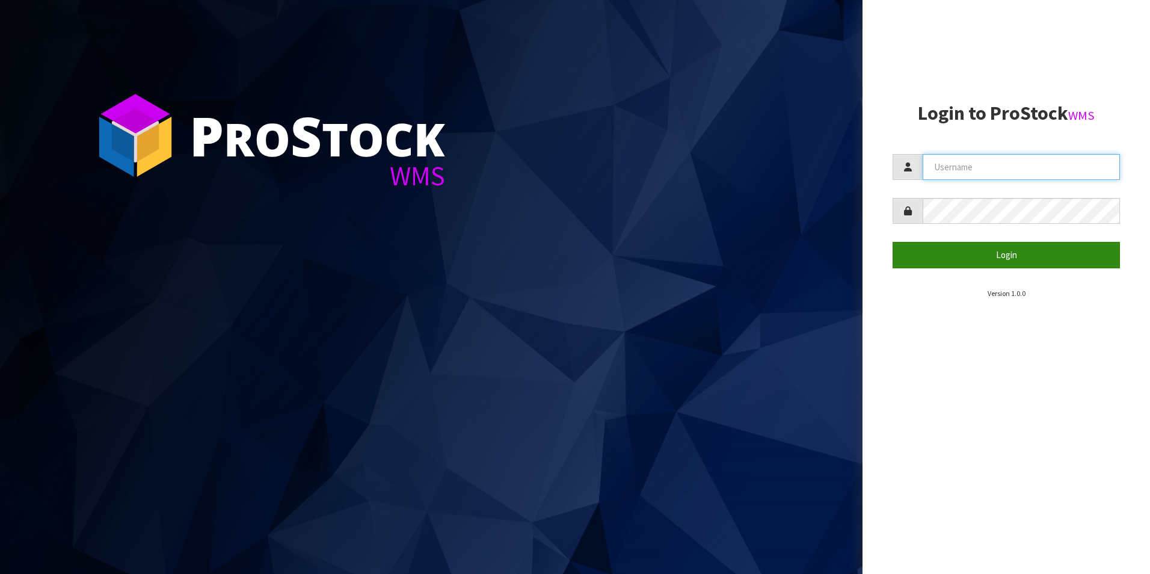
type input "TRACEY@CWL.CO.NZ"
click at [999, 251] on button "Login" at bounding box center [1006, 255] width 227 height 26
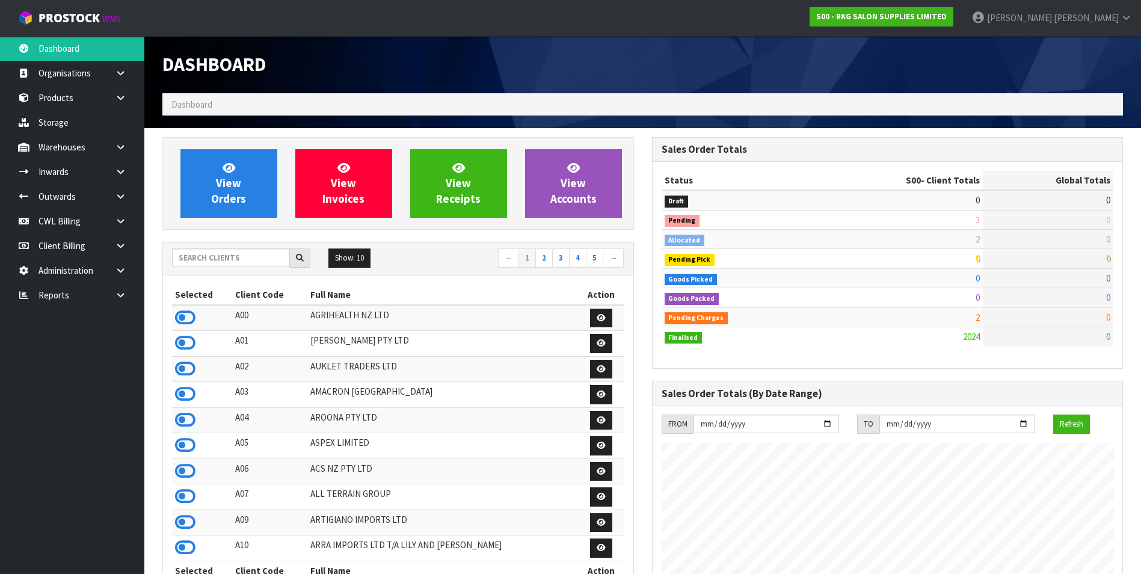
scroll to position [937, 489]
click at [60, 224] on link "CWL Billing" at bounding box center [72, 221] width 144 height 25
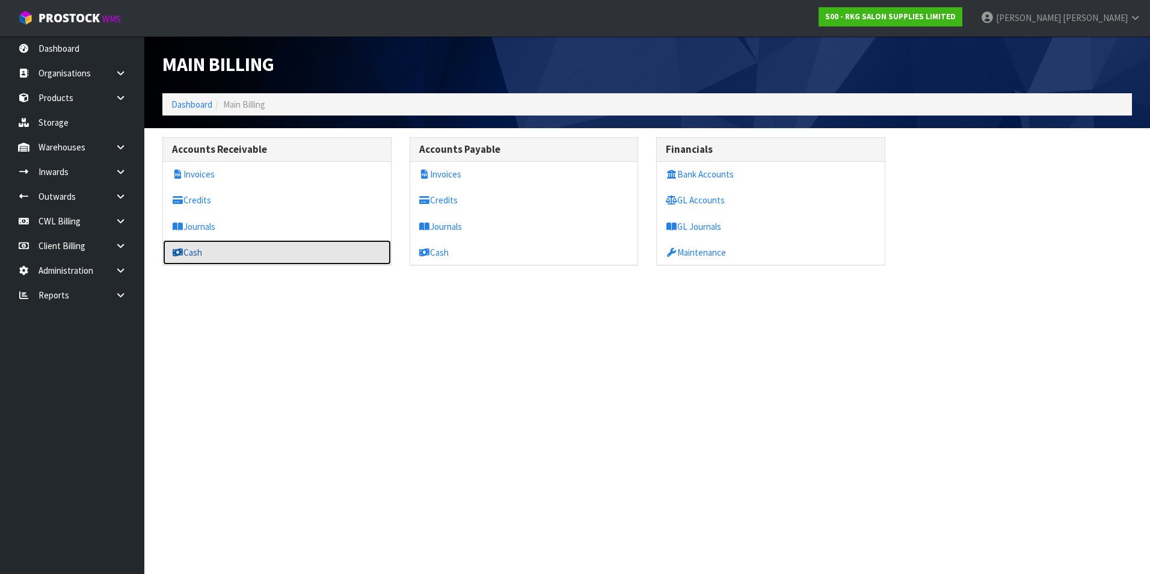
click at [228, 247] on link "Cash" at bounding box center [277, 252] width 228 height 25
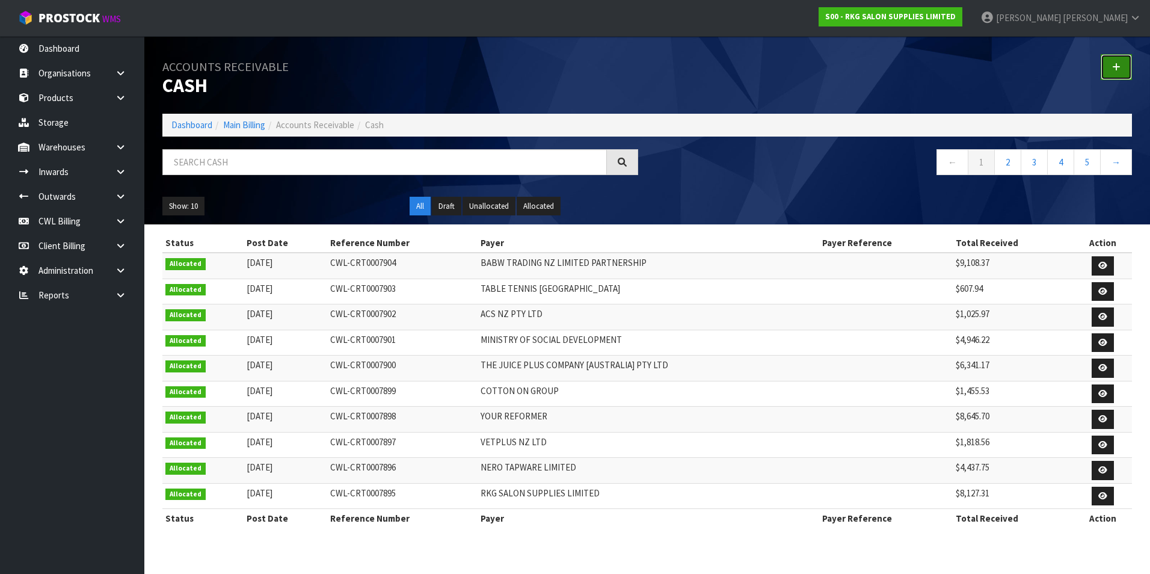
click at [1109, 59] on link at bounding box center [1116, 67] width 31 height 26
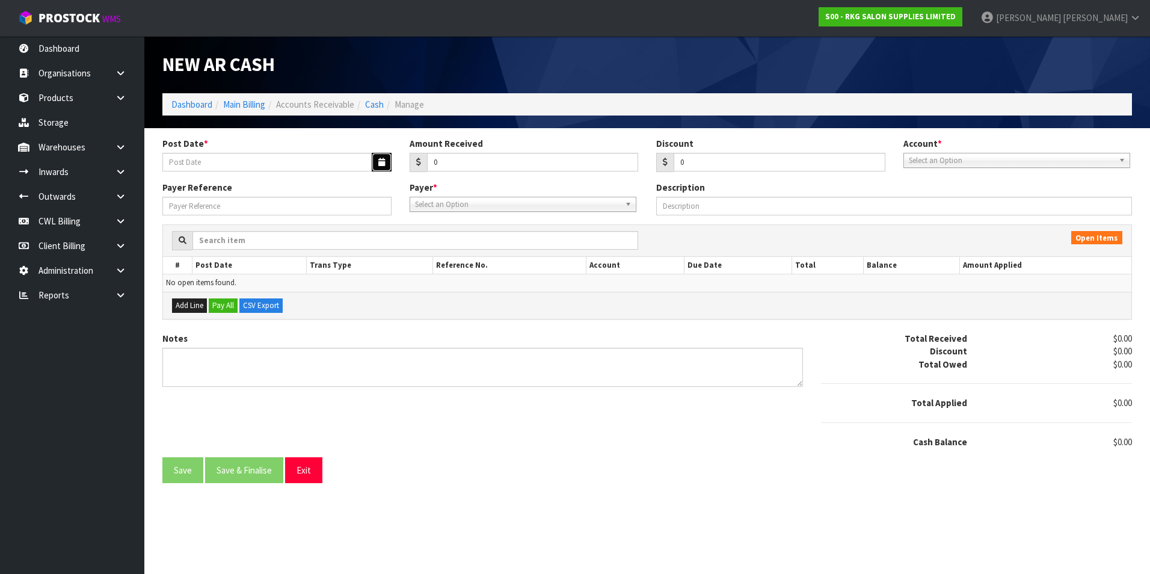
click at [378, 160] on icon "button" at bounding box center [381, 162] width 7 height 8
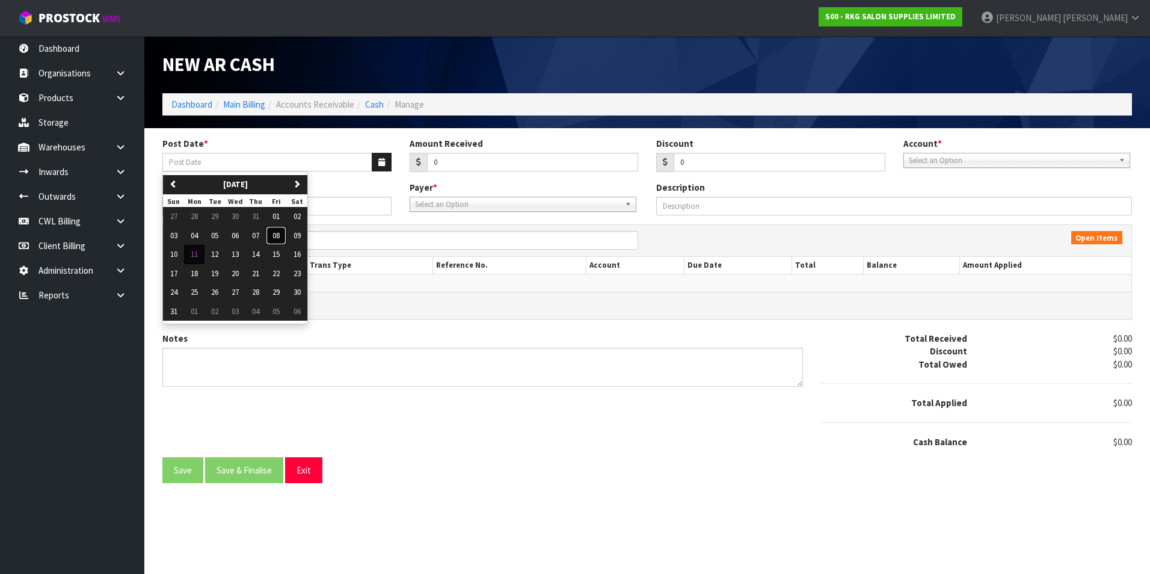
click at [279, 233] on span "08" at bounding box center [276, 235] width 7 height 10
type input "08/08/2025"
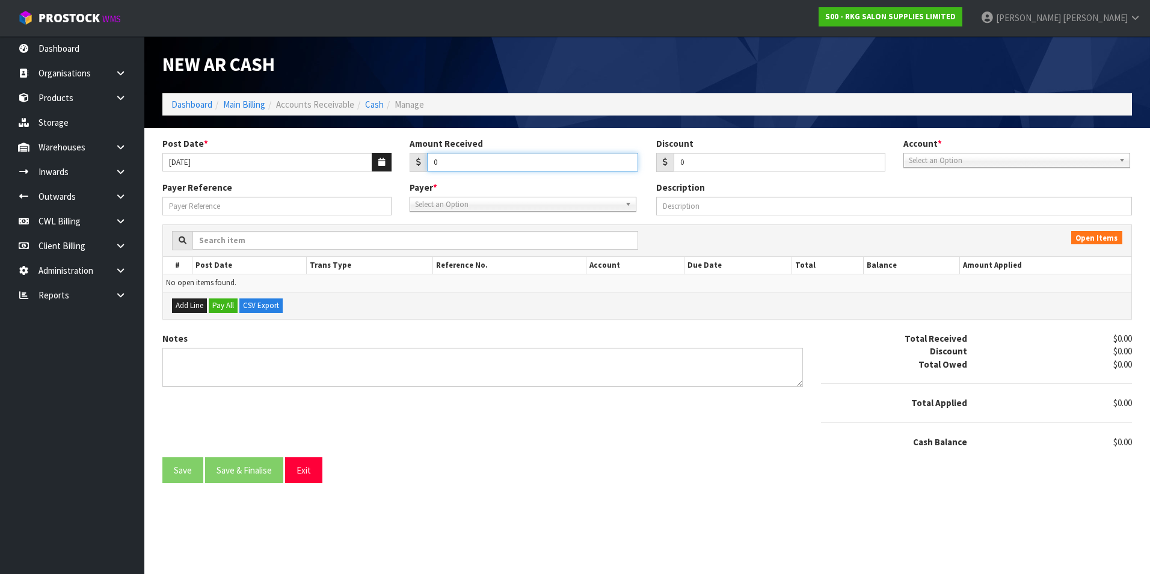
click at [450, 163] on input "0" at bounding box center [533, 162] width 212 height 19
type input "3624.41"
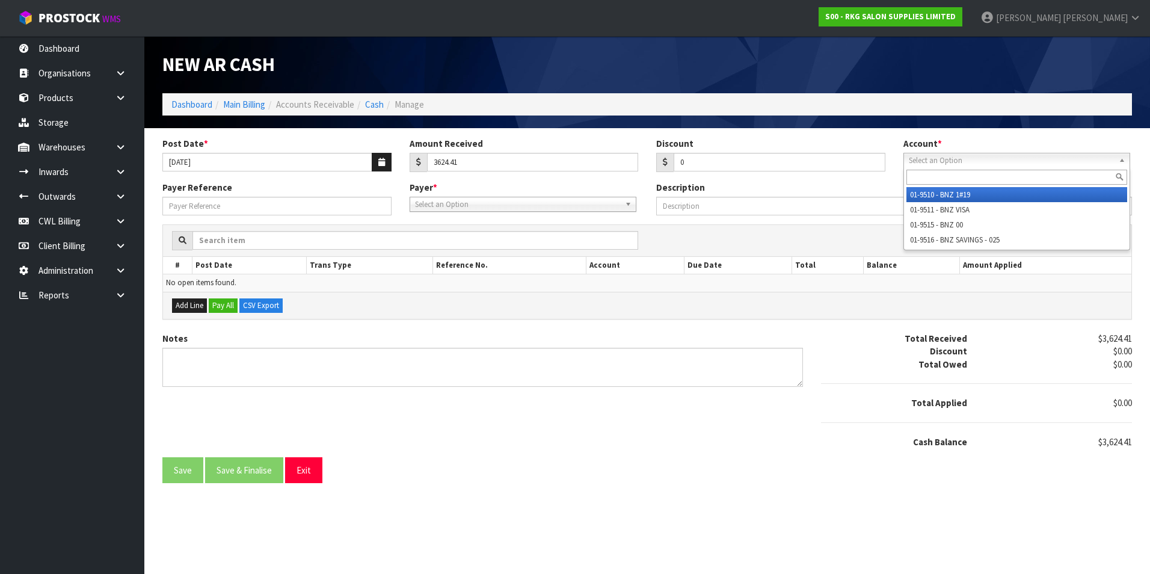
click at [962, 160] on span "Select an Option" at bounding box center [1011, 160] width 205 height 14
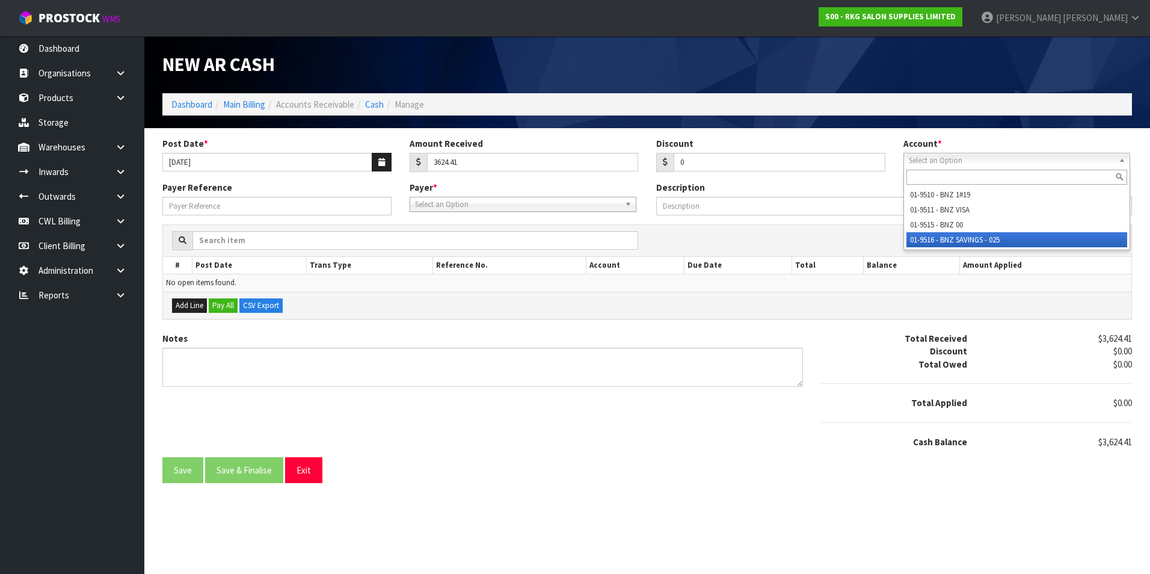
drag, startPoint x: 962, startPoint y: 240, endPoint x: 747, endPoint y: 221, distance: 215.7
click at [958, 239] on li "01-9516 - BNZ SAVINGS - 025" at bounding box center [1017, 239] width 221 height 15
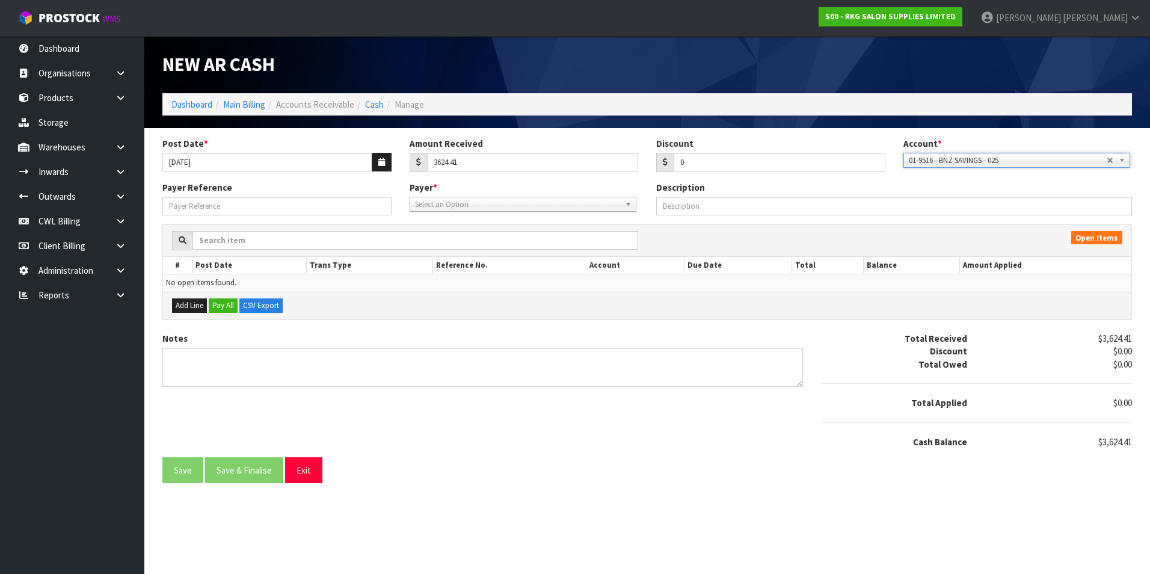
click at [521, 202] on span "Select an Option" at bounding box center [517, 204] width 205 height 14
type input "tuff"
click at [506, 230] on div "tuff" at bounding box center [523, 221] width 226 height 20
click at [504, 235] on li "T01 - TUFF TURF 'N' CO PTY LTD" at bounding box center [523, 238] width 221 height 15
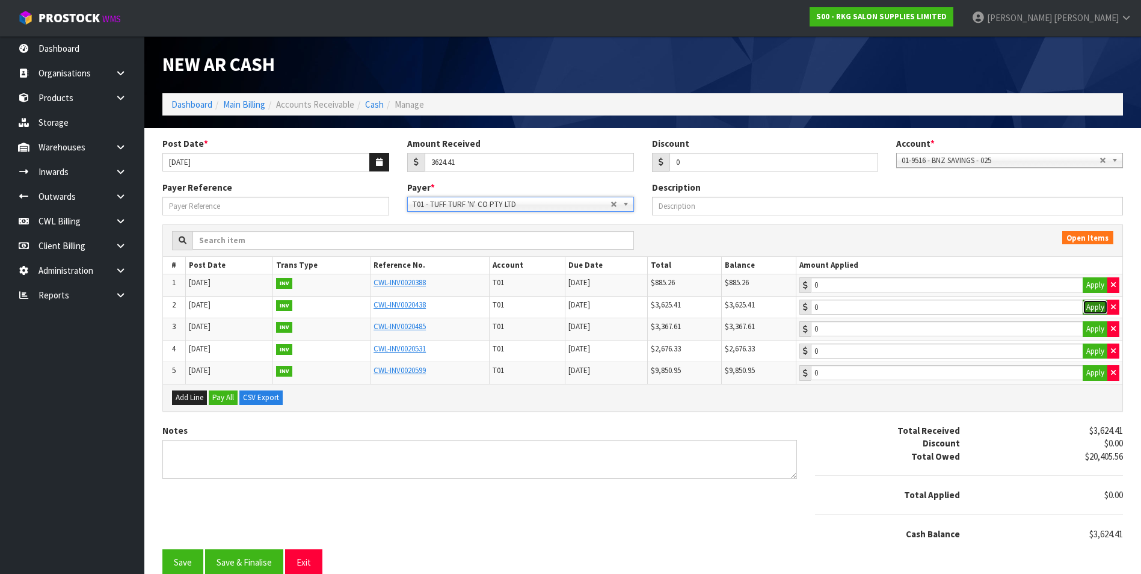
click at [1090, 306] on button "Apply" at bounding box center [1095, 308] width 25 height 16
type input "3624.4"
click at [1070, 308] on input "3624.4" at bounding box center [947, 307] width 273 height 15
click at [462, 164] on input "3624.41" at bounding box center [529, 162] width 209 height 19
click at [447, 161] on input "3624.41" at bounding box center [529, 162] width 209 height 19
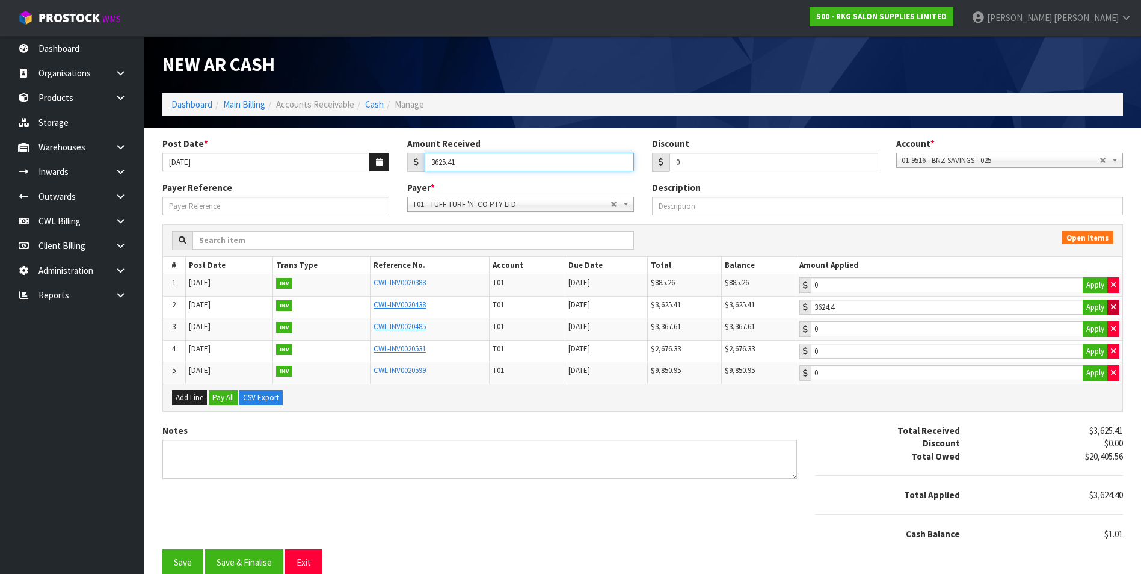
type input "3625.41"
click at [1115, 306] on icon "button" at bounding box center [1113, 307] width 5 height 8
type input "3625.41"
click at [1066, 304] on input "3625.41" at bounding box center [947, 307] width 273 height 15
click at [226, 557] on button "Save & Finalise" at bounding box center [244, 562] width 78 height 26
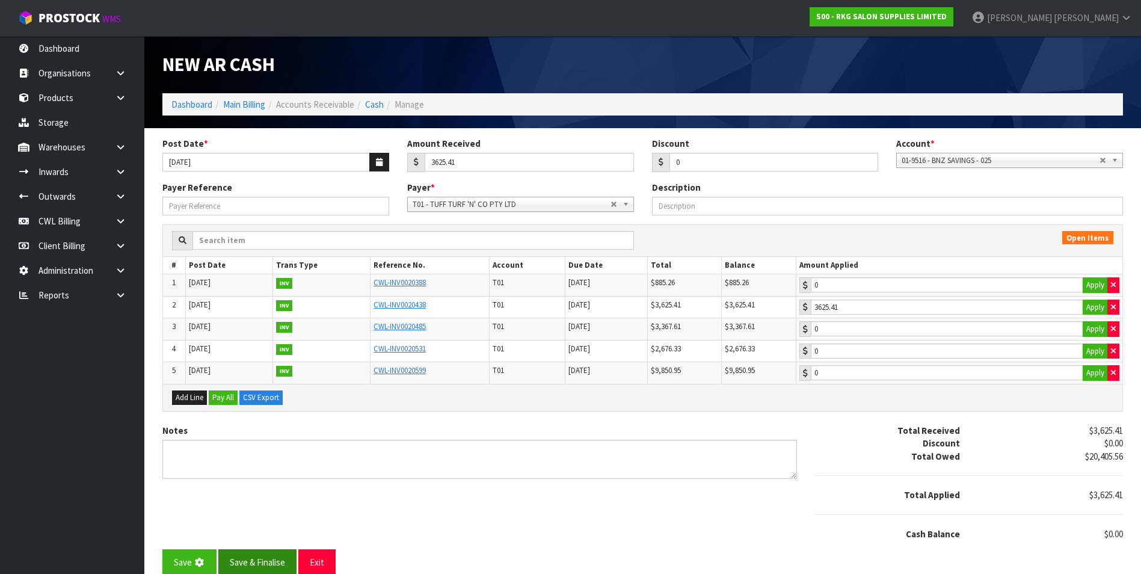
type input "3625.41"
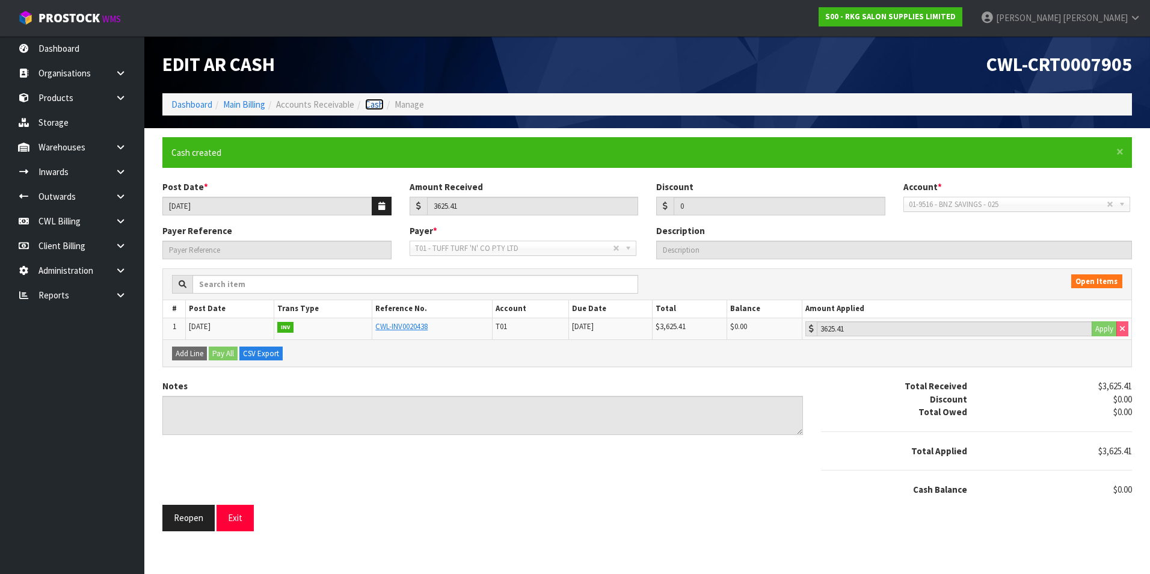
click at [378, 105] on link "Cash" at bounding box center [374, 104] width 19 height 11
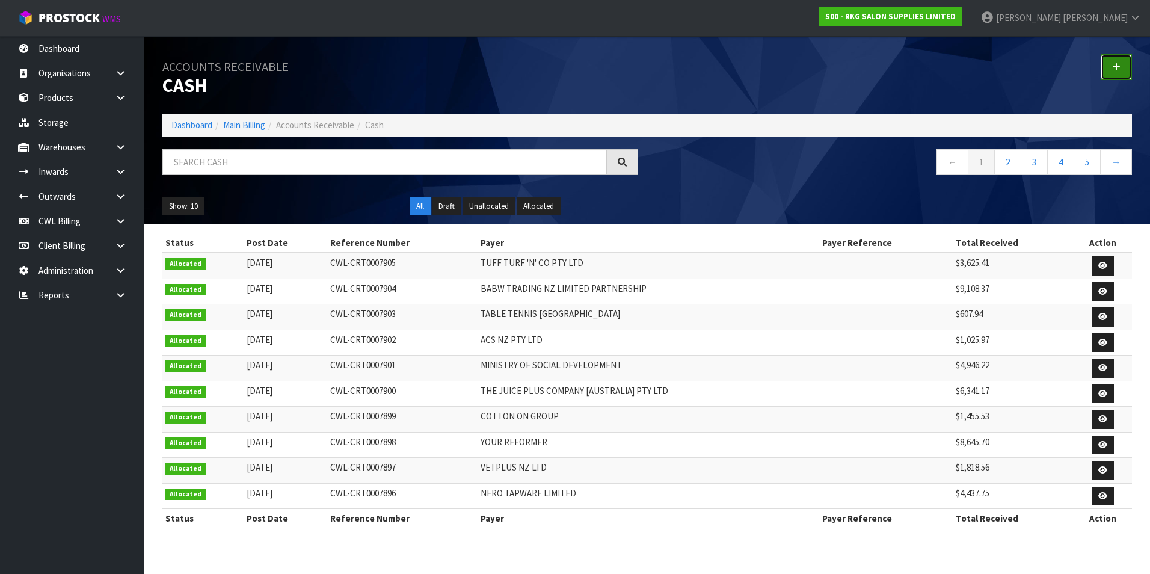
click at [1120, 70] on icon at bounding box center [1117, 67] width 8 height 9
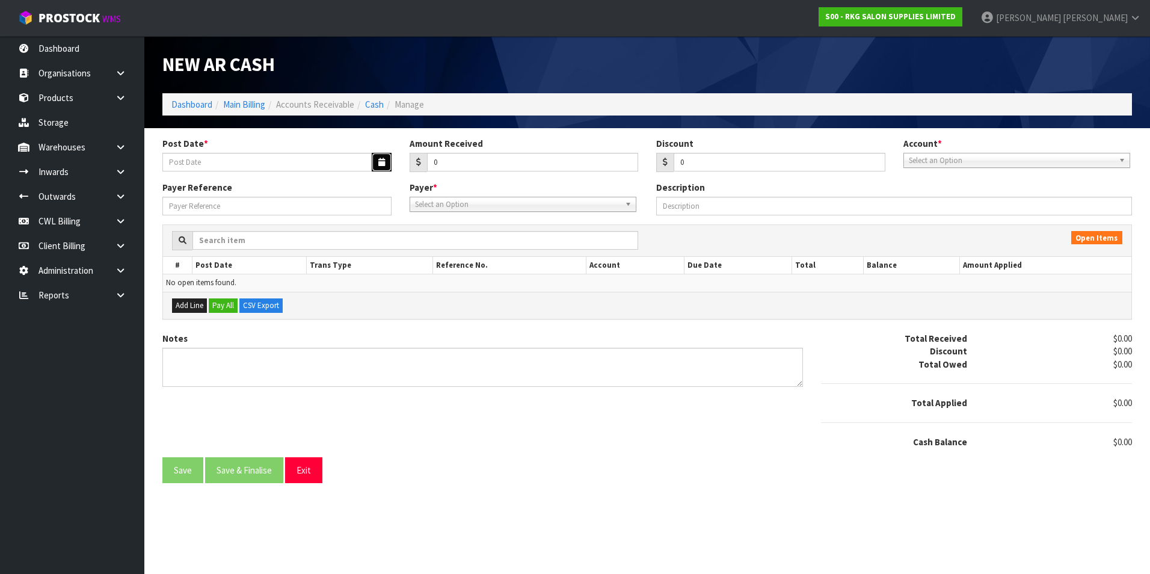
click at [383, 162] on icon "button" at bounding box center [381, 162] width 7 height 8
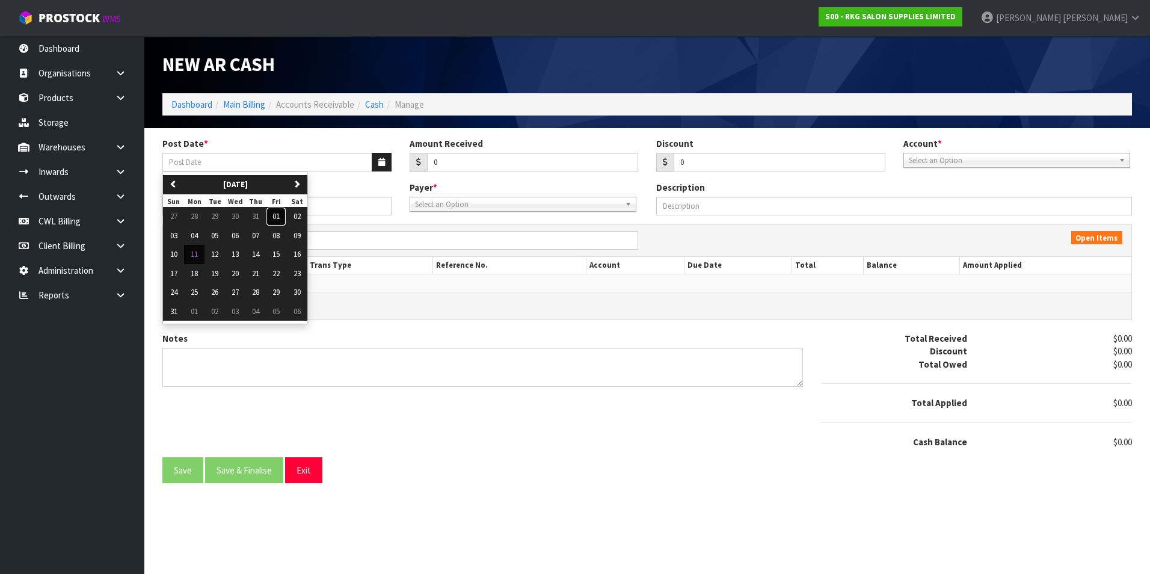
click at [272, 215] on button "01" at bounding box center [276, 216] width 20 height 19
type input "01/08/2025"
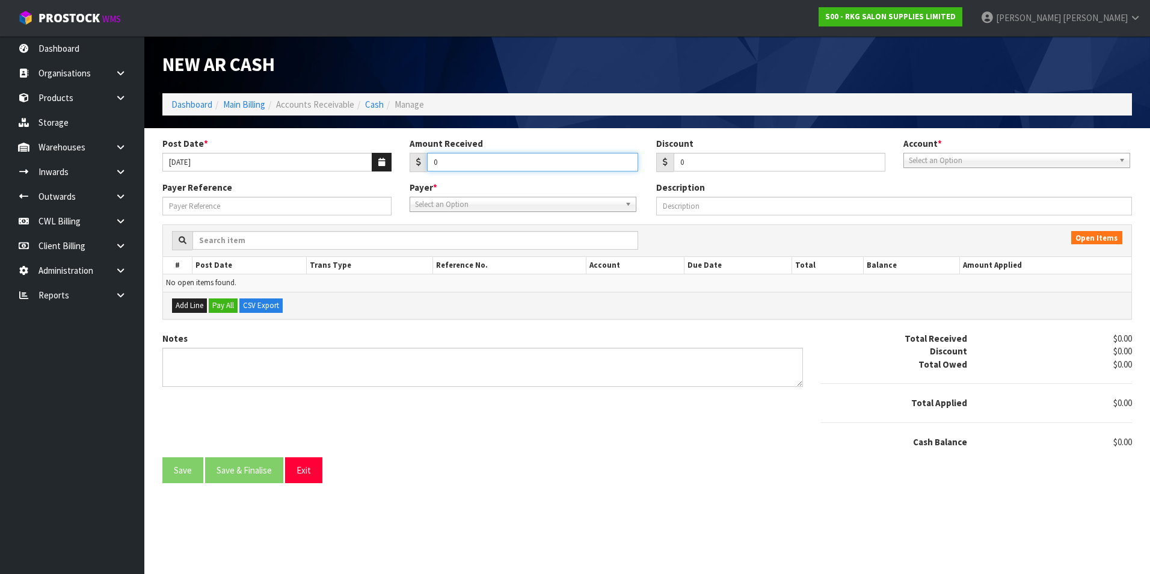
click at [456, 169] on input "0" at bounding box center [533, 162] width 212 height 19
type input "885.26"
click at [976, 158] on span "Select an Option" at bounding box center [1011, 160] width 205 height 14
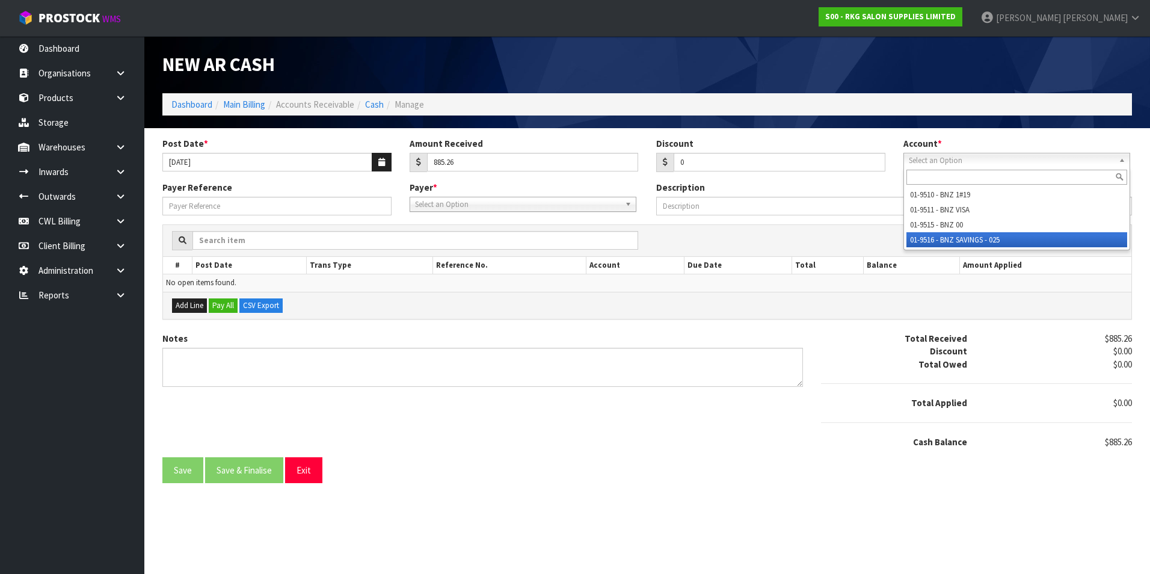
drag, startPoint x: 986, startPoint y: 242, endPoint x: 889, endPoint y: 230, distance: 97.6
click at [978, 239] on li "01-9516 - BNZ SAVINGS - 025" at bounding box center [1017, 239] width 221 height 15
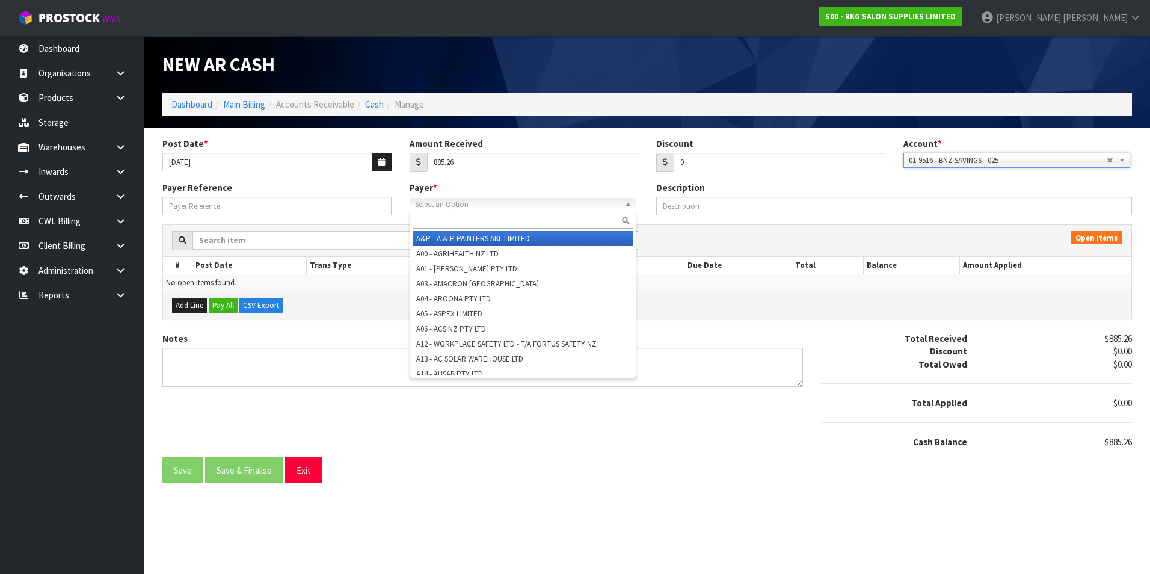
click at [549, 199] on span "Select an Option" at bounding box center [517, 204] width 205 height 14
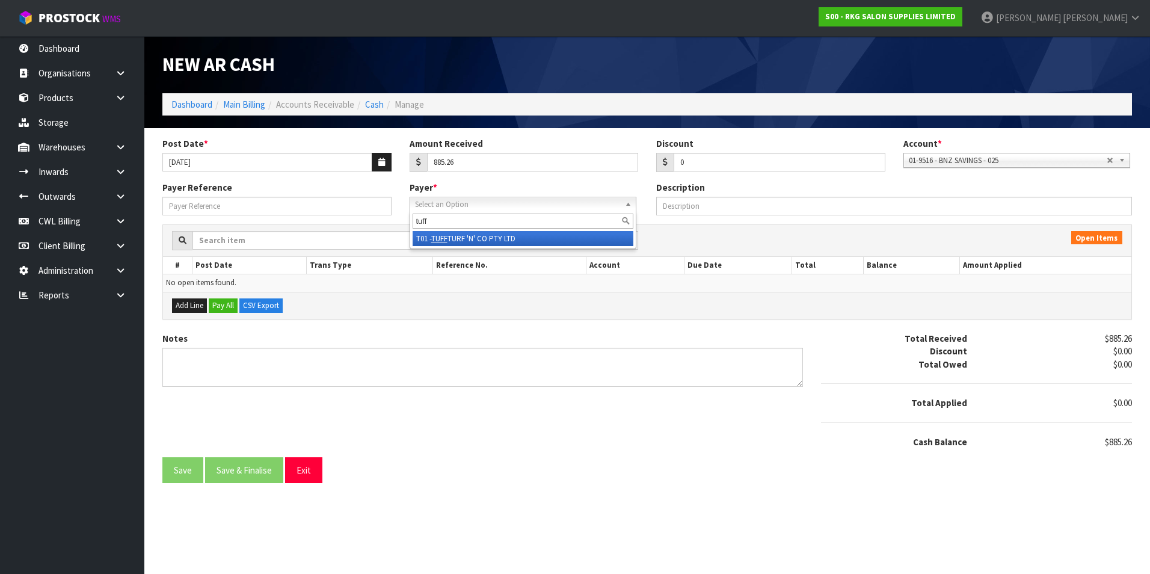
type input "tuff"
click at [492, 235] on li "T01 - TUFF TURF 'N' CO PTY LTD" at bounding box center [523, 238] width 221 height 15
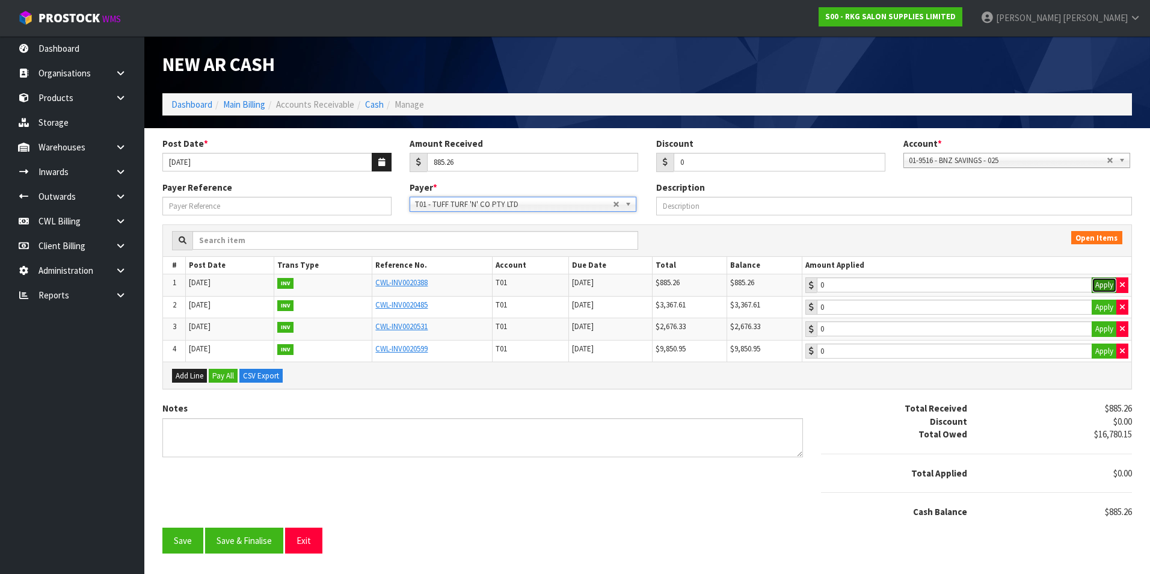
click at [1101, 284] on button "Apply" at bounding box center [1104, 285] width 25 height 16
type input "885.26"
click at [238, 537] on button "Save & Finalise" at bounding box center [244, 541] width 78 height 26
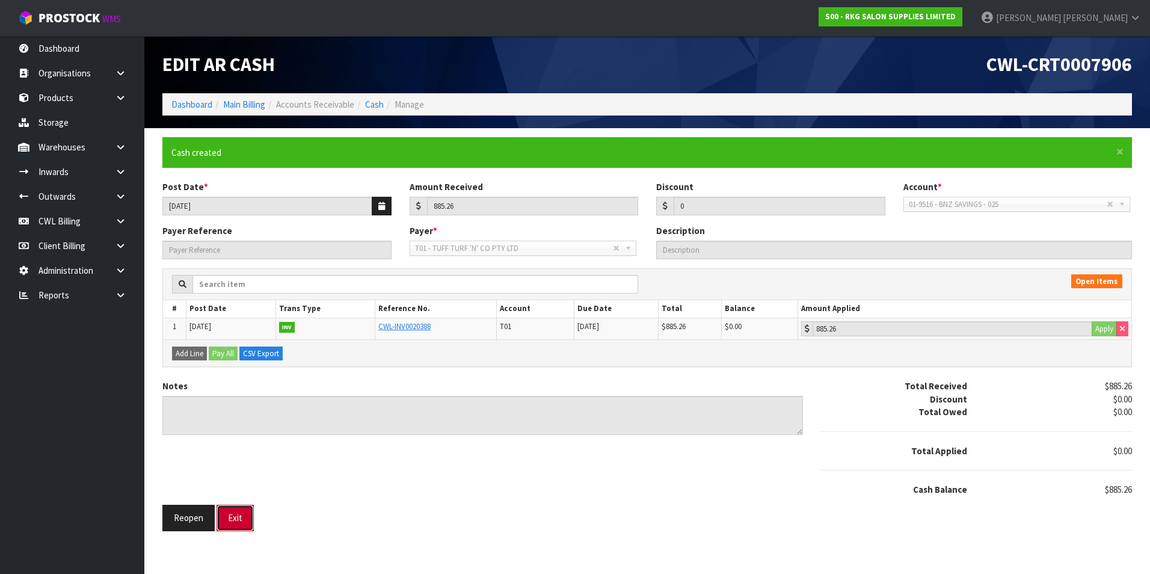
click at [235, 516] on button "Exit" at bounding box center [235, 518] width 37 height 26
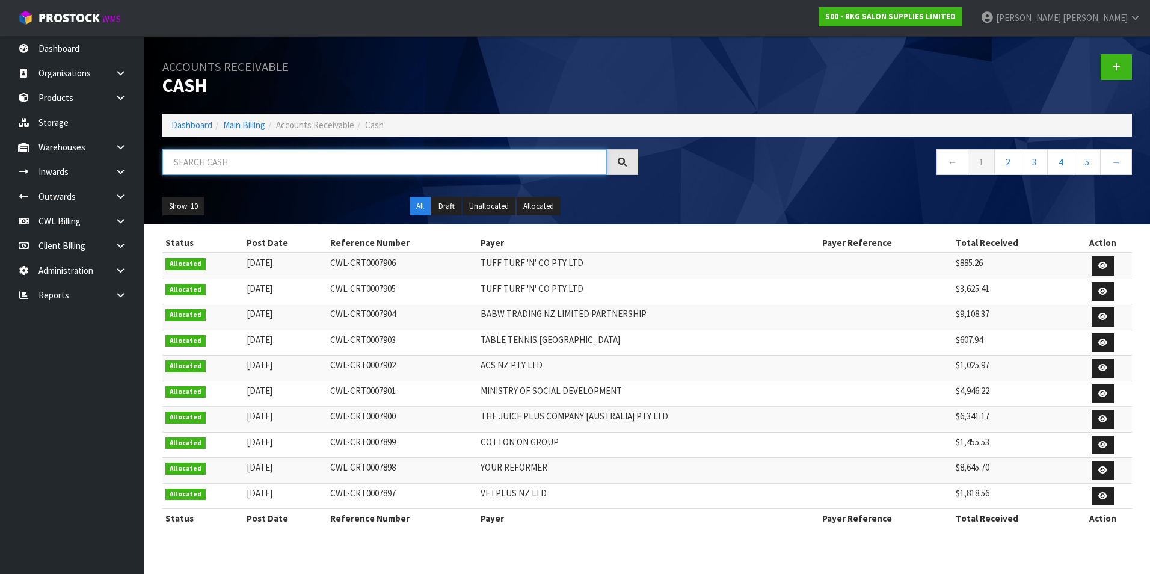
click at [202, 156] on input "text" at bounding box center [384, 162] width 445 height 26
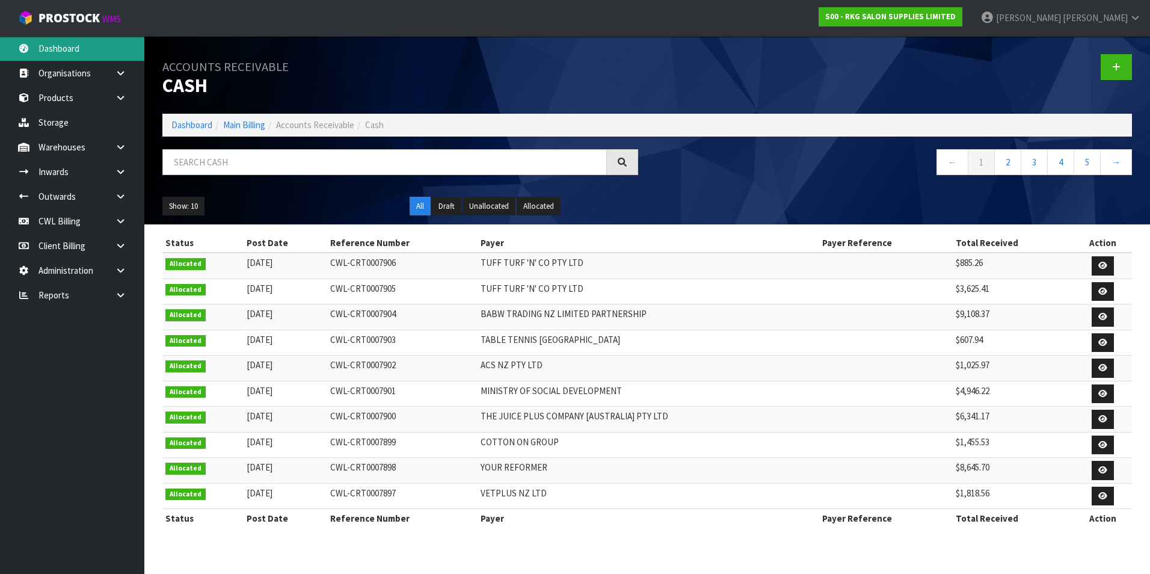
click at [91, 48] on link "Dashboard" at bounding box center [72, 48] width 144 height 25
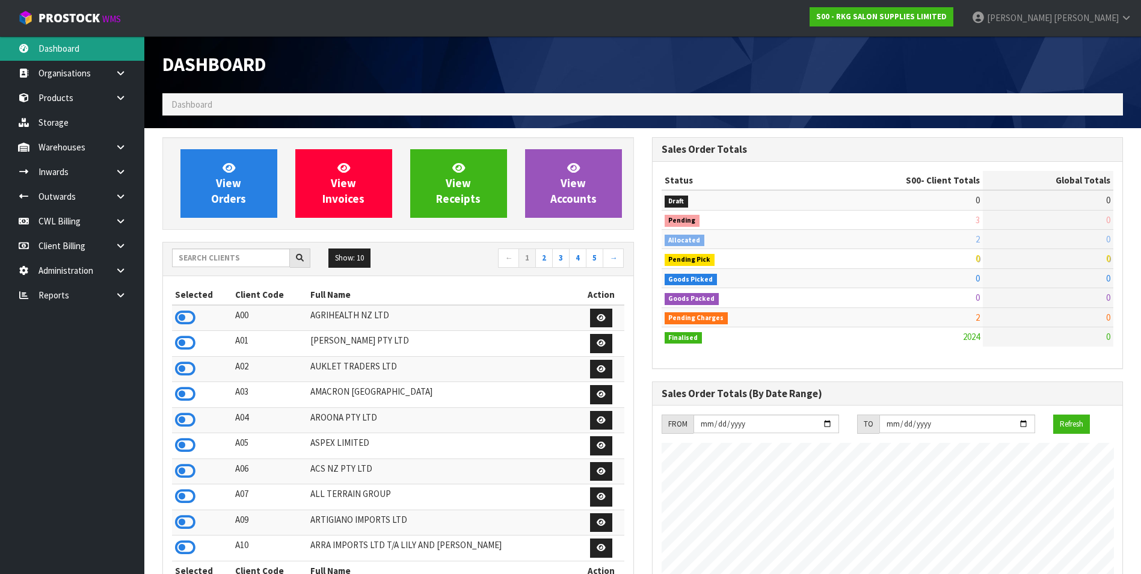
scroll to position [912, 489]
click at [197, 256] on input "text" at bounding box center [231, 258] width 118 height 19
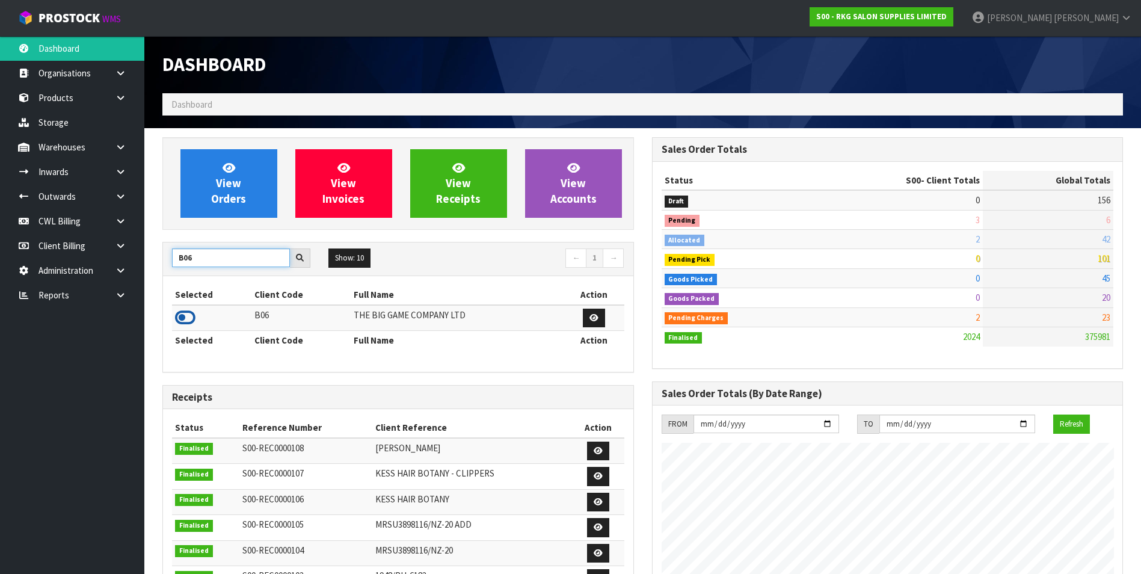
type input "B06"
click at [181, 318] on icon at bounding box center [185, 318] width 20 height 18
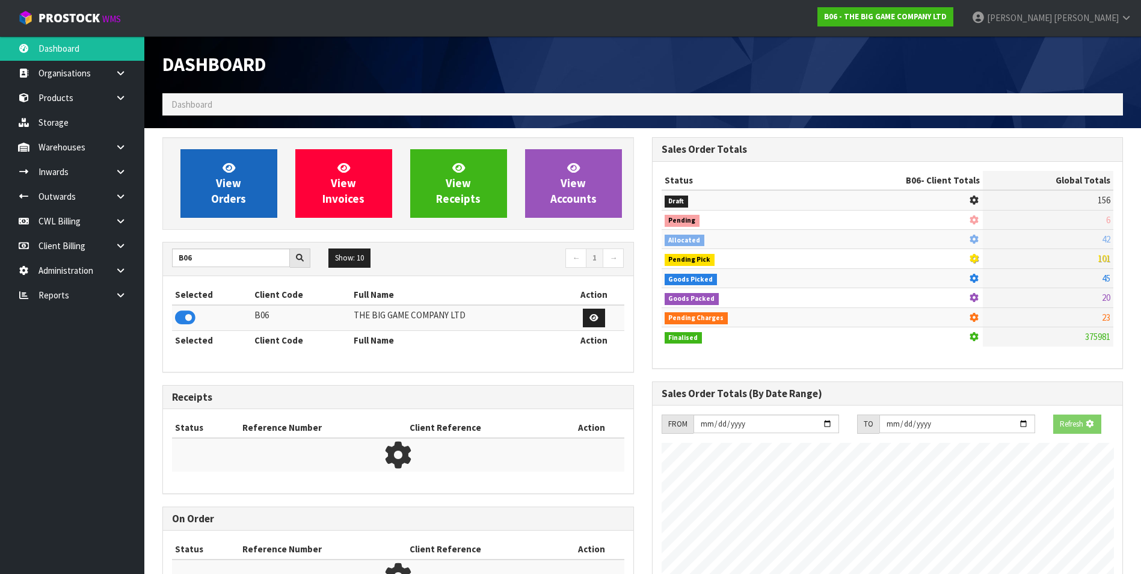
scroll to position [750, 489]
click at [208, 190] on link "View Orders" at bounding box center [229, 183] width 97 height 69
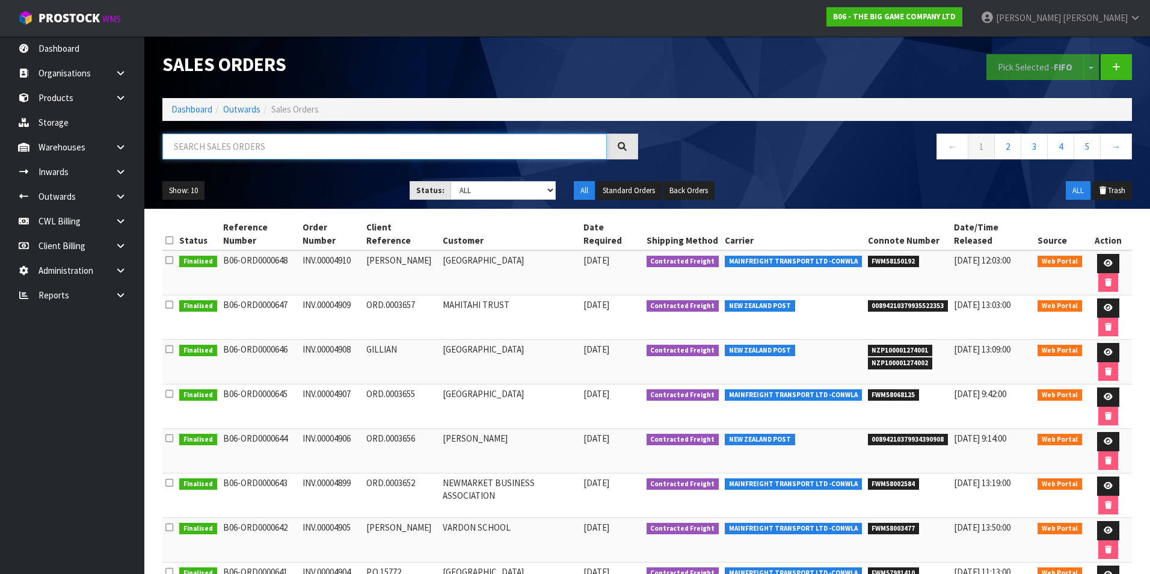
click at [200, 146] on input "text" at bounding box center [384, 147] width 445 height 26
paste input "FWM58068125"
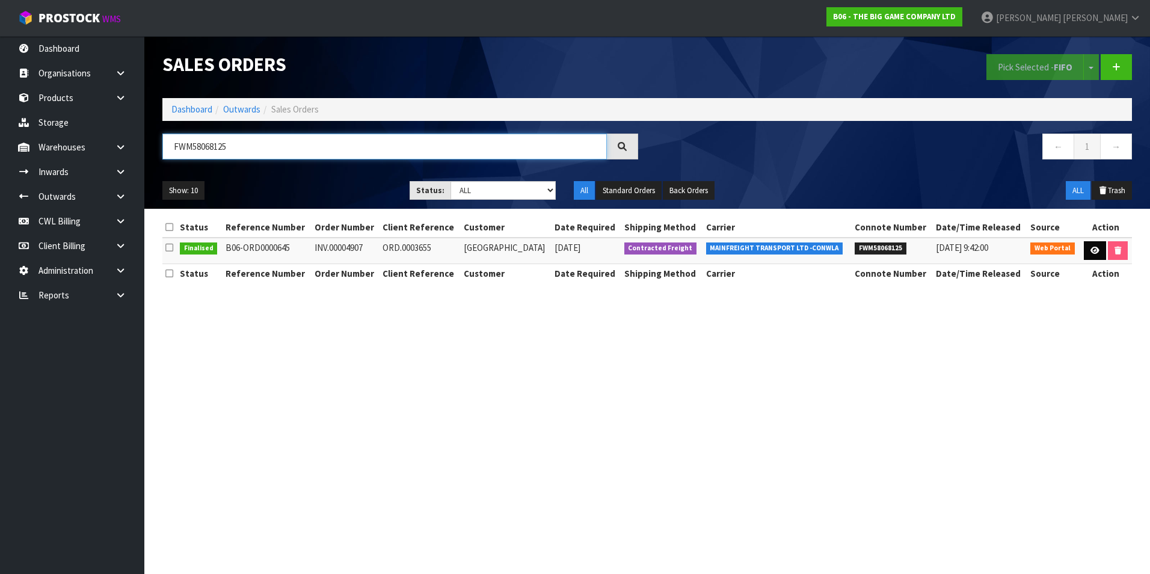
type input "FWM58068125"
click at [1098, 252] on icon at bounding box center [1095, 251] width 9 height 8
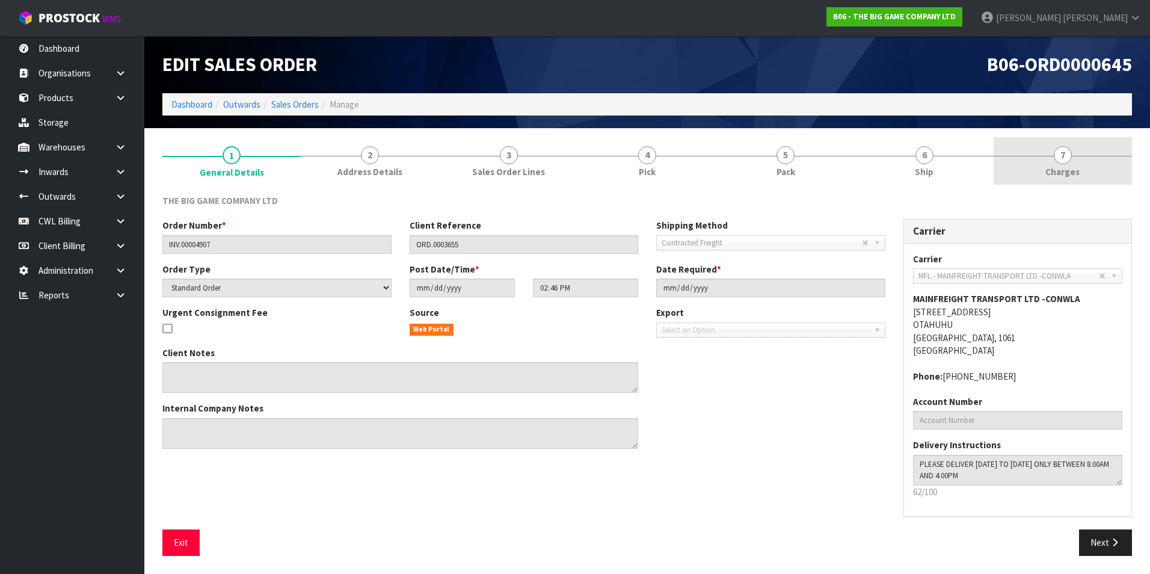
click at [1061, 163] on span "7" at bounding box center [1063, 155] width 18 height 18
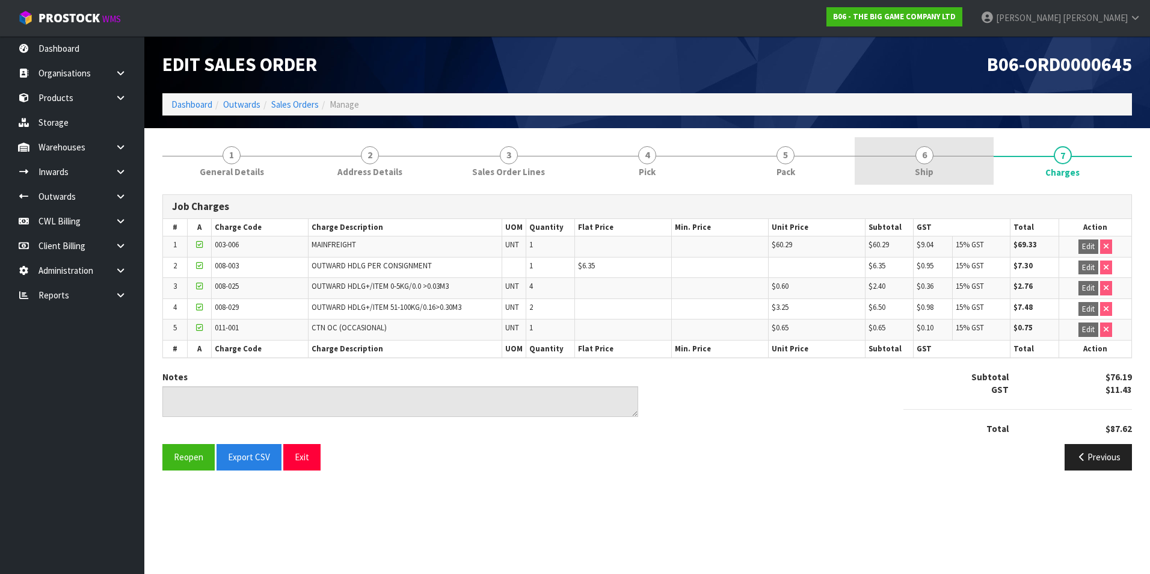
click at [928, 158] on span "6" at bounding box center [925, 155] width 18 height 18
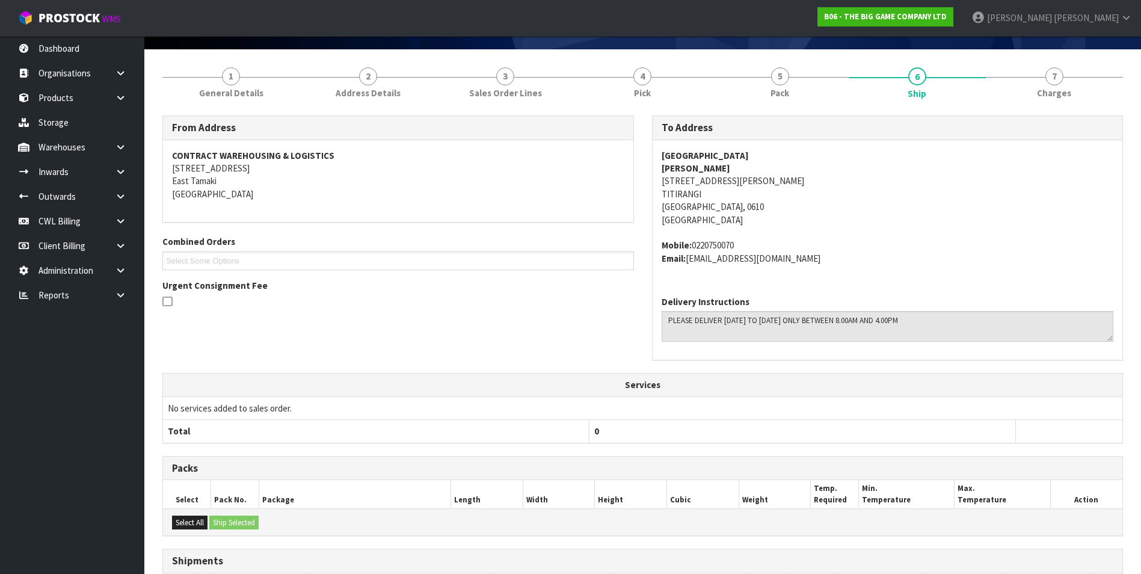
scroll to position [71, 0]
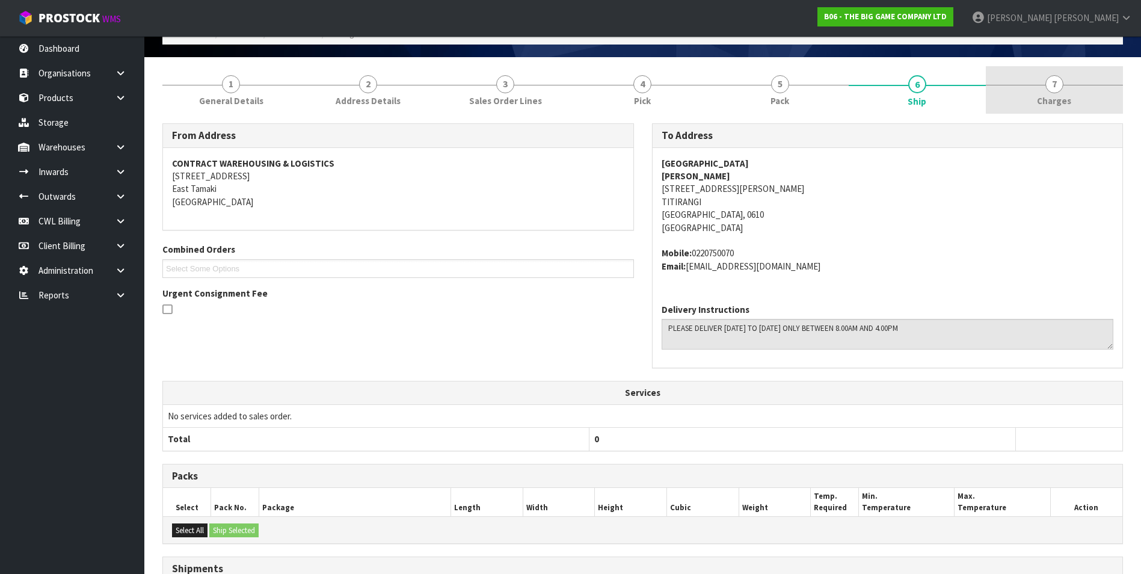
click at [1057, 85] on span "7" at bounding box center [1055, 84] width 18 height 18
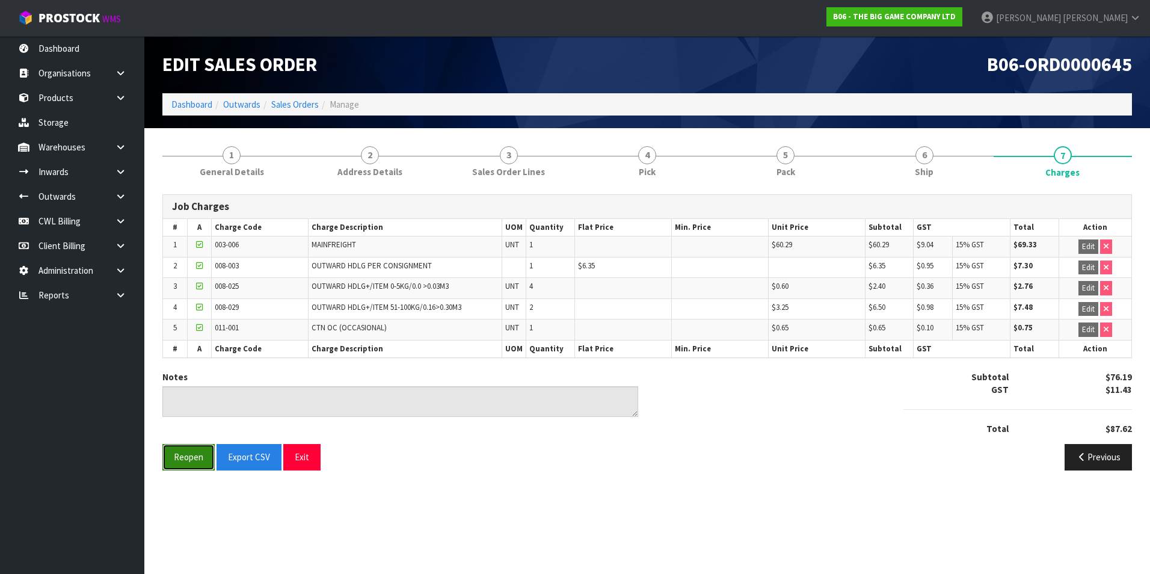
click at [181, 461] on button "Reopen" at bounding box center [188, 457] width 52 height 26
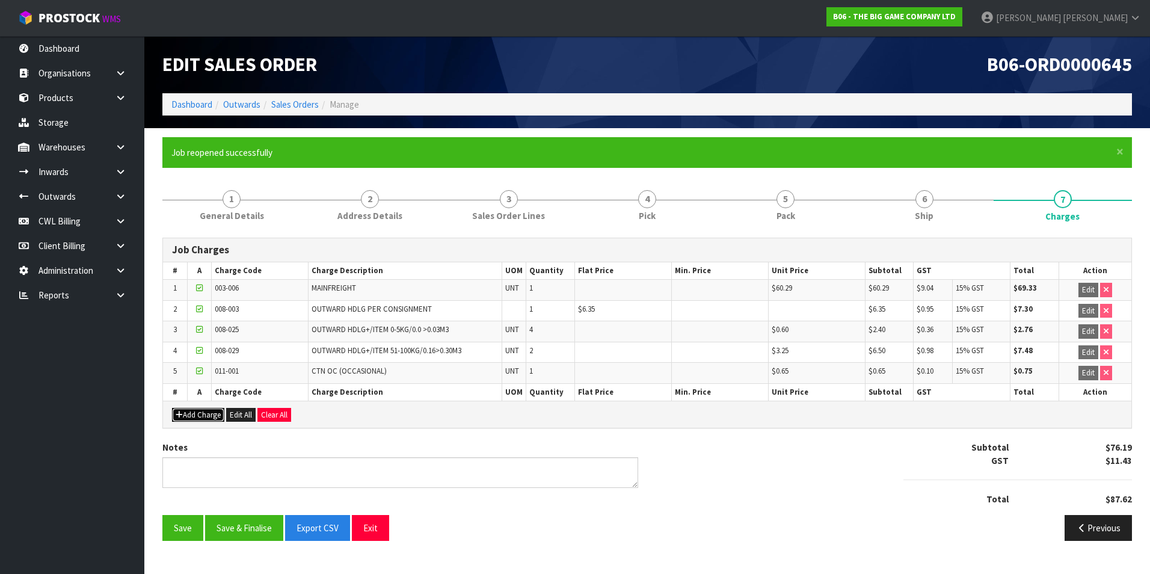
click at [211, 415] on button "Add Charge" at bounding box center [198, 415] width 52 height 14
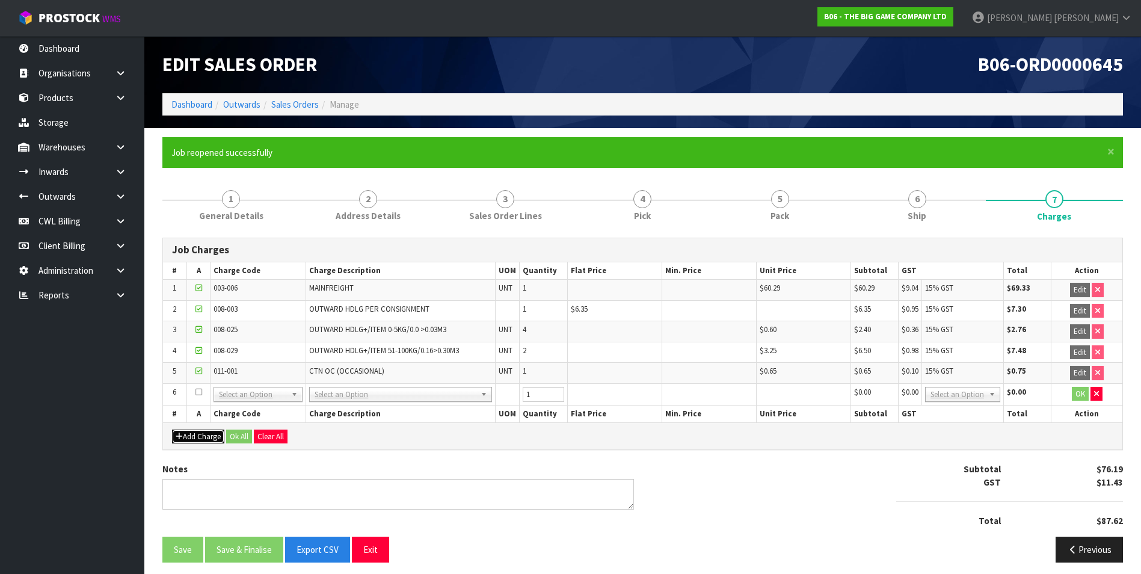
drag, startPoint x: 285, startPoint y: 398, endPoint x: 273, endPoint y: 400, distance: 12.2
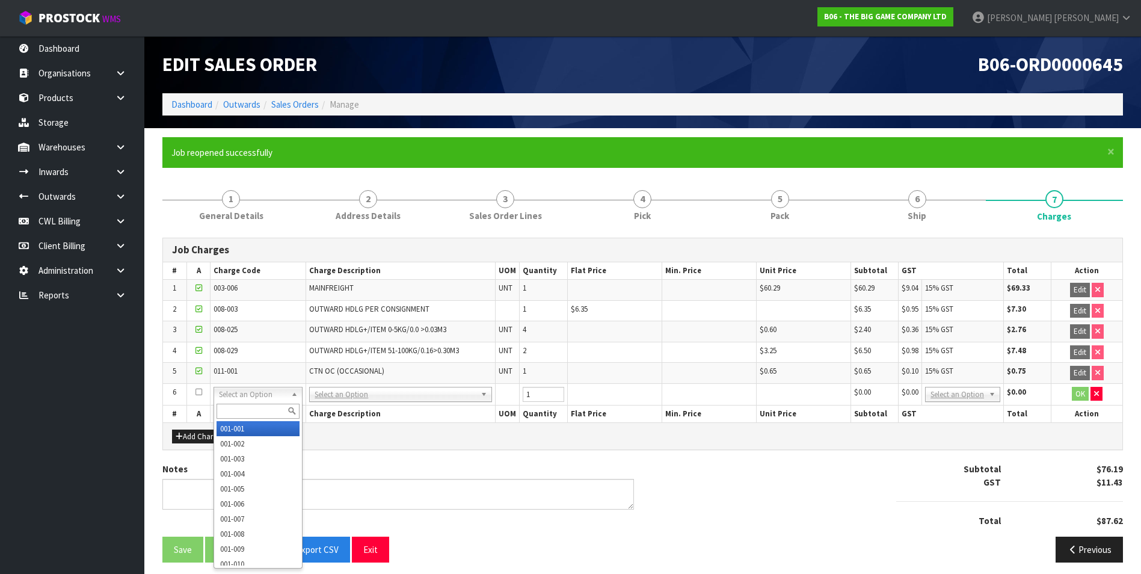
click at [269, 402] on div at bounding box center [258, 411] width 88 height 20
click at [247, 412] on input "text" at bounding box center [258, 411] width 83 height 15
click at [919, 204] on span "6" at bounding box center [918, 199] width 18 height 18
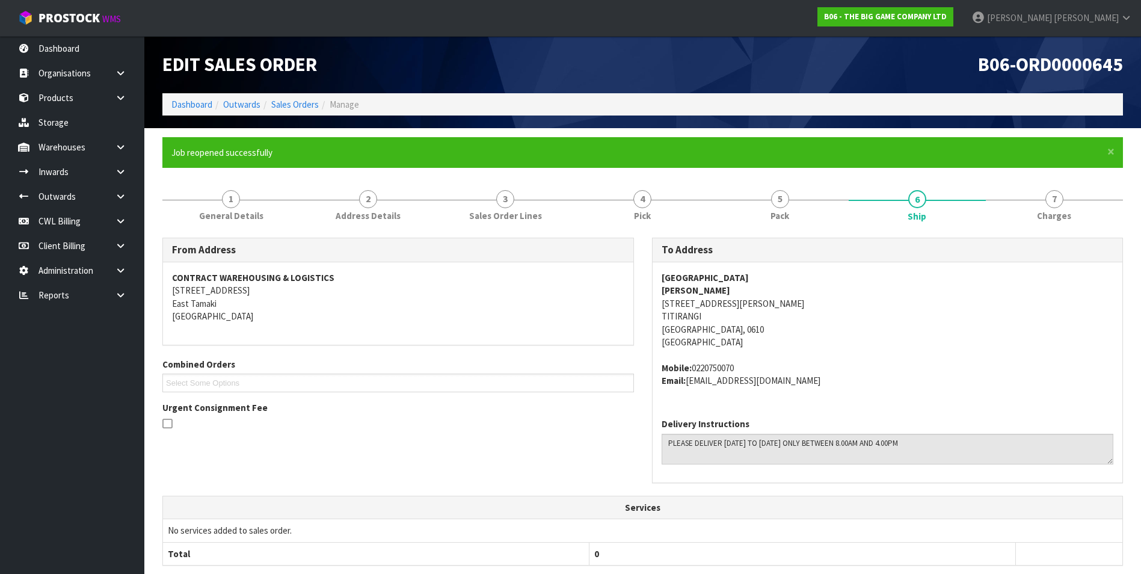
drag, startPoint x: 776, startPoint y: 275, endPoint x: 662, endPoint y: 280, distance: 114.5
click at [662, 280] on address "TITIRANGI PRIMARY SCHOOL ANDREA THOMAS 221 ATKINSON ROAD TITIRANGI Auckland, 06…" at bounding box center [888, 310] width 452 height 78
copy strong "TITIRANGI PRIMARY SCHOOL"
click at [746, 301] on address "TITIRANGI PRIMARY SCHOOL ANDREA THOMAS 221 ATKINSON ROAD TITIRANGI Auckland, 06…" at bounding box center [888, 310] width 452 height 78
drag, startPoint x: 744, startPoint y: 303, endPoint x: 660, endPoint y: 303, distance: 84.2
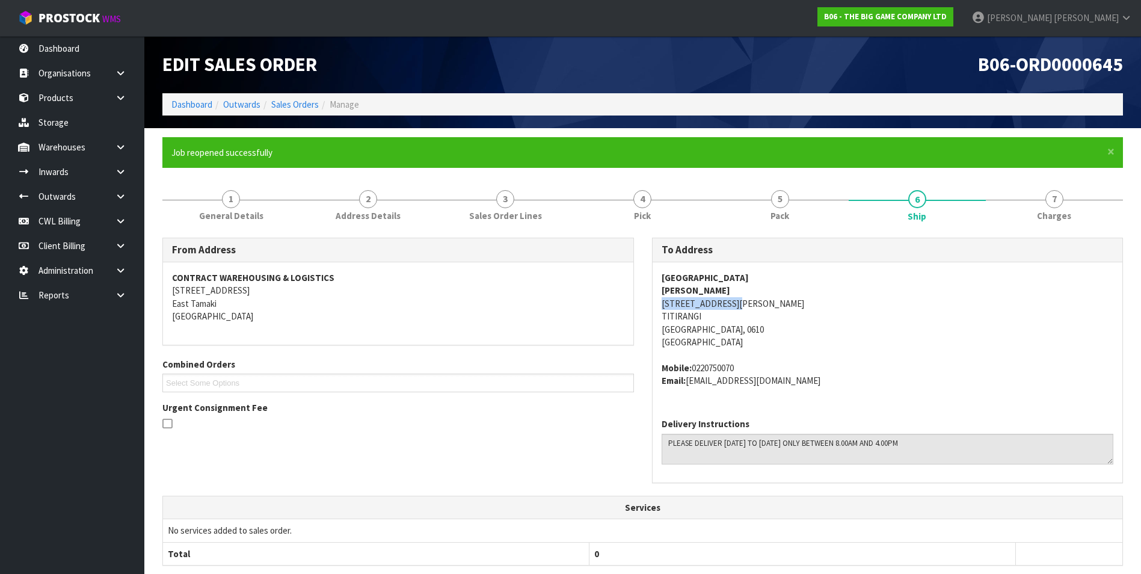
click at [660, 303] on div "TITIRANGI PRIMARY SCHOOL ANDREA THOMAS 221 ATKINSON ROAD TITIRANGI Auckland, 06…" at bounding box center [888, 335] width 471 height 146
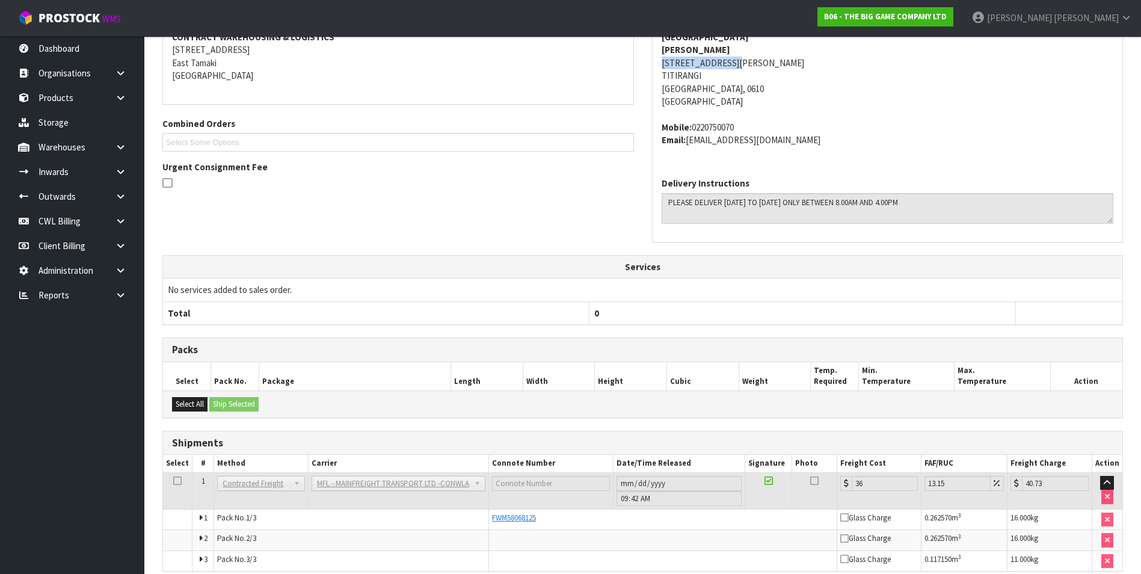
scroll to position [295, 0]
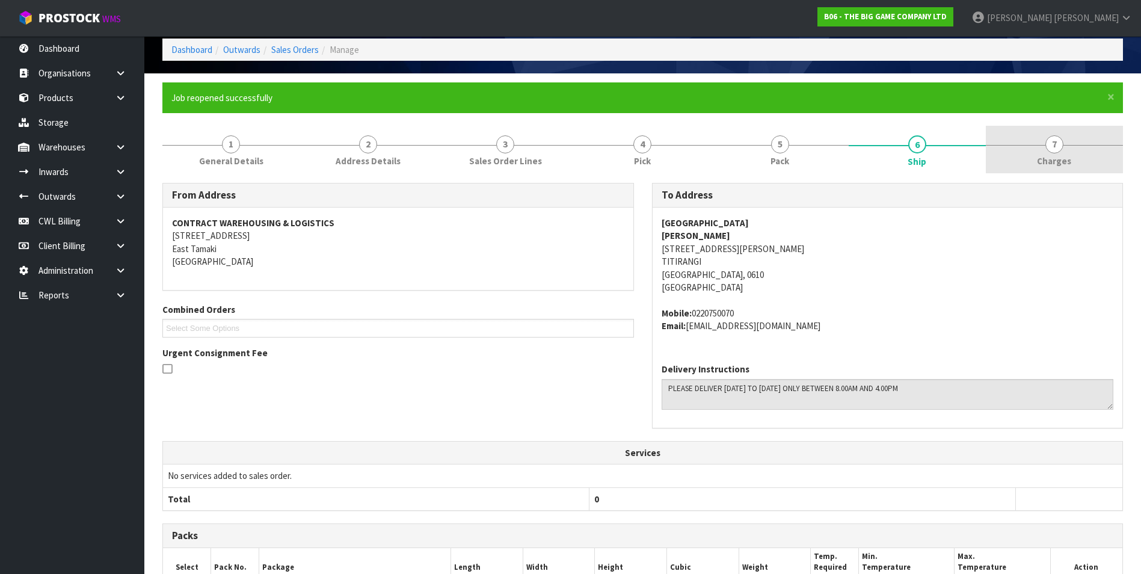
click at [1047, 146] on span "7" at bounding box center [1055, 144] width 18 height 18
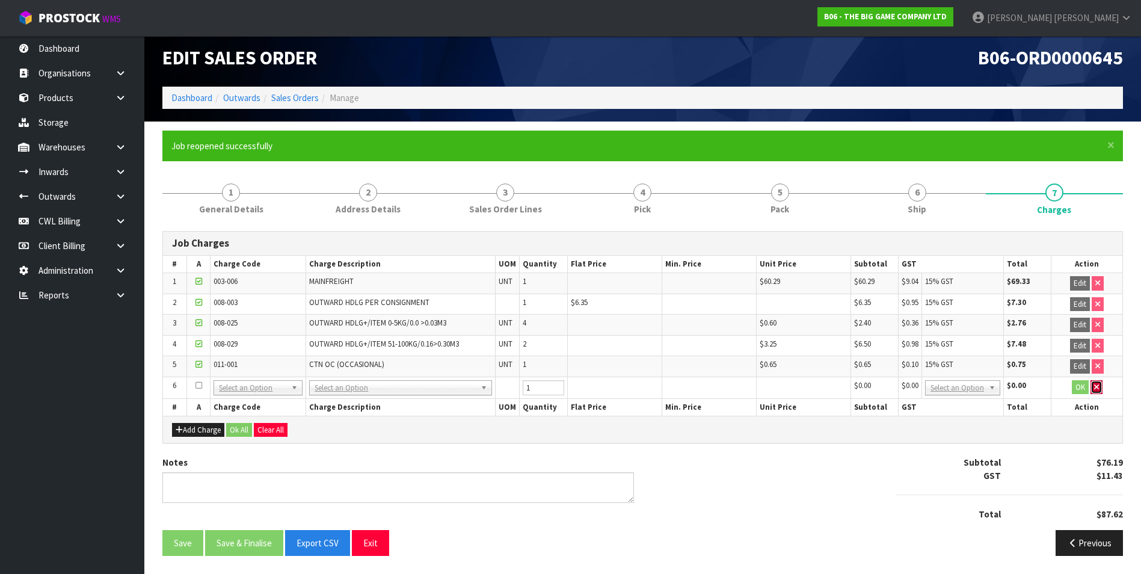
click at [1095, 388] on icon "button" at bounding box center [1097, 387] width 5 height 8
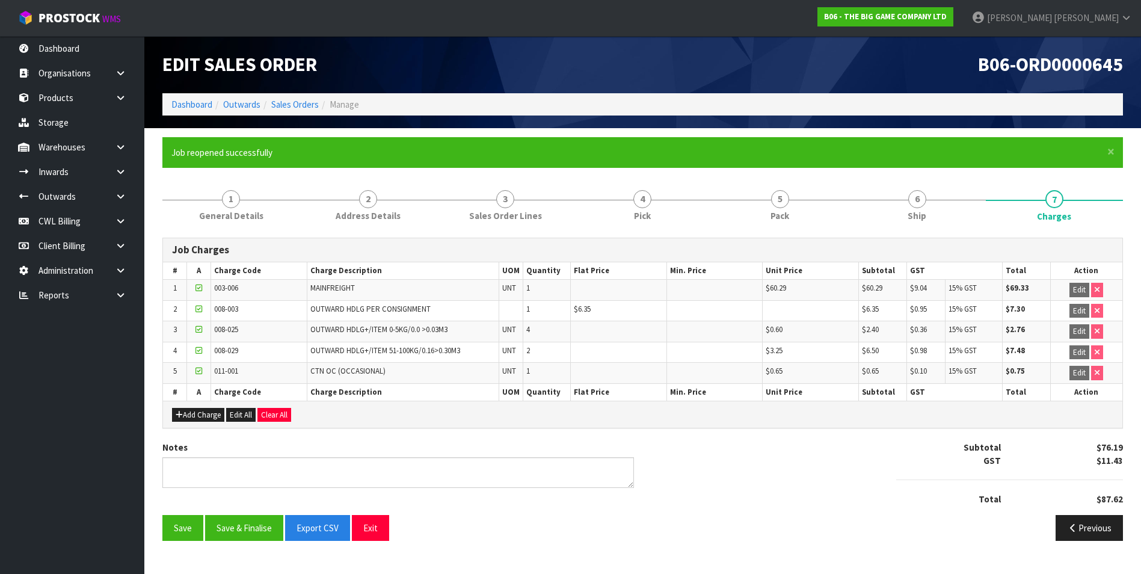
scroll to position [0, 0]
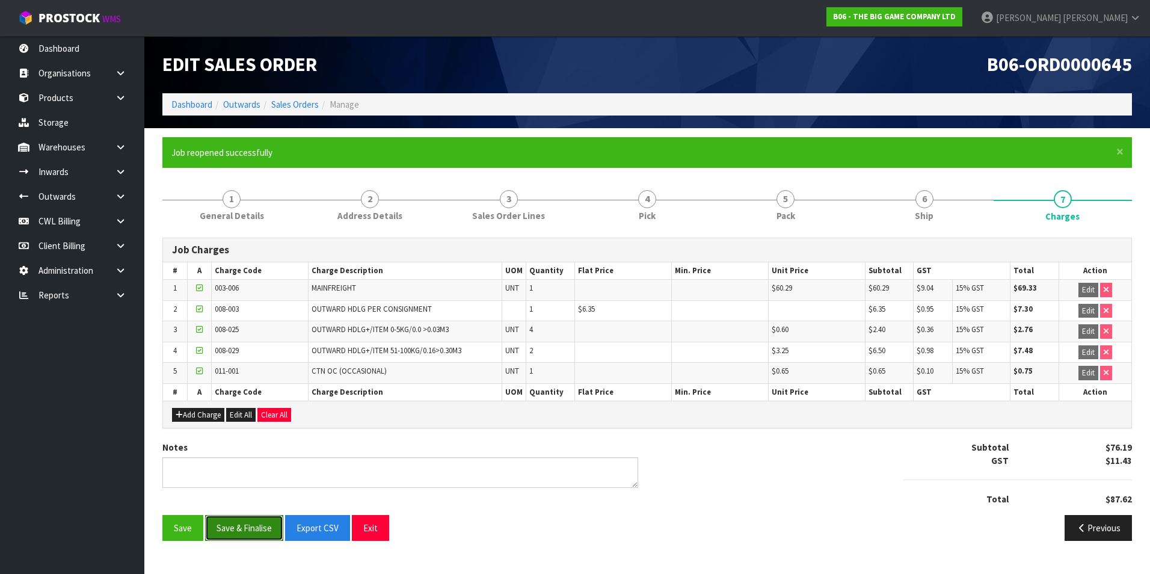
click at [242, 530] on button "Save & Finalise" at bounding box center [244, 528] width 78 height 26
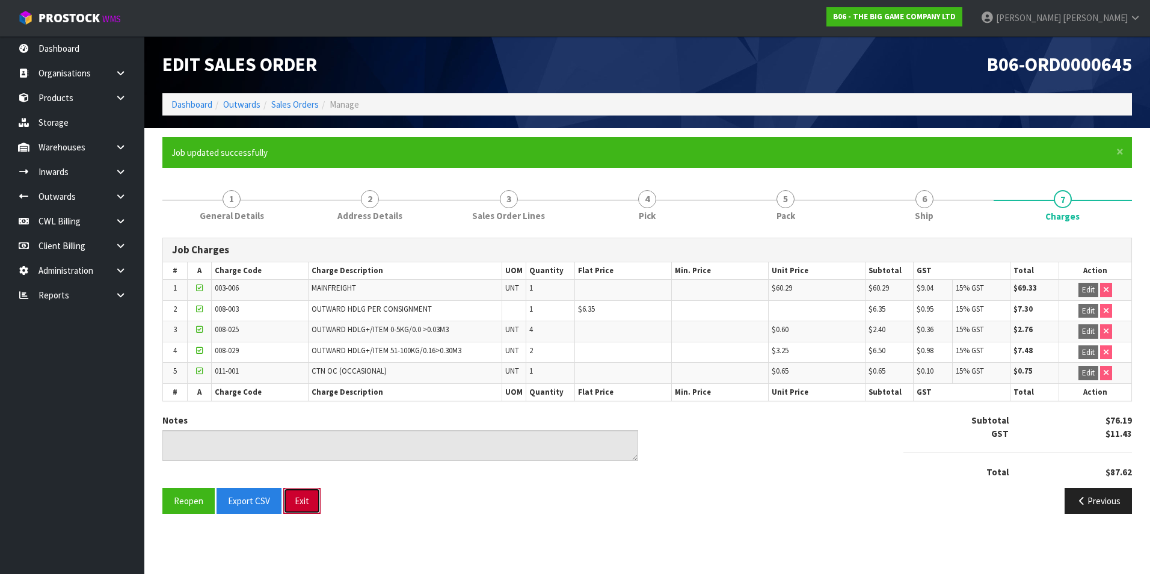
click at [303, 505] on button "Exit" at bounding box center [301, 501] width 37 height 26
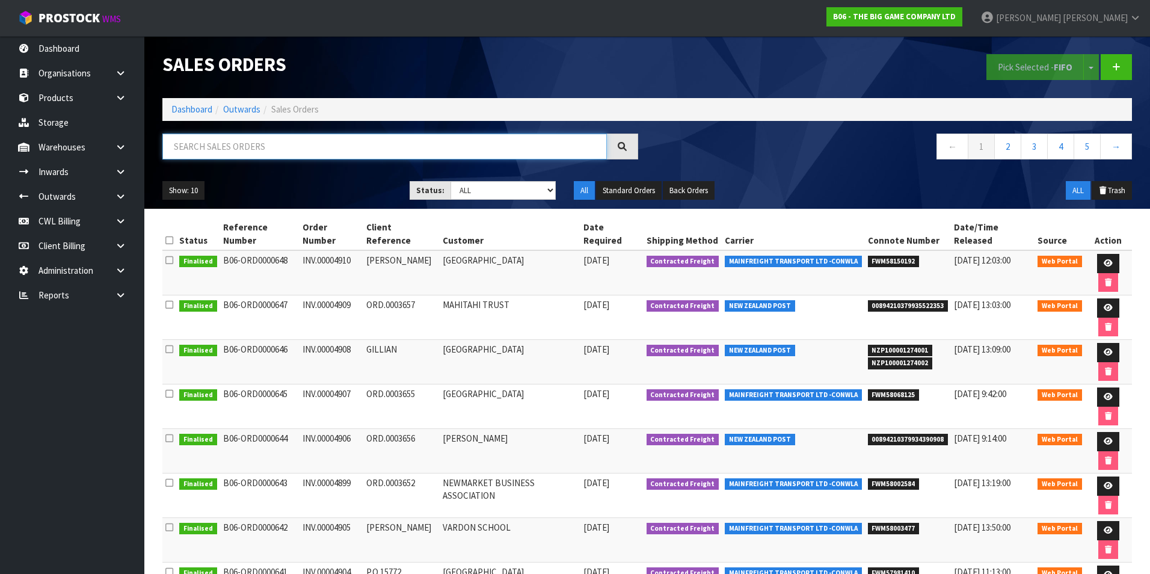
click at [217, 146] on input "text" at bounding box center [384, 147] width 445 height 26
paste input "TITIRANGI PRIMARY SCHOOL"
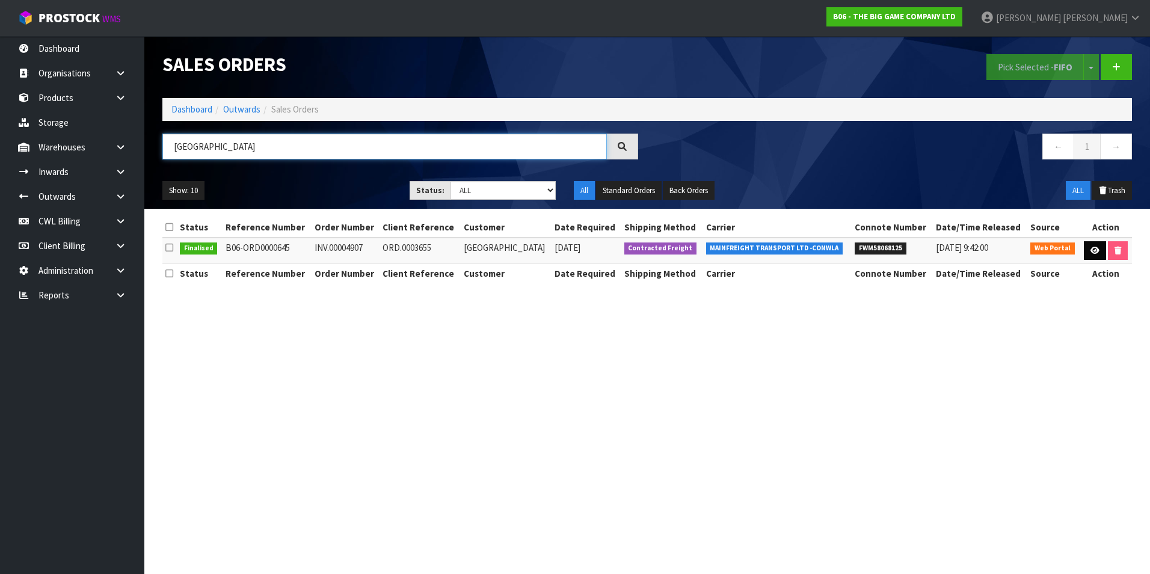
type input "TITIRANGI PRIMARY SCHOOL"
click at [1091, 252] on icon at bounding box center [1095, 251] width 9 height 8
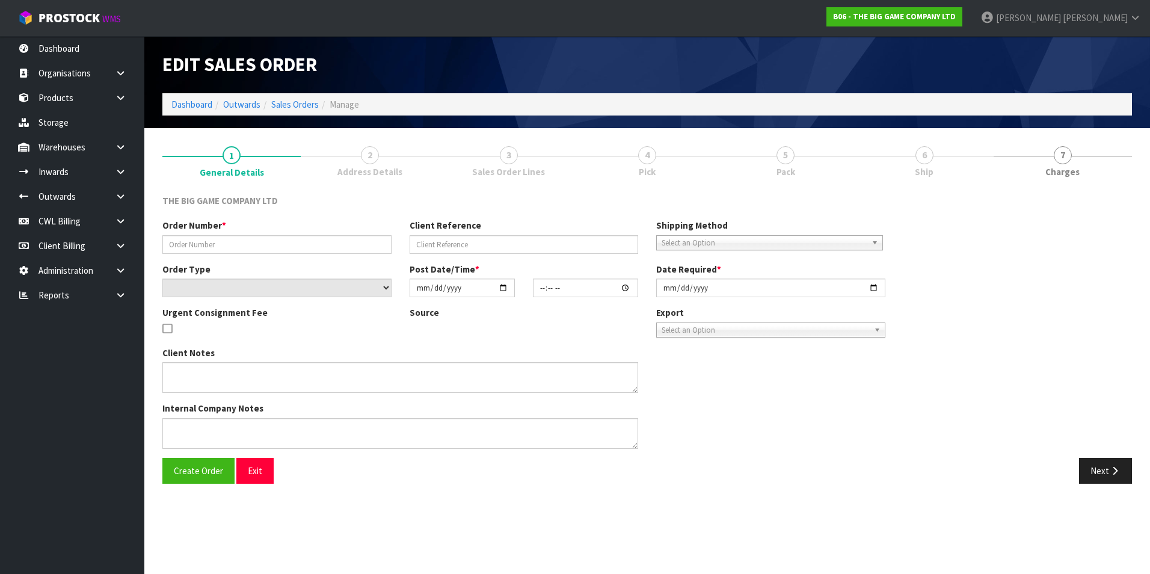
type input "INV.00004907"
type input "ORD.0003655"
select select "number:0"
type input "2025-07-30"
type input "14:46:00.000"
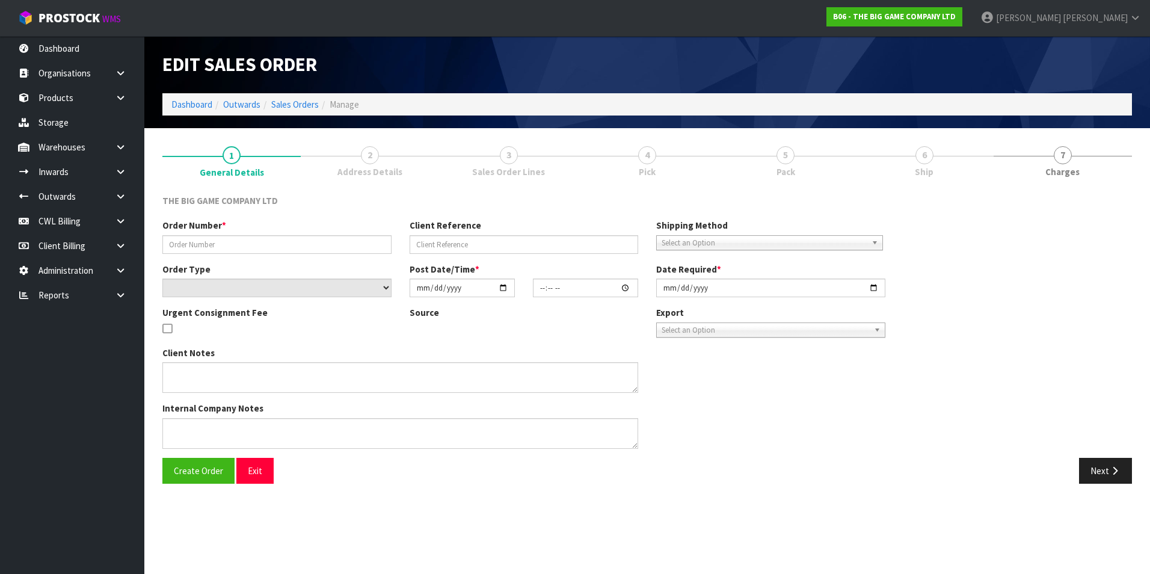
type input "2025-07-31"
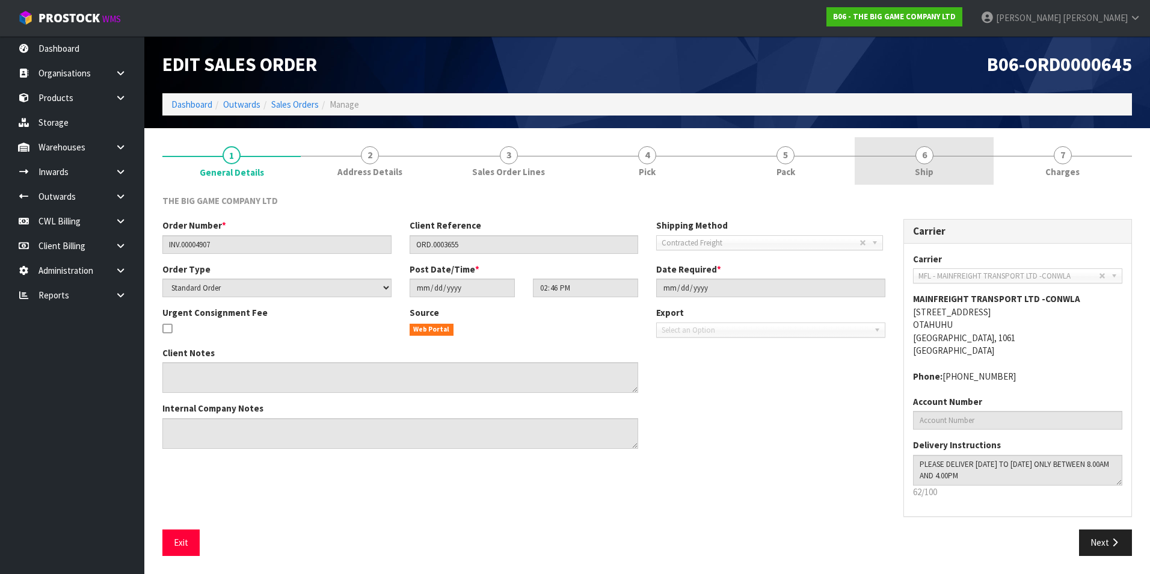
click at [925, 156] on span "6" at bounding box center [925, 155] width 18 height 18
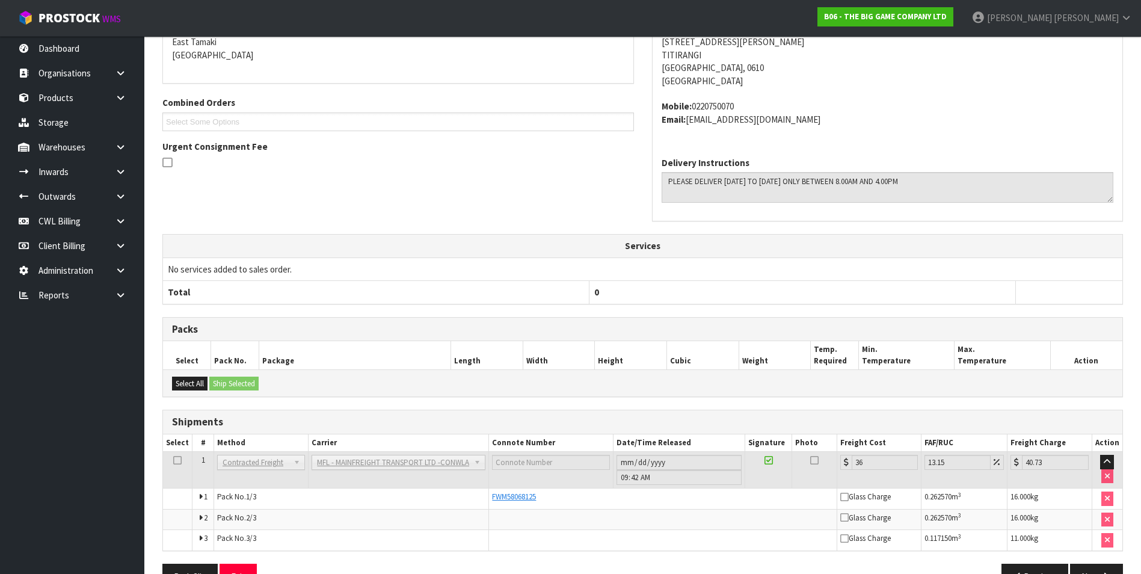
scroll to position [252, 0]
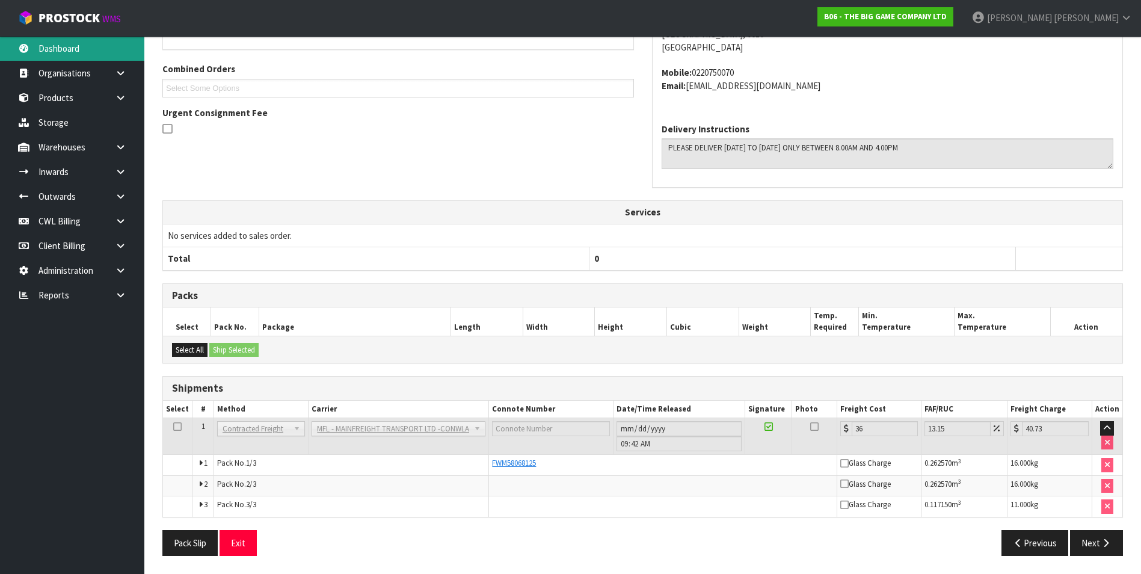
click at [57, 49] on link "Dashboard" at bounding box center [72, 48] width 144 height 25
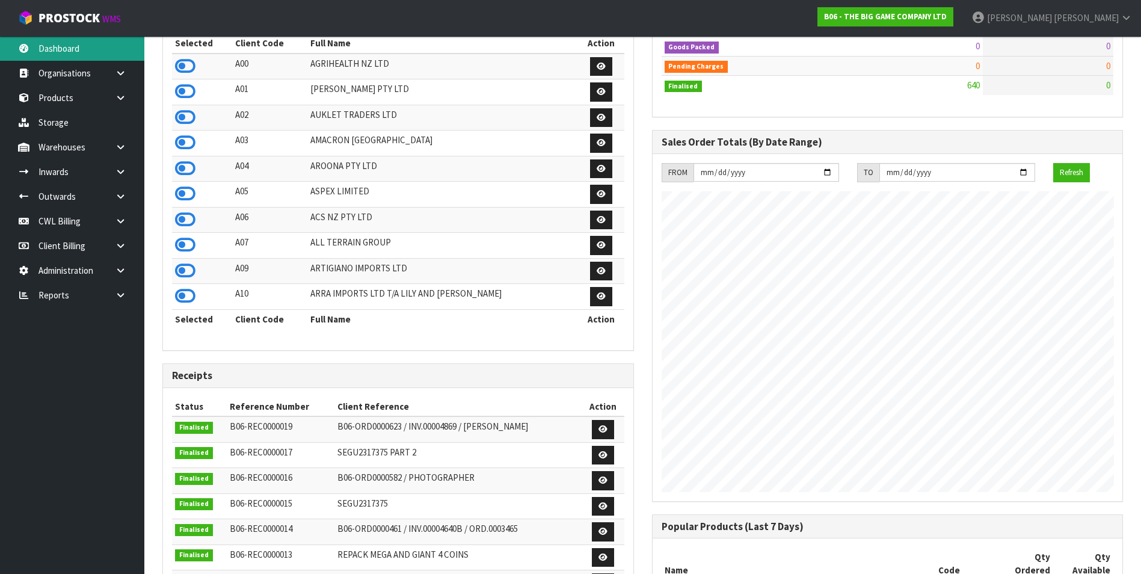
scroll to position [71, 0]
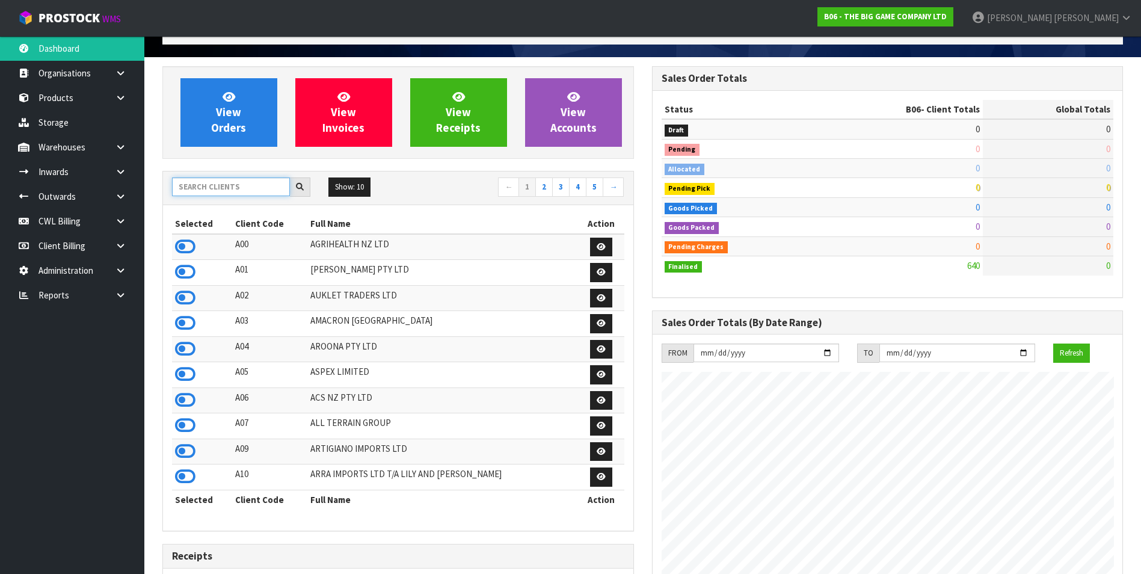
click at [218, 183] on input "text" at bounding box center [231, 187] width 118 height 19
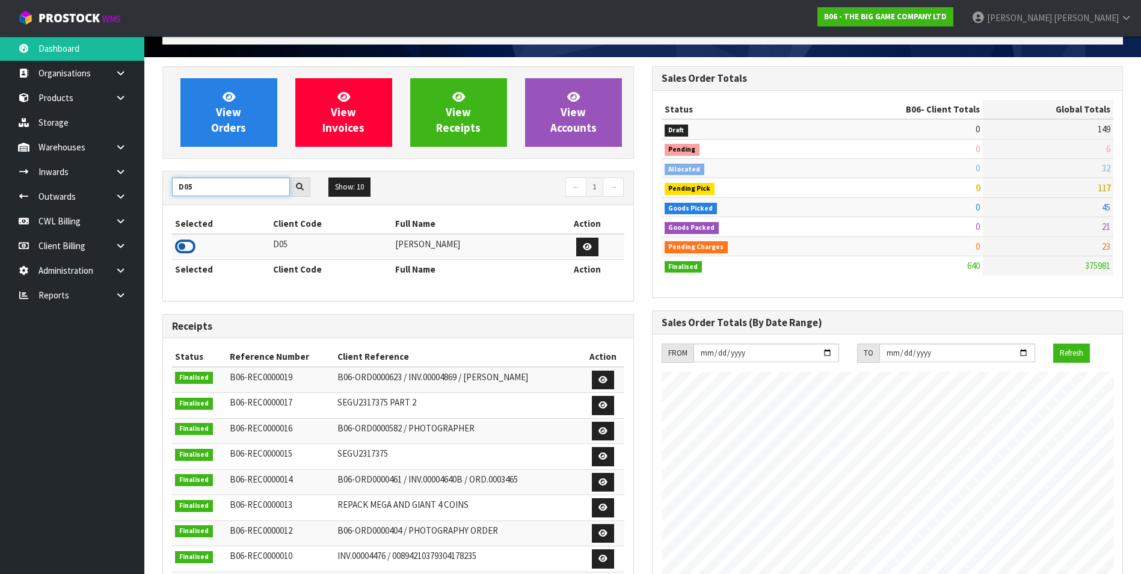
type input "D05"
click at [187, 246] on icon at bounding box center [185, 247] width 20 height 18
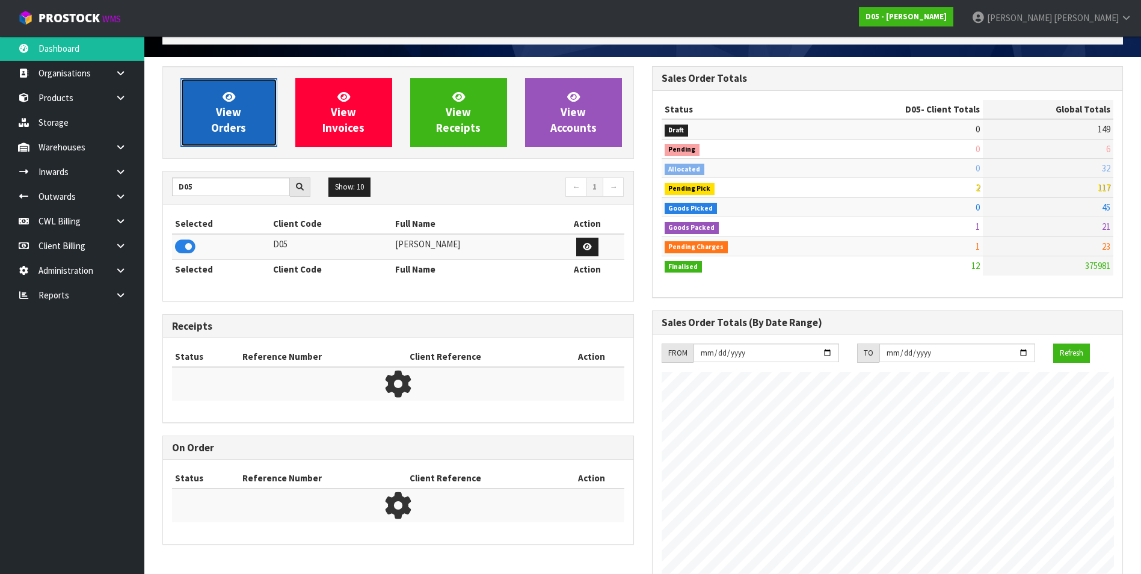
scroll to position [976, 489]
click at [237, 118] on span "View Orders" at bounding box center [228, 112] width 35 height 45
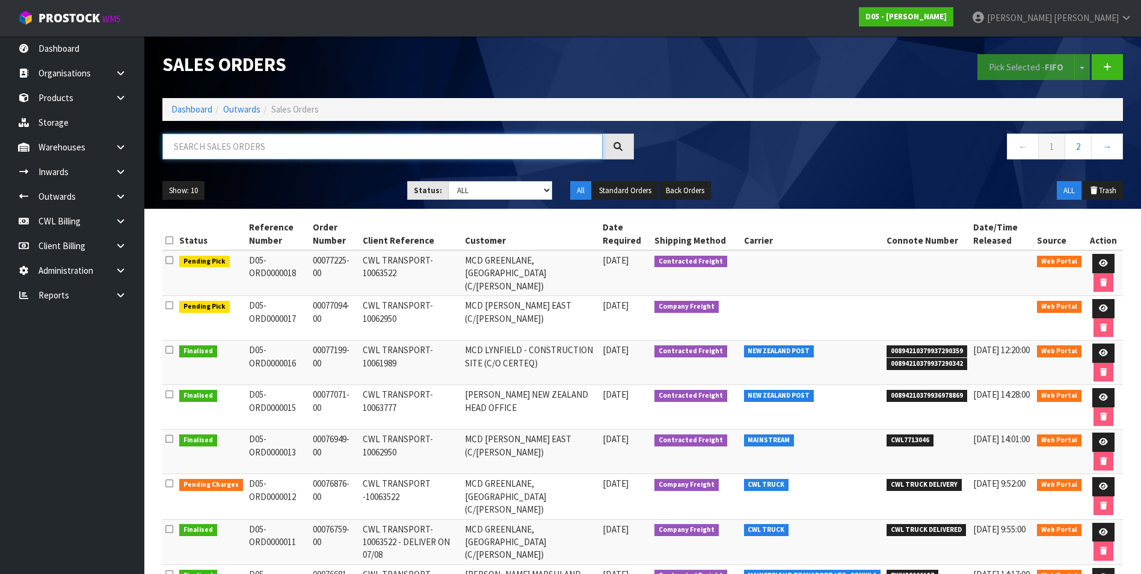
click at [203, 148] on input "text" at bounding box center [382, 147] width 440 height 26
paste input "FWM58063557"
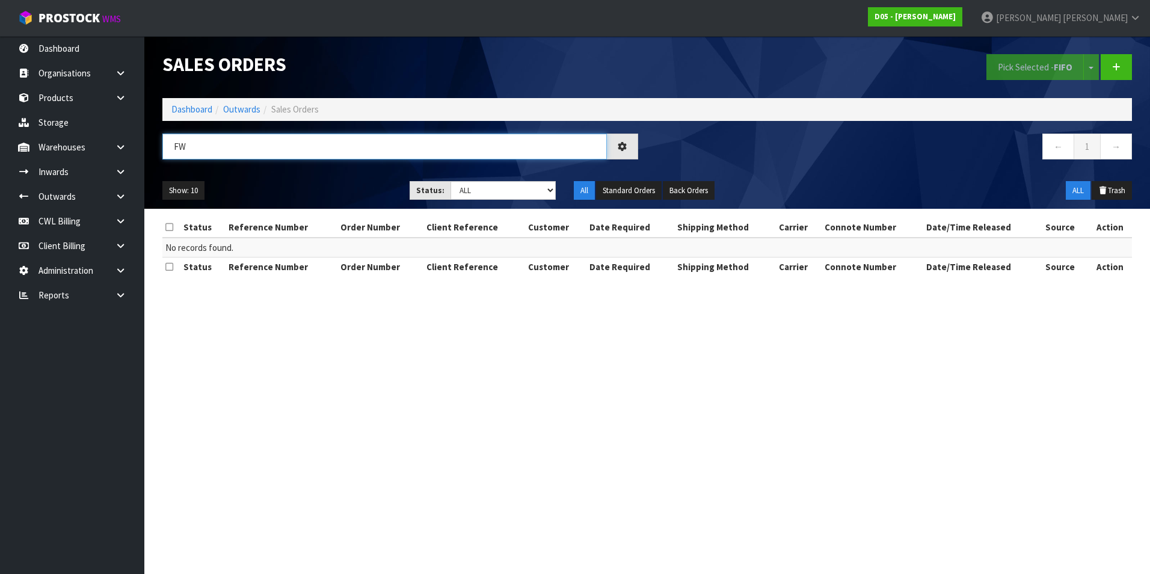
type input "F"
type input "TV SCREEN"
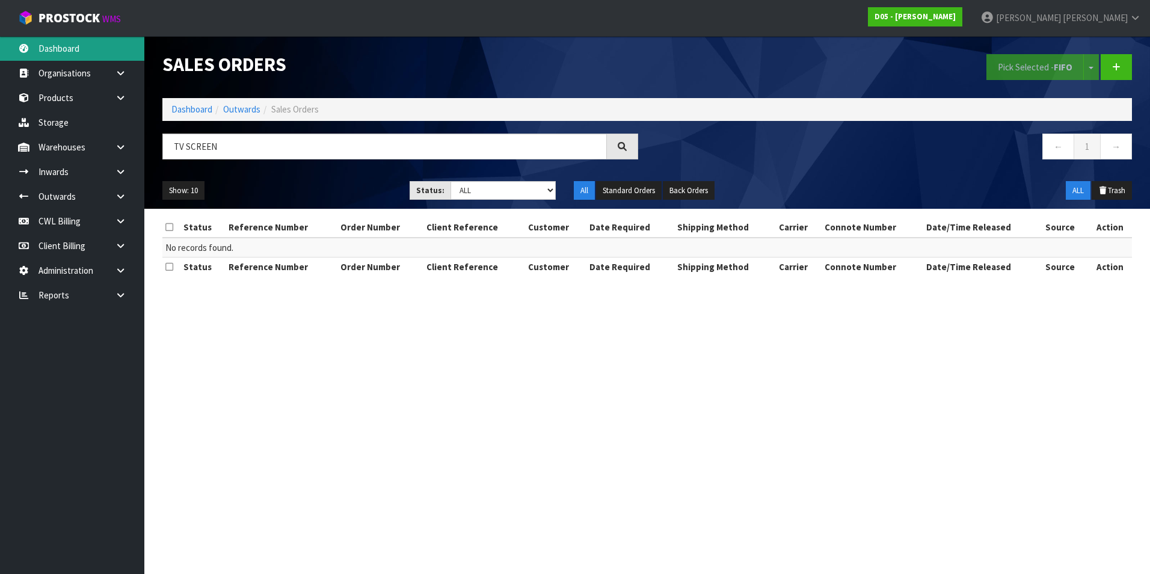
click at [64, 46] on link "Dashboard" at bounding box center [72, 48] width 144 height 25
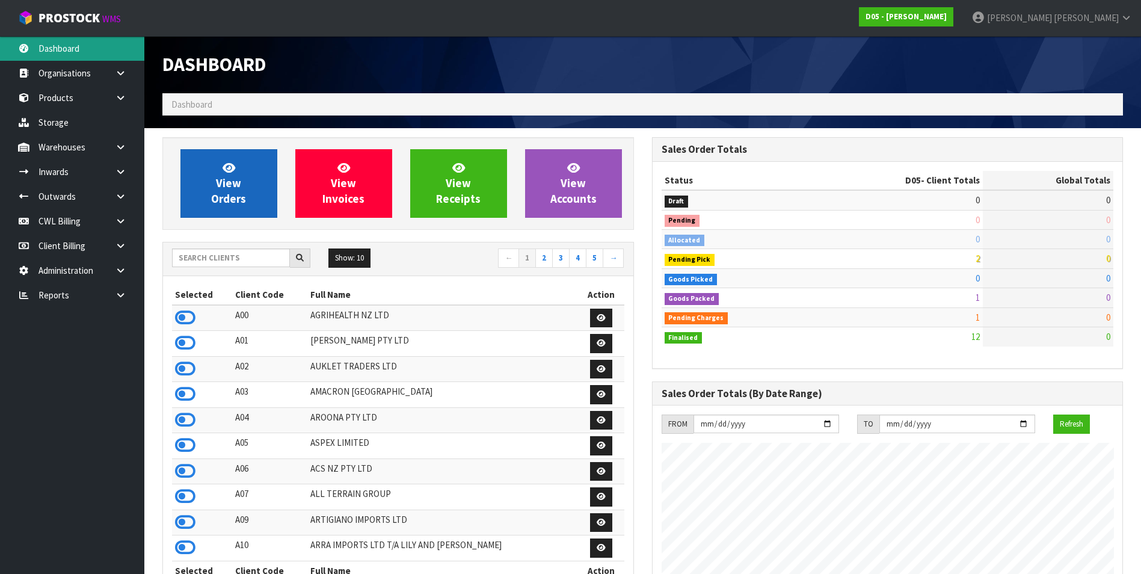
scroll to position [976, 489]
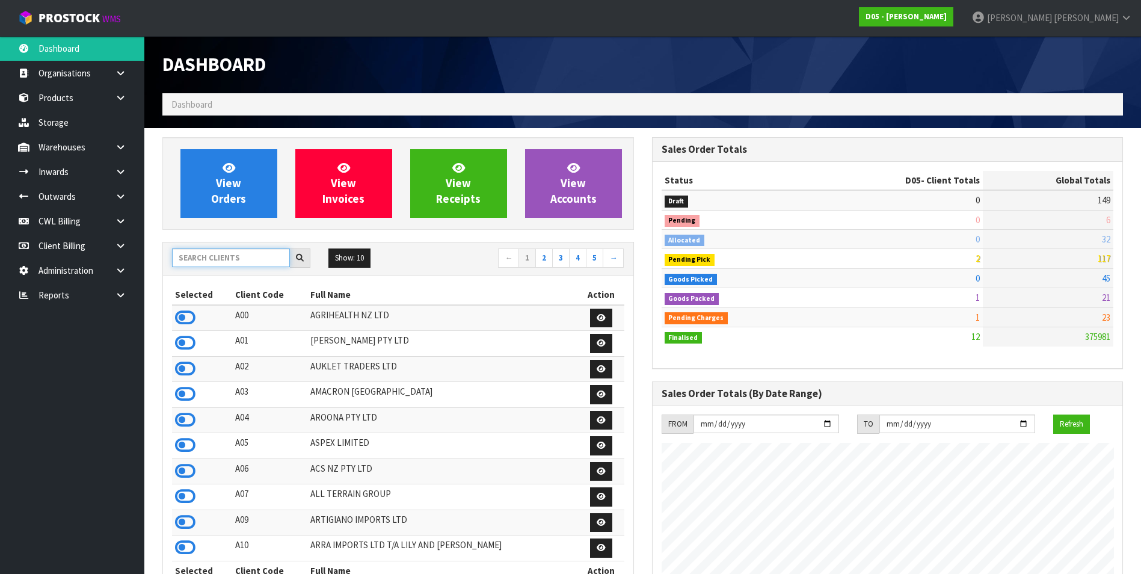
click at [218, 253] on input "text" at bounding box center [231, 258] width 118 height 19
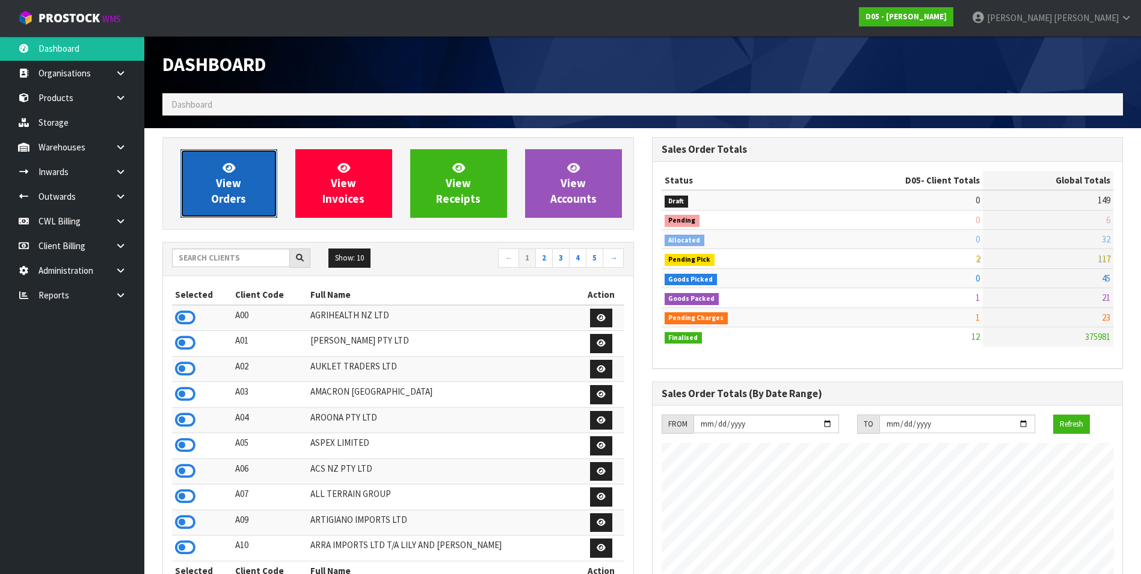
click at [246, 185] on link "View Orders" at bounding box center [229, 183] width 97 height 69
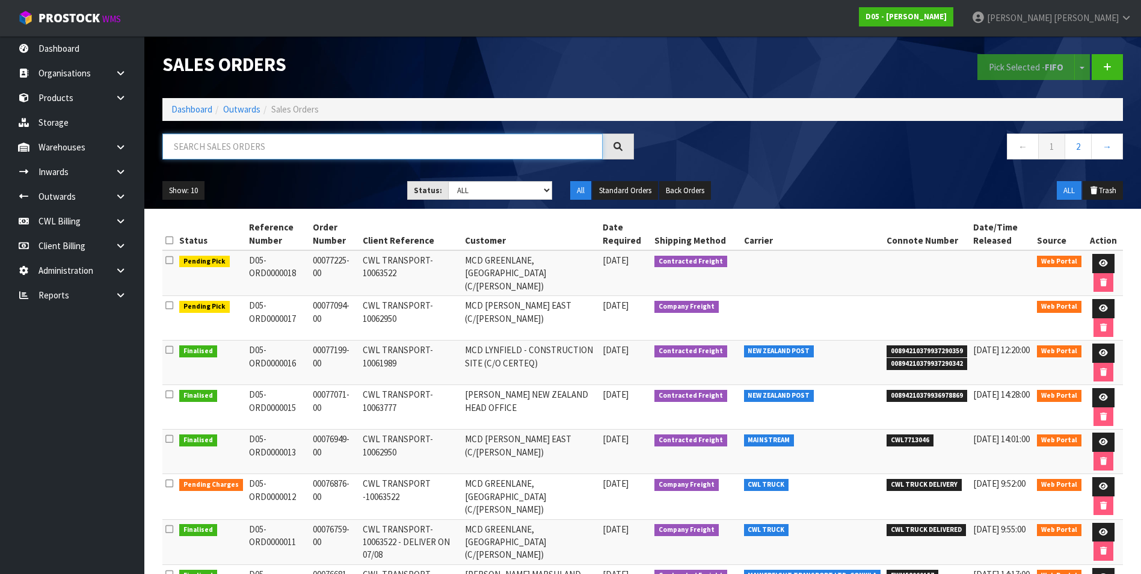
click at [251, 142] on input "text" at bounding box center [382, 147] width 440 height 26
type input "MCD LYNFIELD"
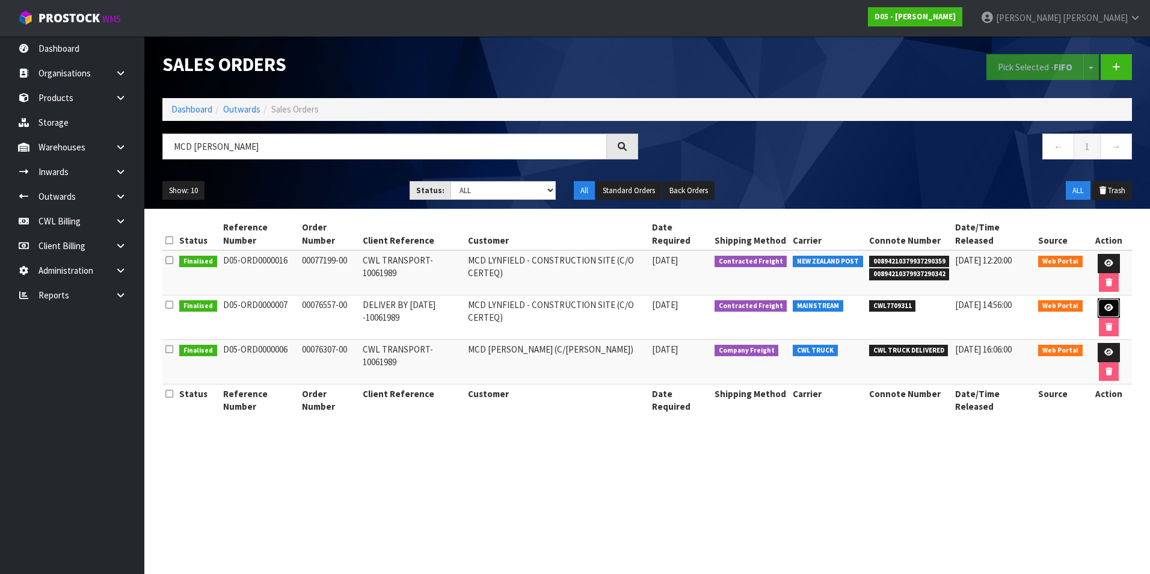
click at [1107, 307] on icon at bounding box center [1109, 308] width 9 height 8
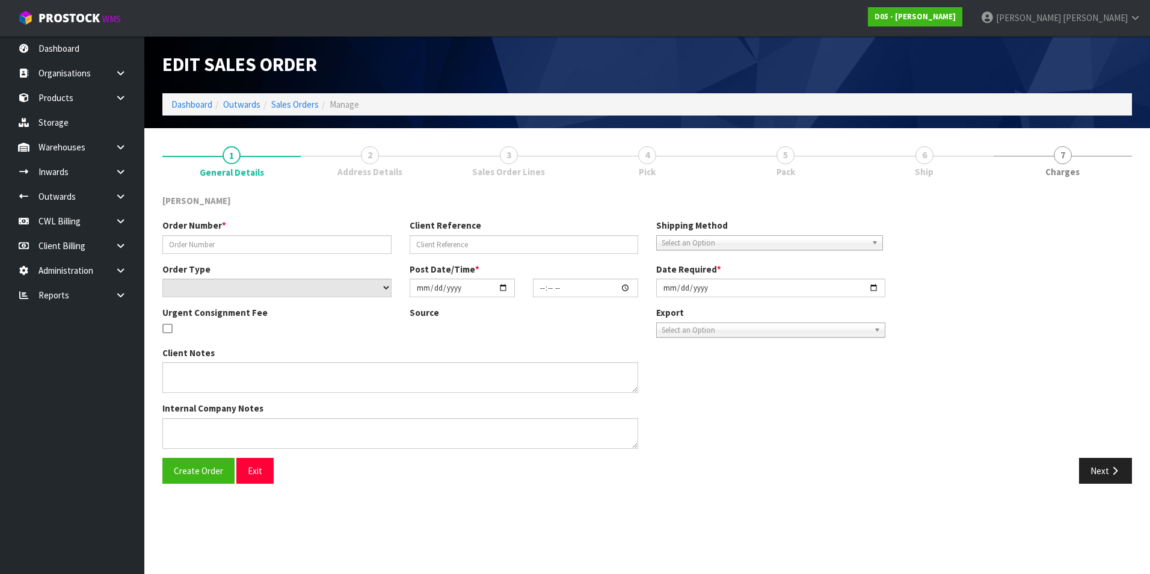
type input "00076557-00"
type input "DELIVER BY 30TH JULY -10061989"
select select "number:0"
type input "2025-07-25"
type input "18:00:00.000"
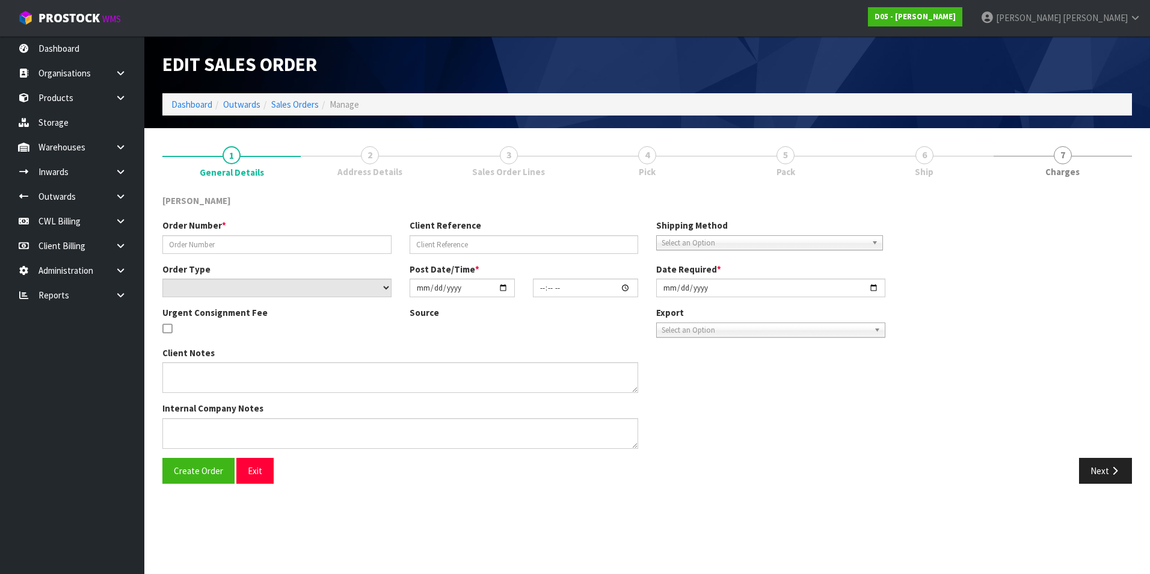
type input "2025-07-28"
type textarea "NO FORKLIFT ON SITE PLEASE DELIVER BY 30/7"
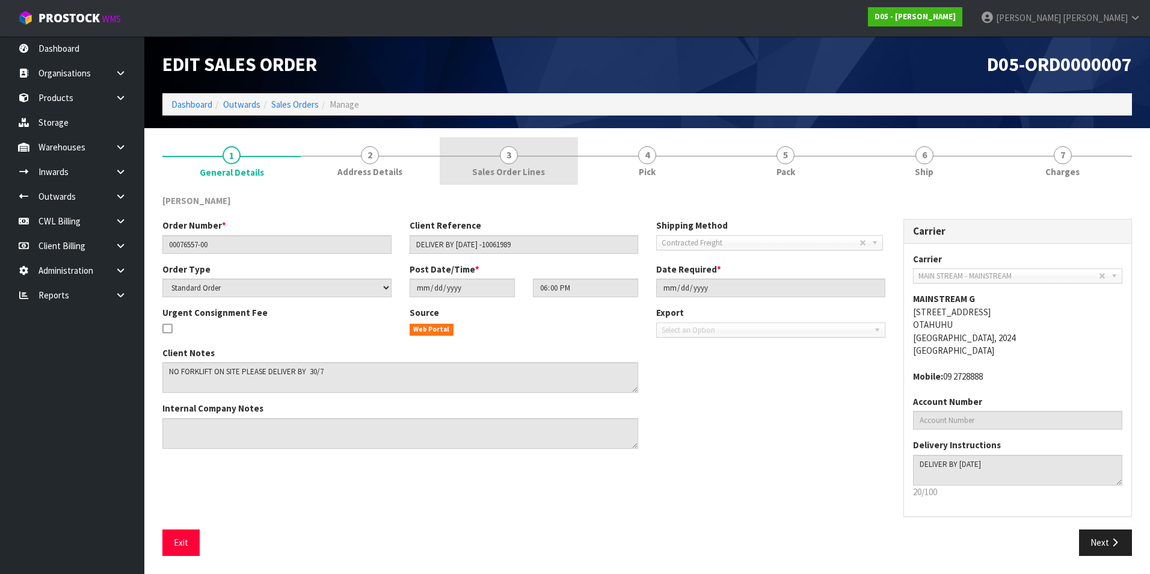
click at [498, 161] on link "3 Sales Order Lines" at bounding box center [509, 161] width 138 height 48
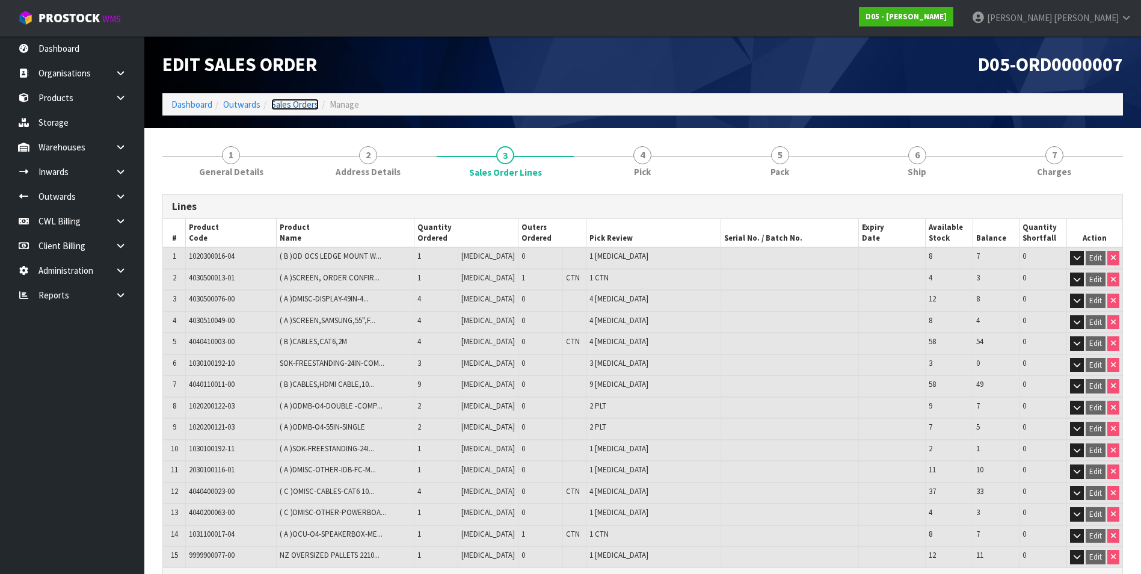
click at [306, 101] on link "Sales Orders" at bounding box center [295, 104] width 48 height 11
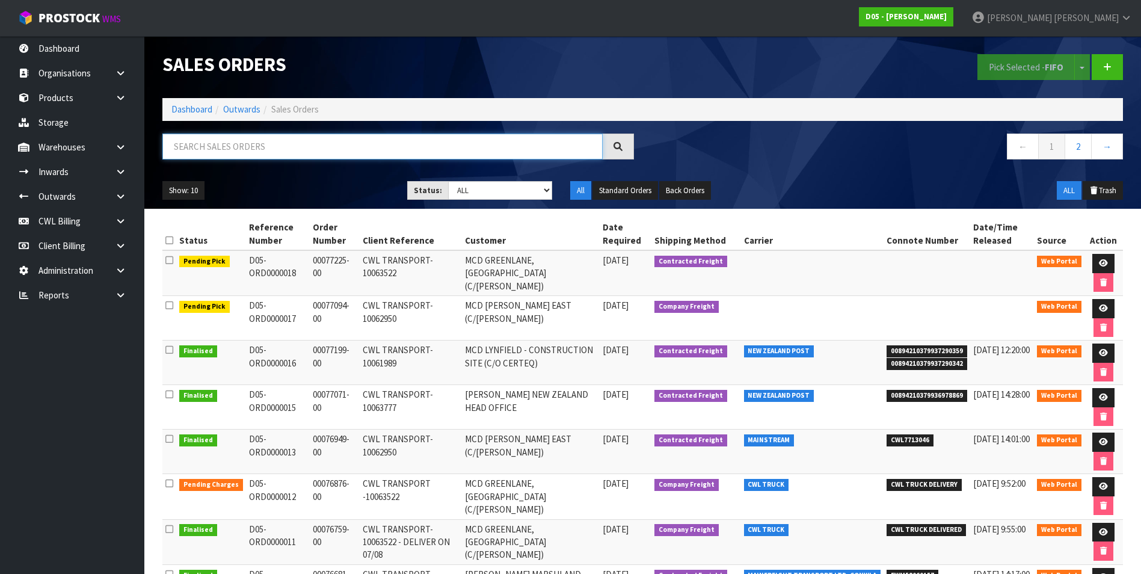
click at [228, 152] on input "text" at bounding box center [382, 147] width 440 height 26
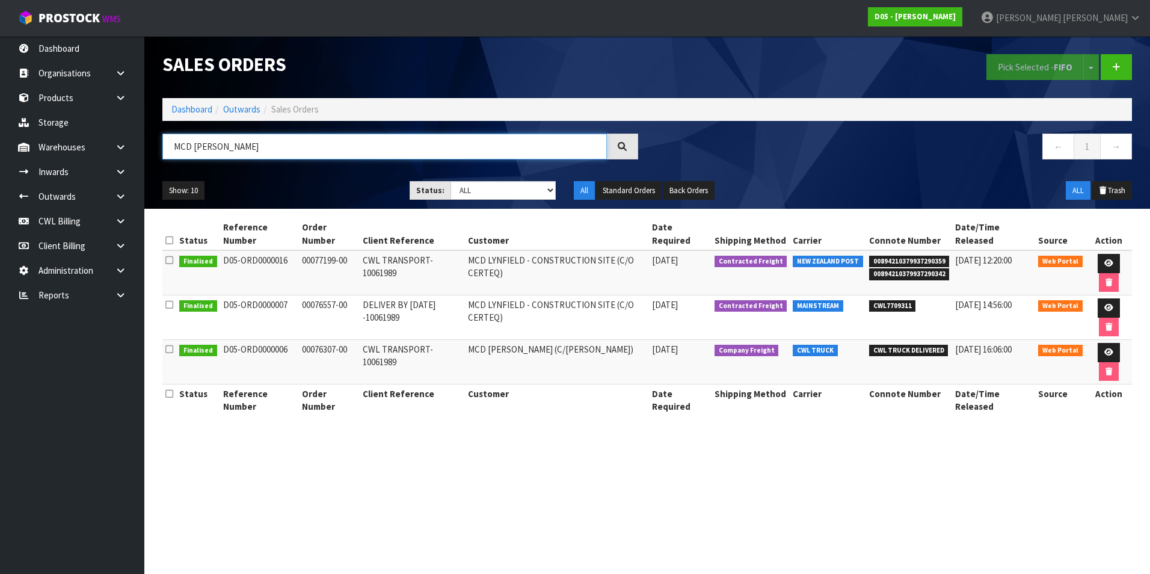
type input "MCD LYNFIELD"
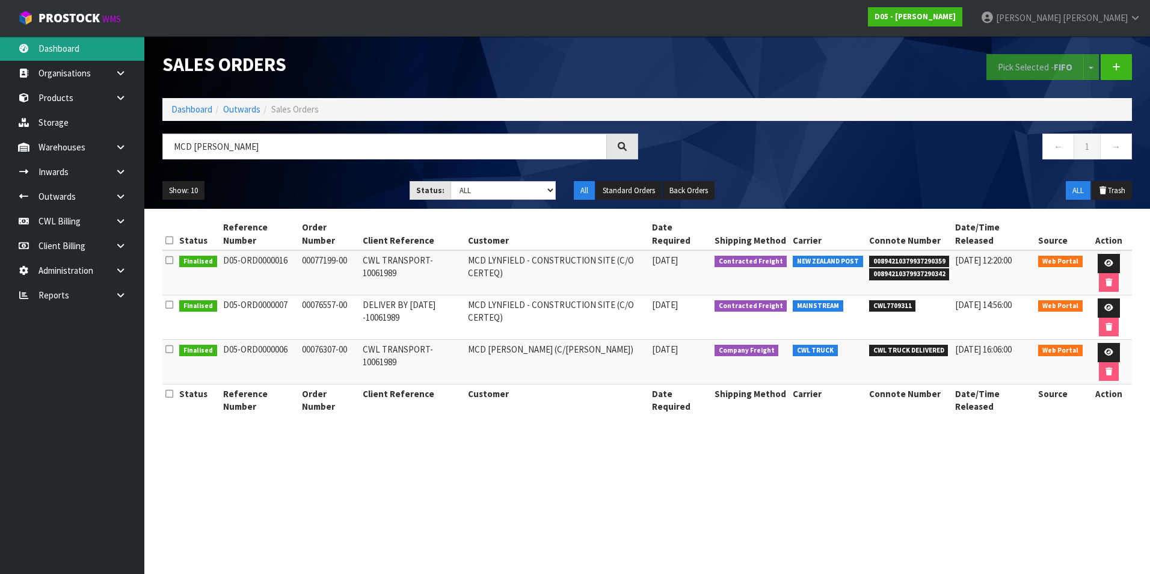
click at [62, 39] on link "Dashboard" at bounding box center [72, 48] width 144 height 25
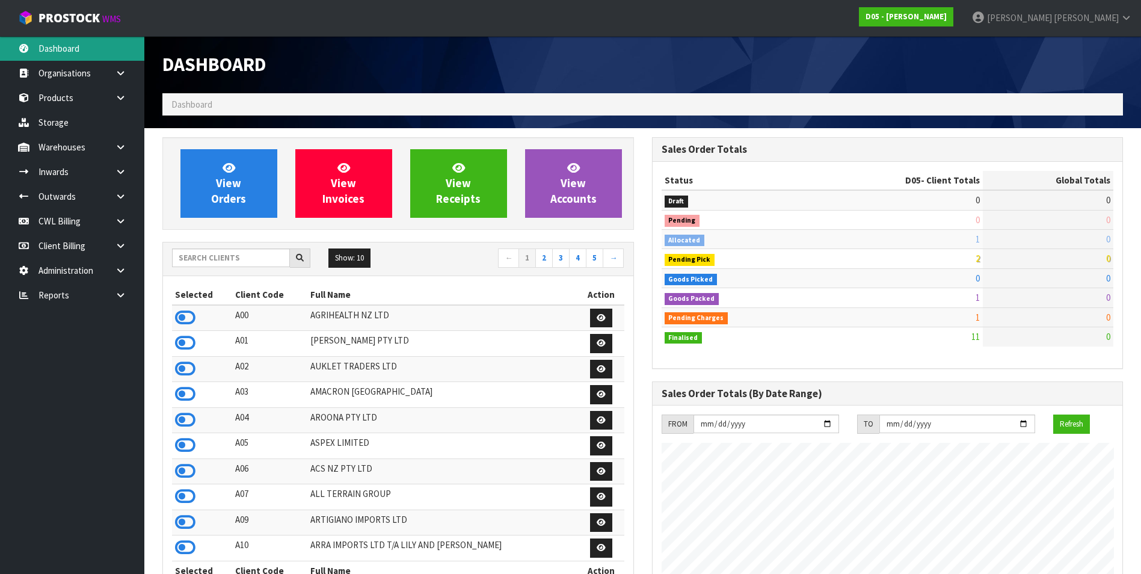
scroll to position [1053, 489]
click at [200, 255] on input "text" at bounding box center [231, 258] width 118 height 19
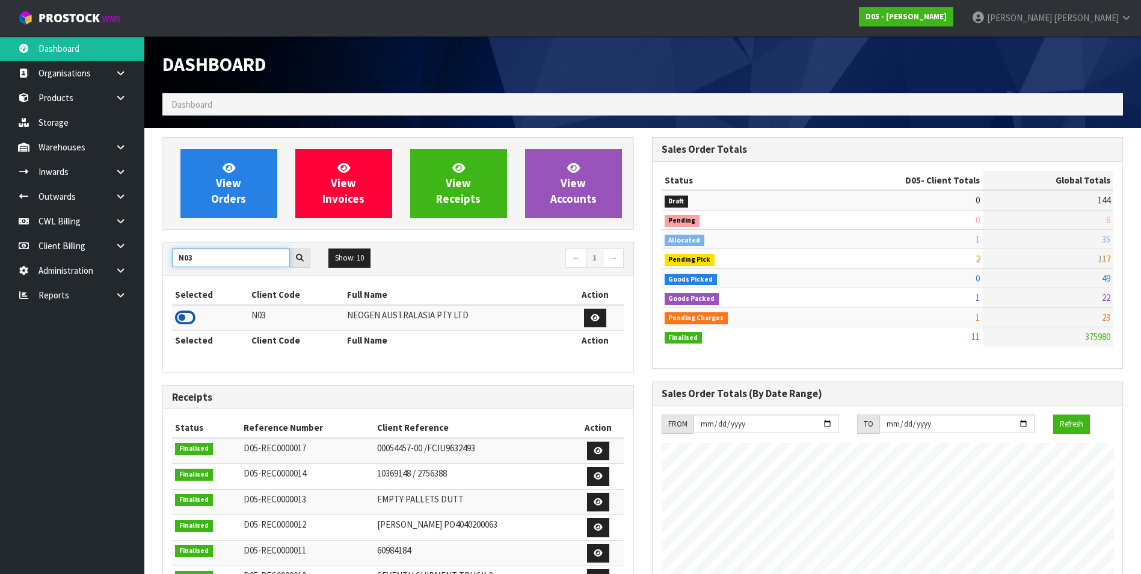
type input "N03"
click at [183, 320] on icon at bounding box center [185, 318] width 20 height 18
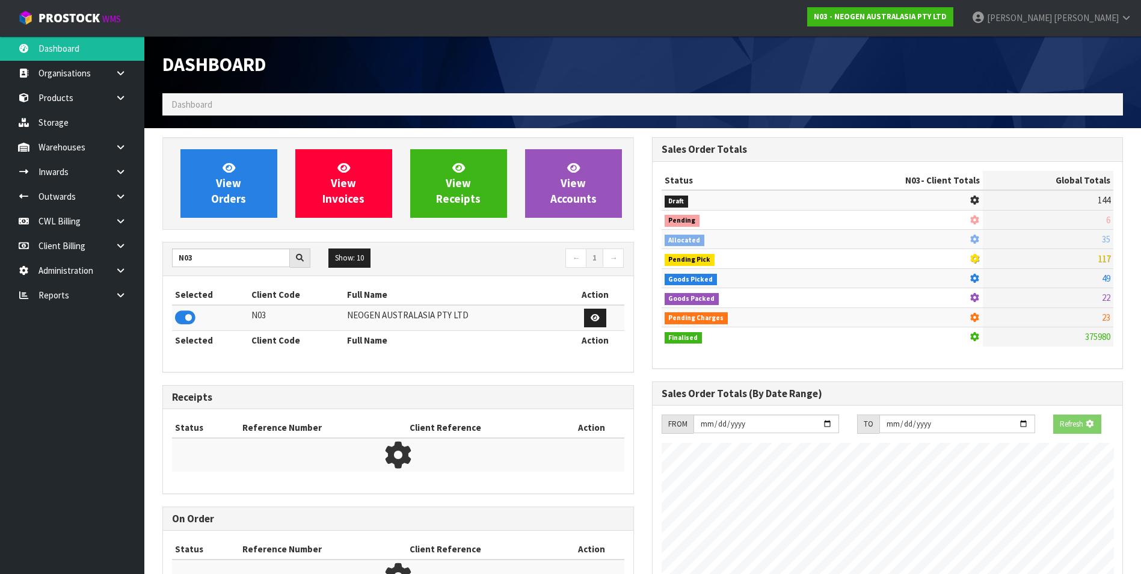
scroll to position [912, 489]
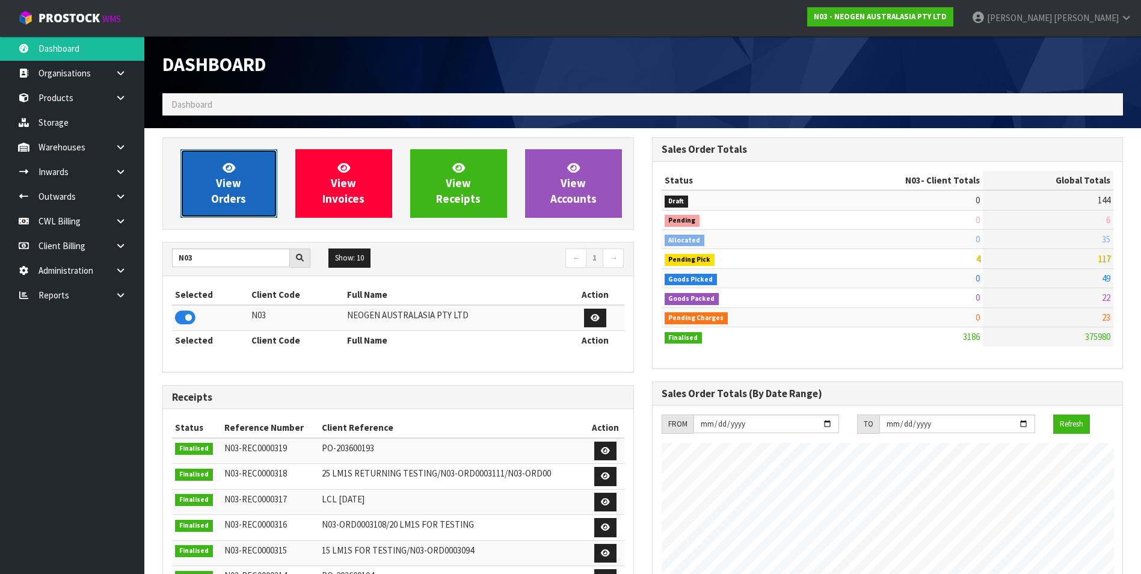
click at [250, 177] on link "View Orders" at bounding box center [229, 183] width 97 height 69
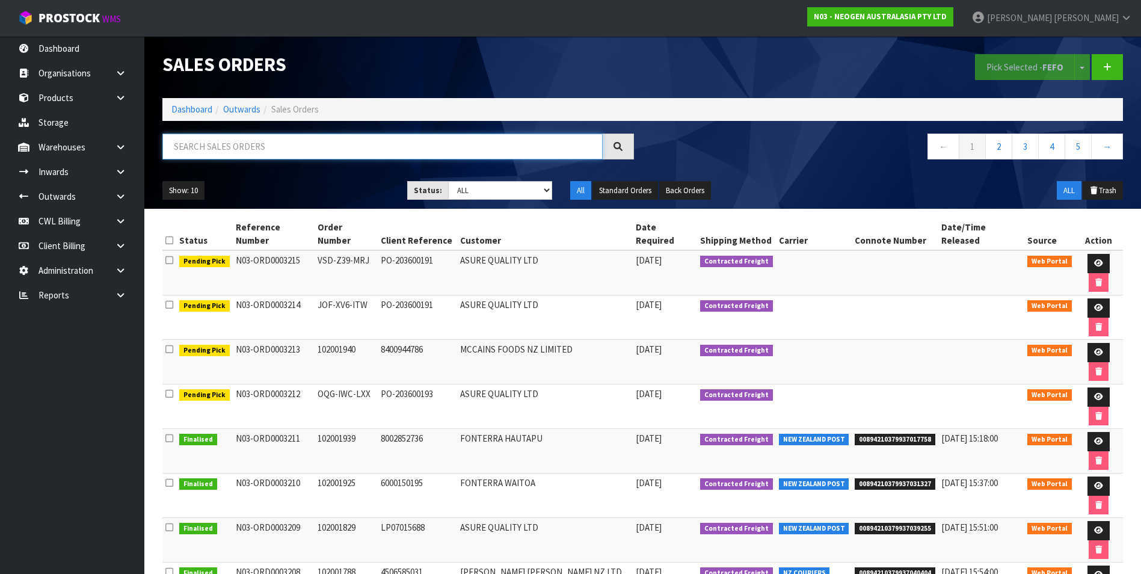
click at [206, 143] on input "text" at bounding box center [382, 147] width 440 height 26
paste input "00494210379900372039"
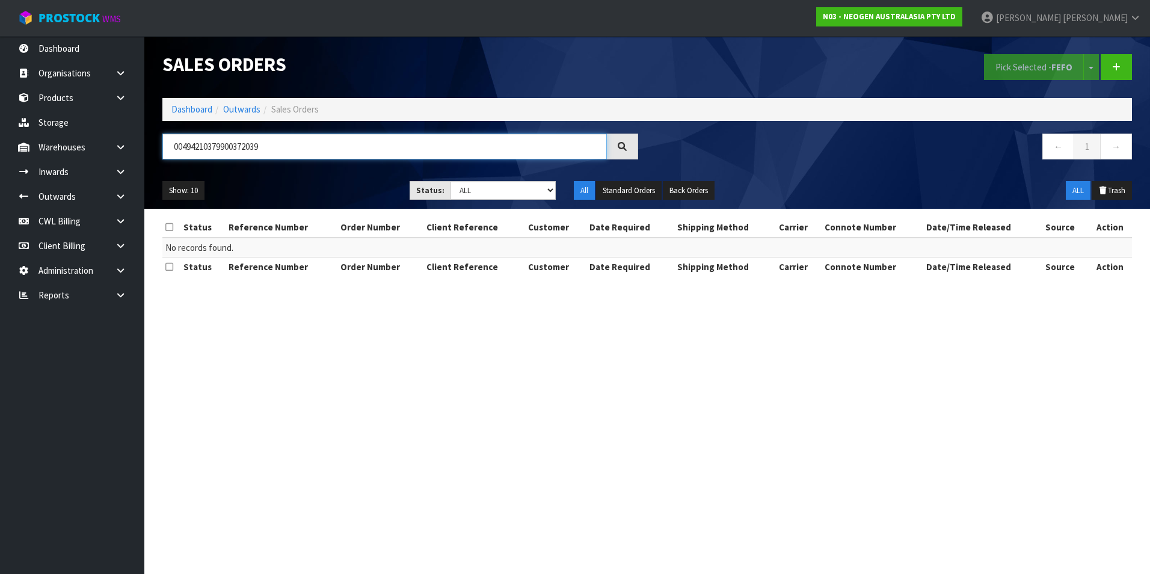
type input "00494210379900372039"
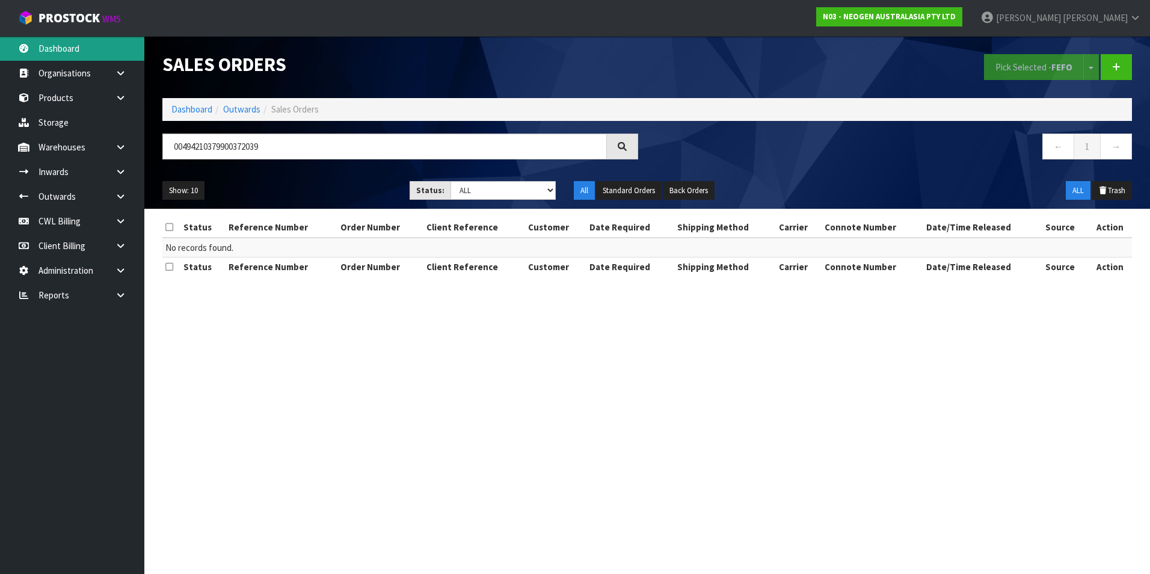
click at [75, 48] on link "Dashboard" at bounding box center [72, 48] width 144 height 25
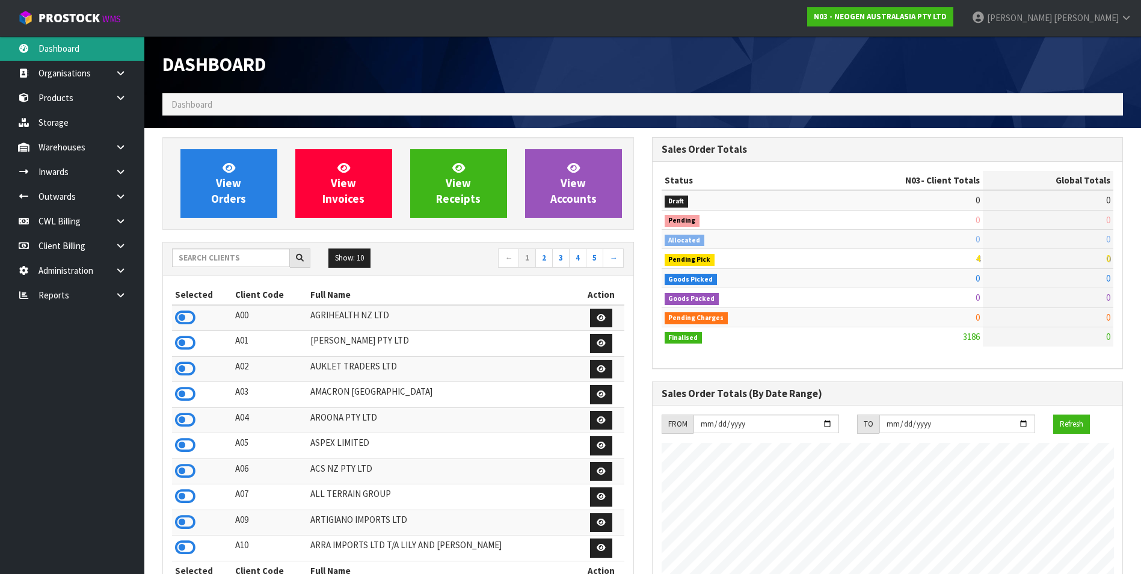
scroll to position [912, 489]
click at [220, 258] on input "text" at bounding box center [231, 258] width 118 height 19
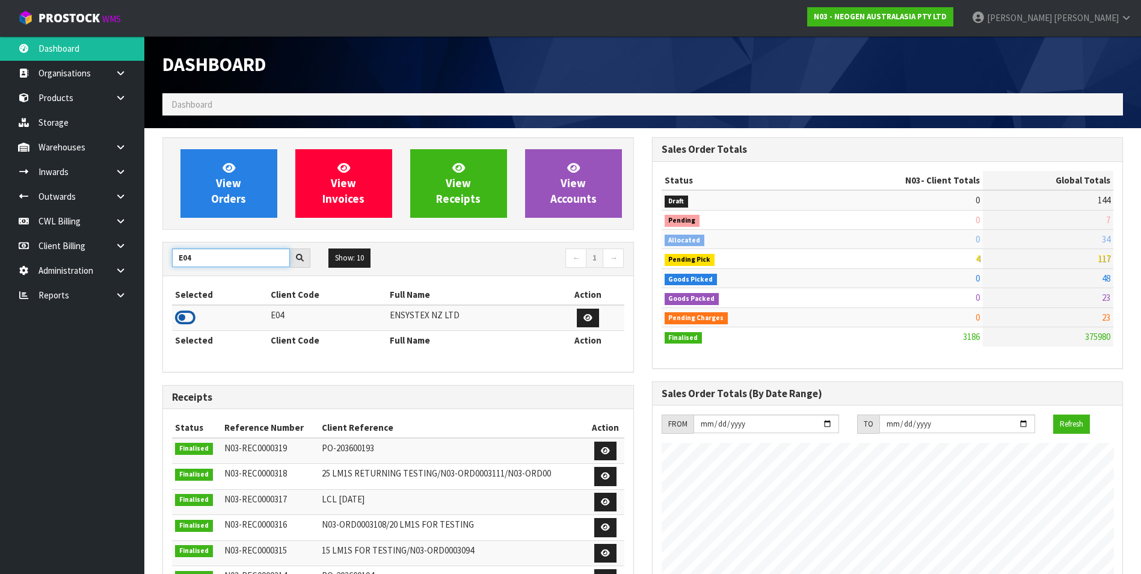
type input "E04"
click at [180, 318] on icon at bounding box center [185, 318] width 20 height 18
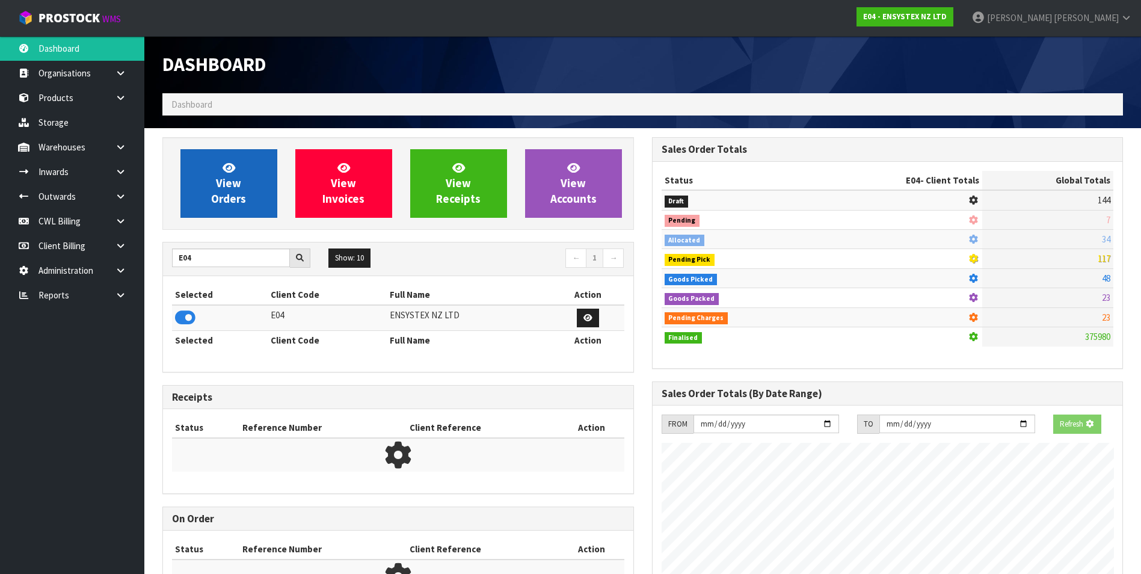
scroll to position [750, 489]
click at [220, 180] on span "View Orders" at bounding box center [228, 183] width 35 height 45
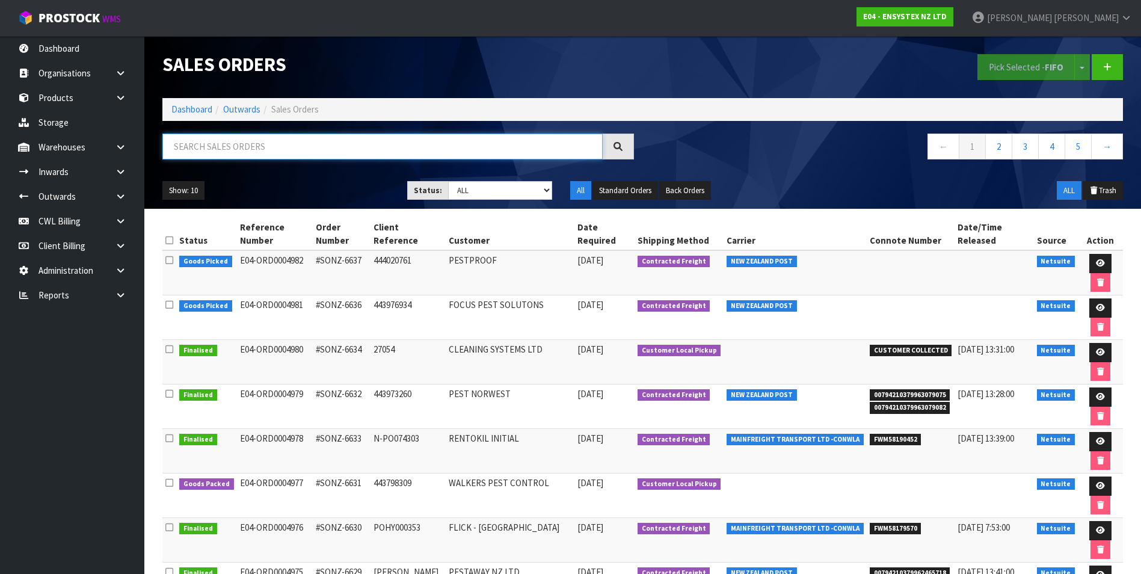
click at [229, 143] on input "text" at bounding box center [382, 147] width 440 height 26
paste input "00494210379900372039"
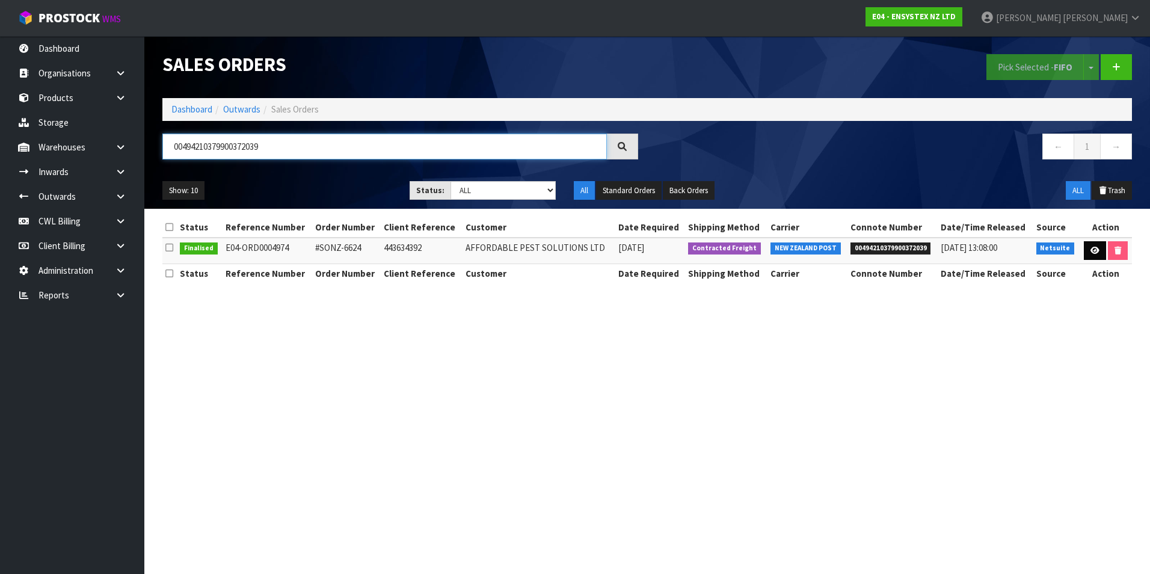
type input "00494210379900372039"
click at [1091, 250] on icon at bounding box center [1095, 251] width 9 height 8
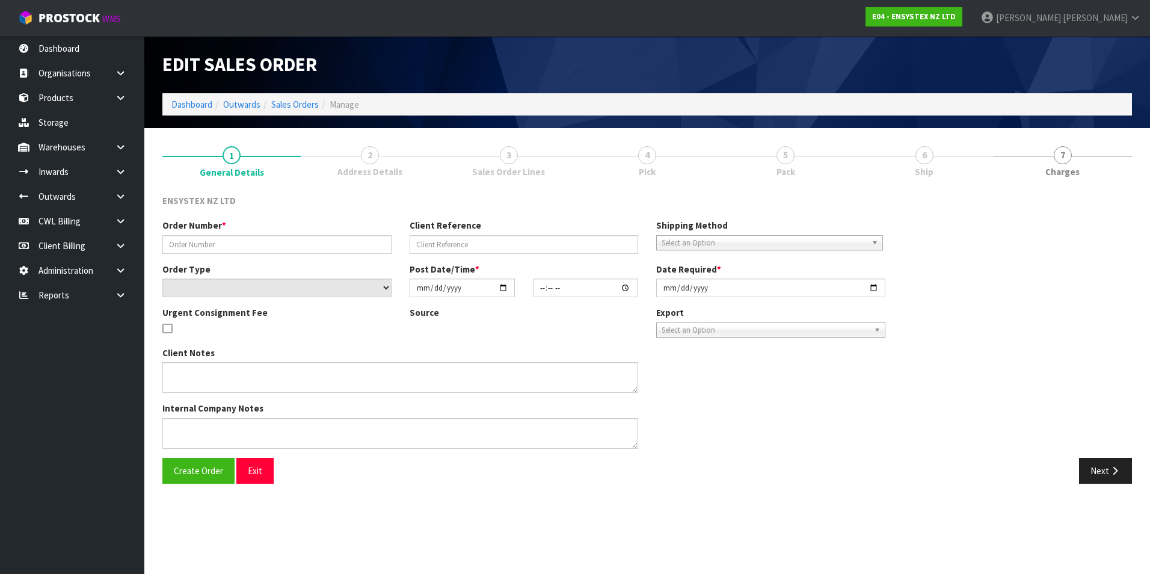
type input "#SONZ-6624"
type input "443634392"
select select "number:0"
type input "2025-08-07"
type input "11:45:06.000"
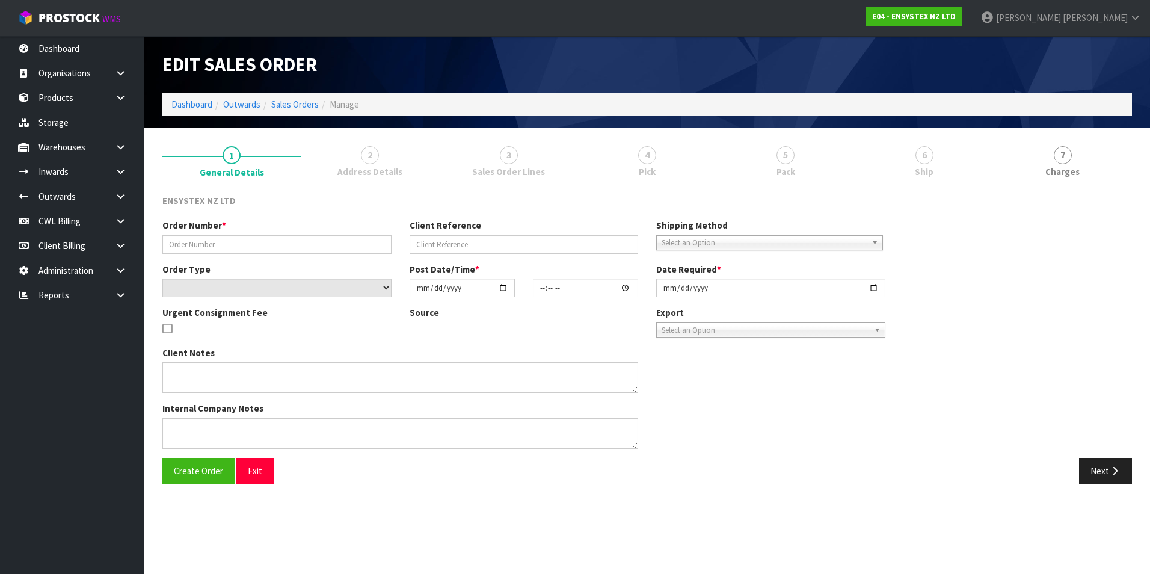
type input "2025-08-07"
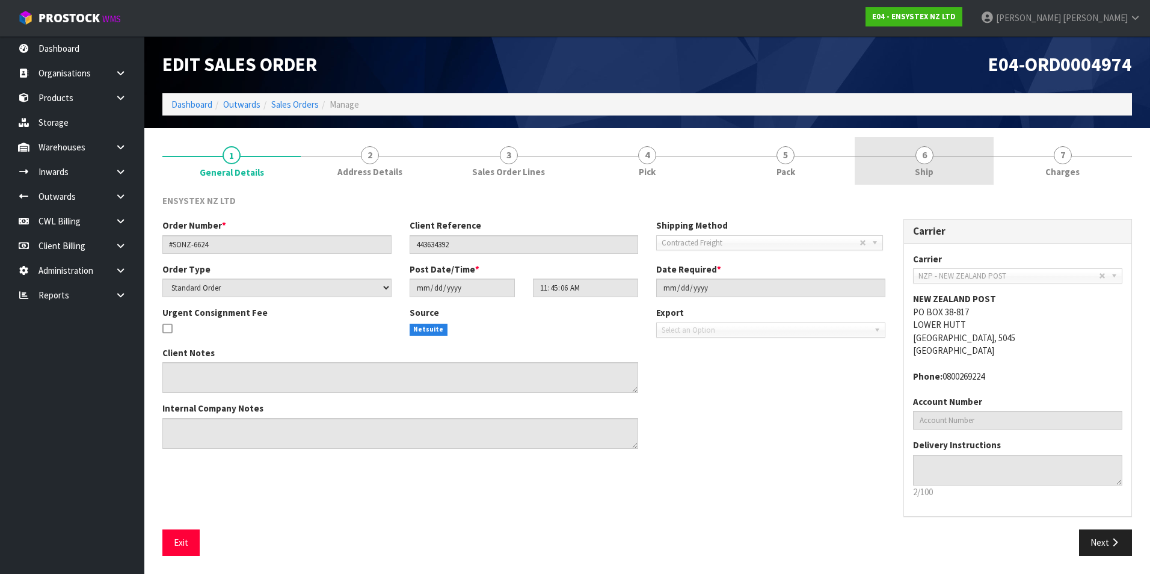
click at [928, 153] on span "6" at bounding box center [925, 155] width 18 height 18
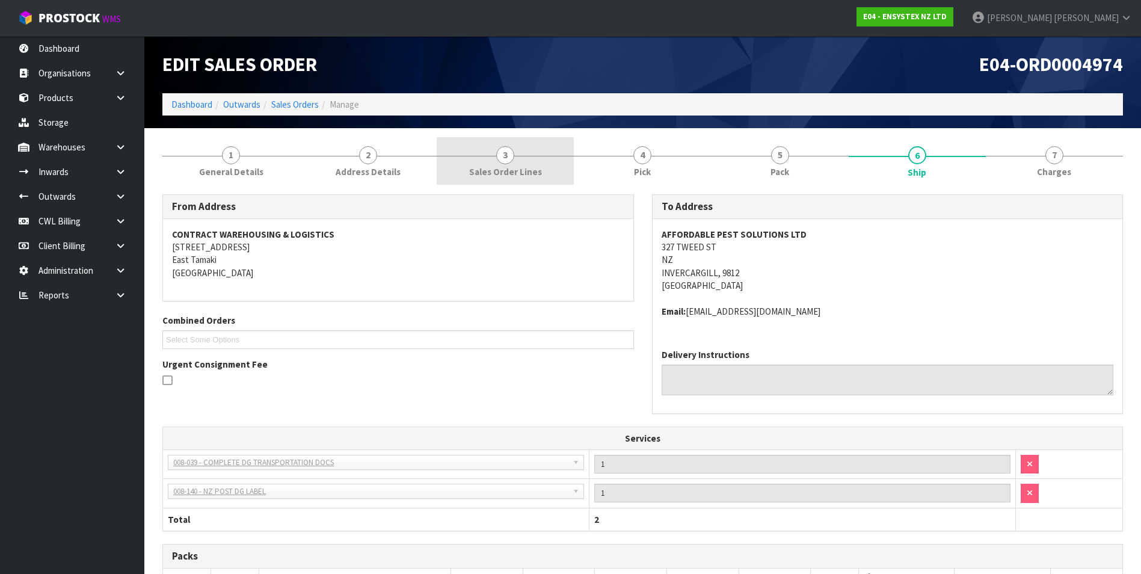
click at [512, 158] on span "3" at bounding box center [505, 155] width 18 height 18
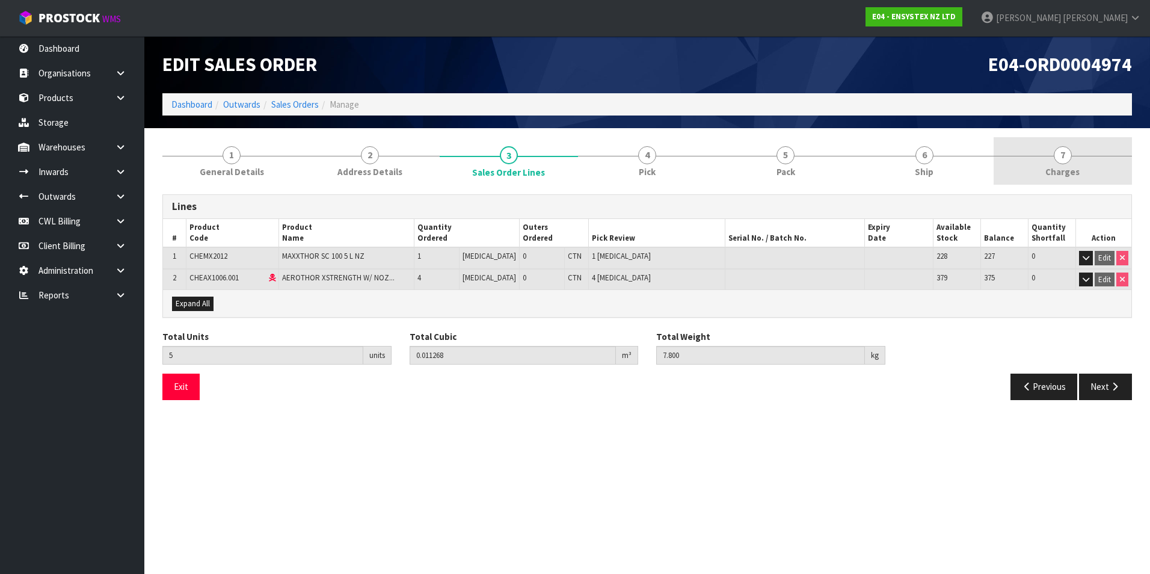
click at [1063, 158] on span "7" at bounding box center [1063, 155] width 18 height 18
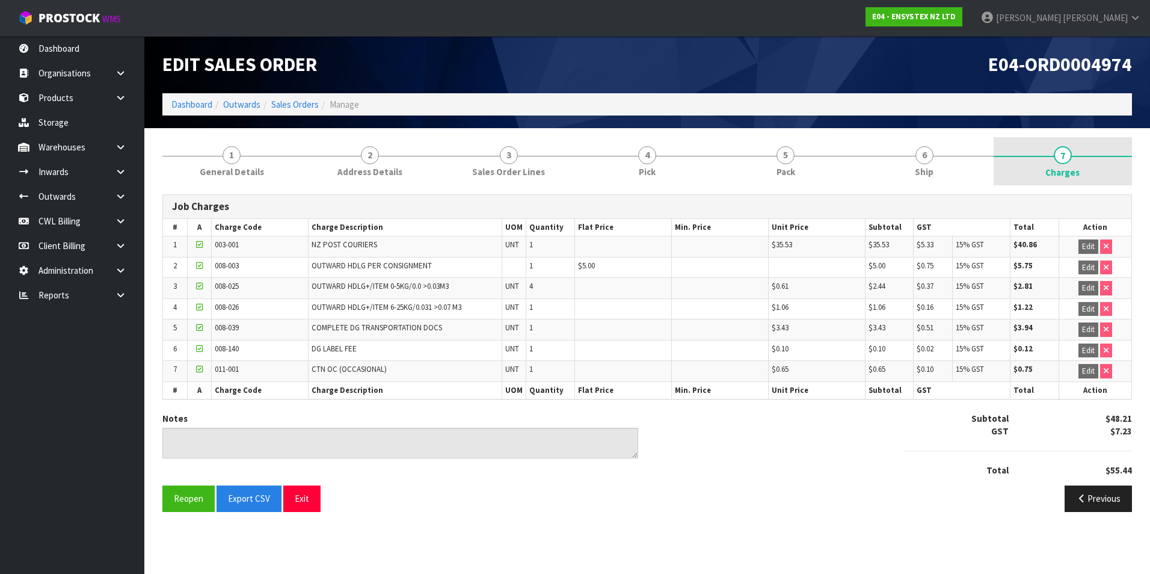
click at [1065, 158] on span "7" at bounding box center [1063, 155] width 18 height 18
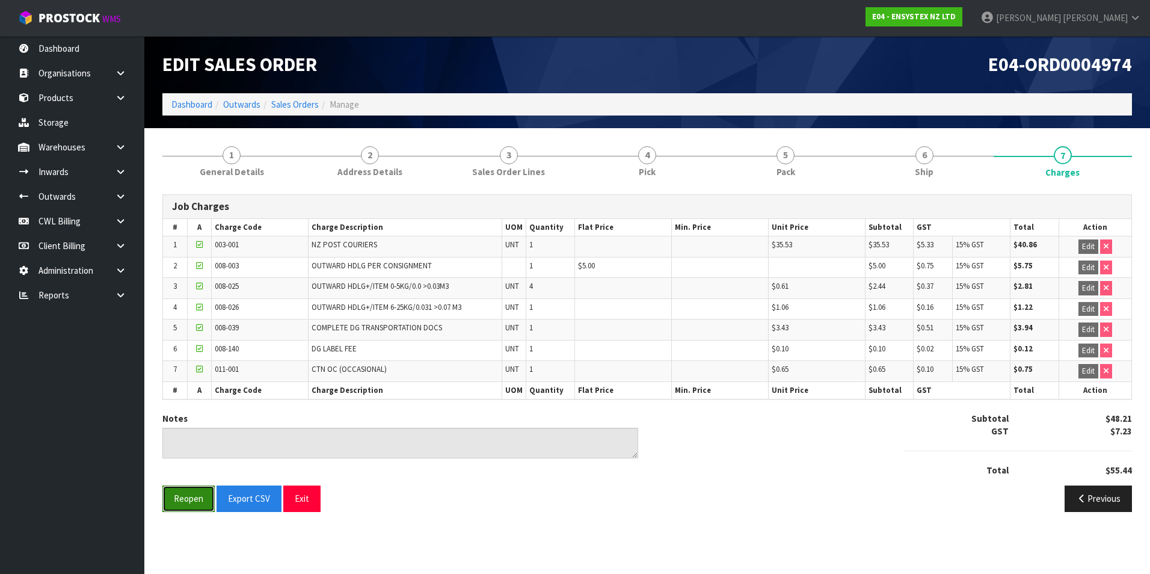
click at [193, 500] on button "Reopen" at bounding box center [188, 499] width 52 height 26
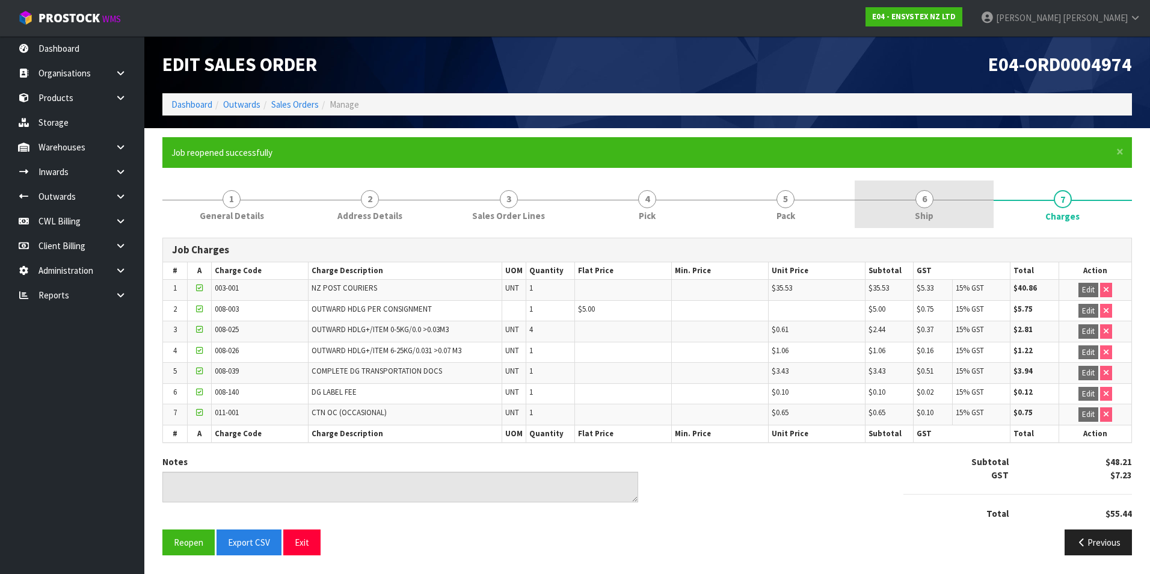
drag, startPoint x: 924, startPoint y: 198, endPoint x: 914, endPoint y: 216, distance: 20.7
click at [922, 201] on span "6" at bounding box center [925, 199] width 18 height 18
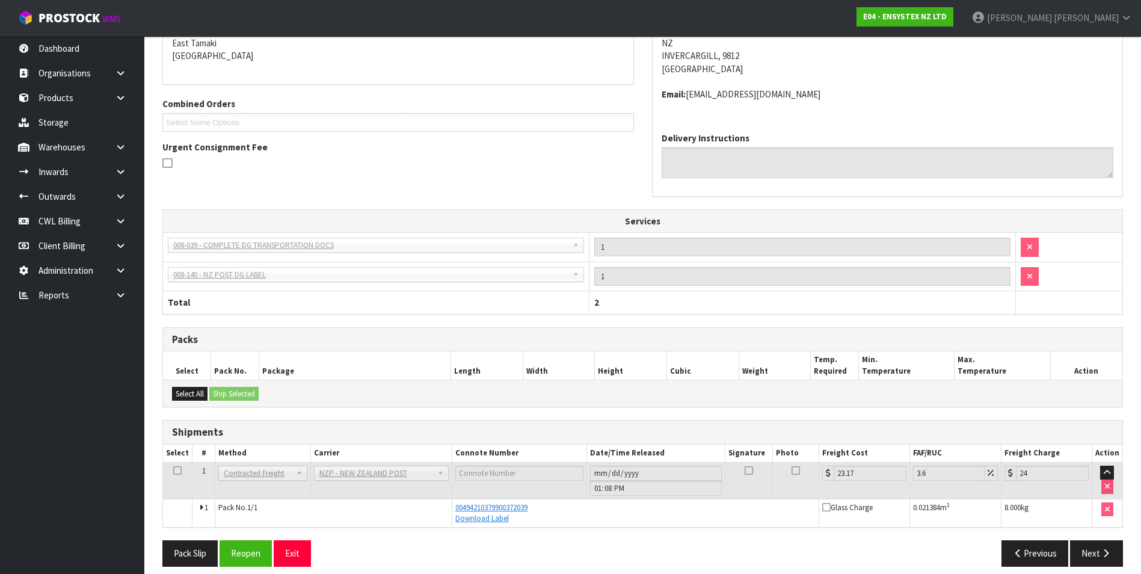
scroll to position [271, 0]
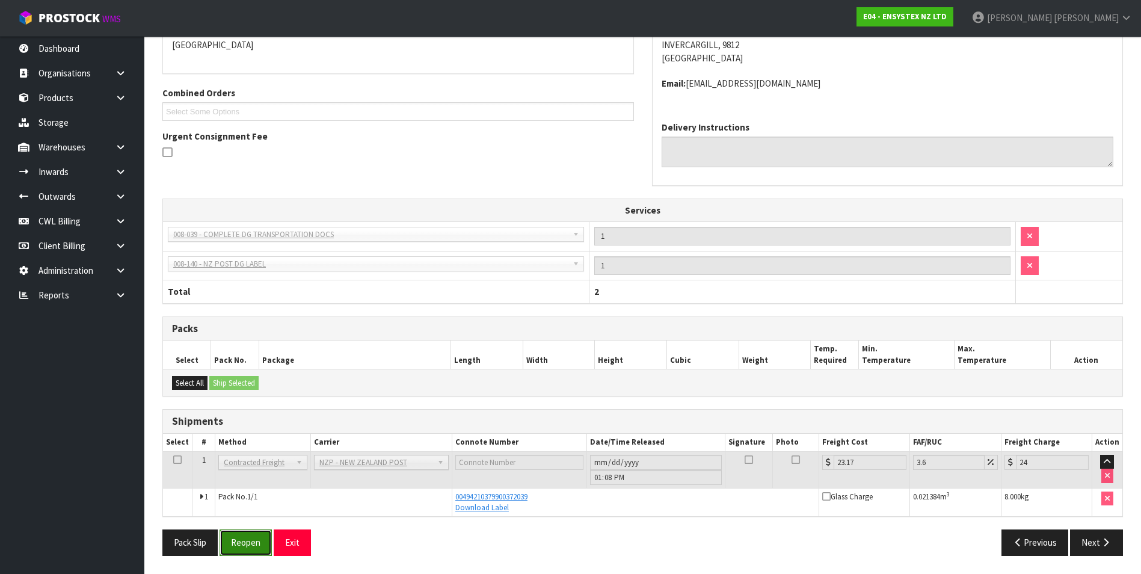
click at [253, 546] on button "Reopen" at bounding box center [246, 543] width 52 height 26
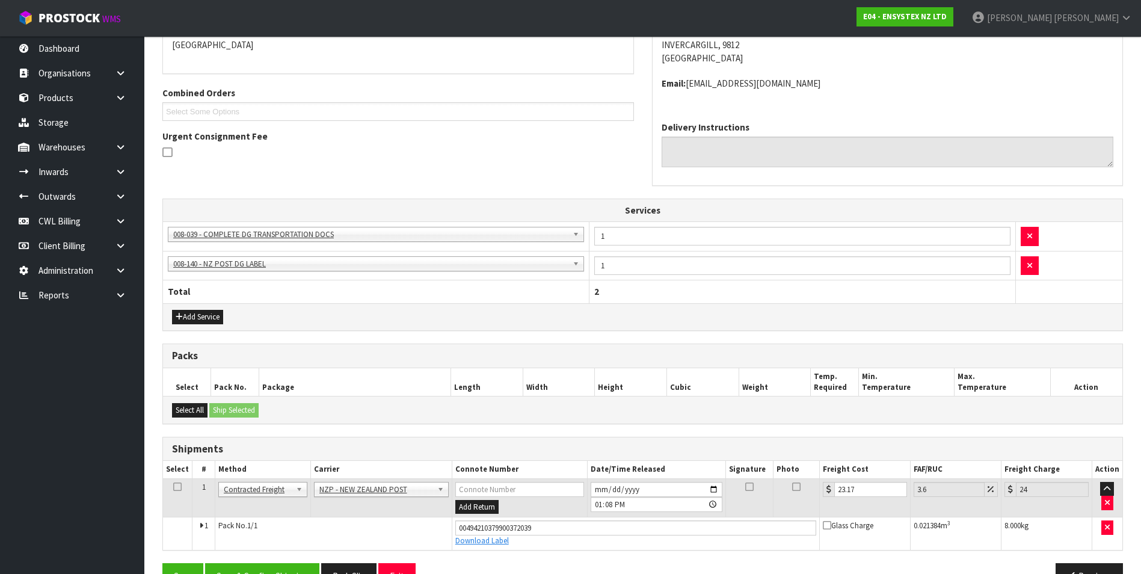
scroll to position [304, 0]
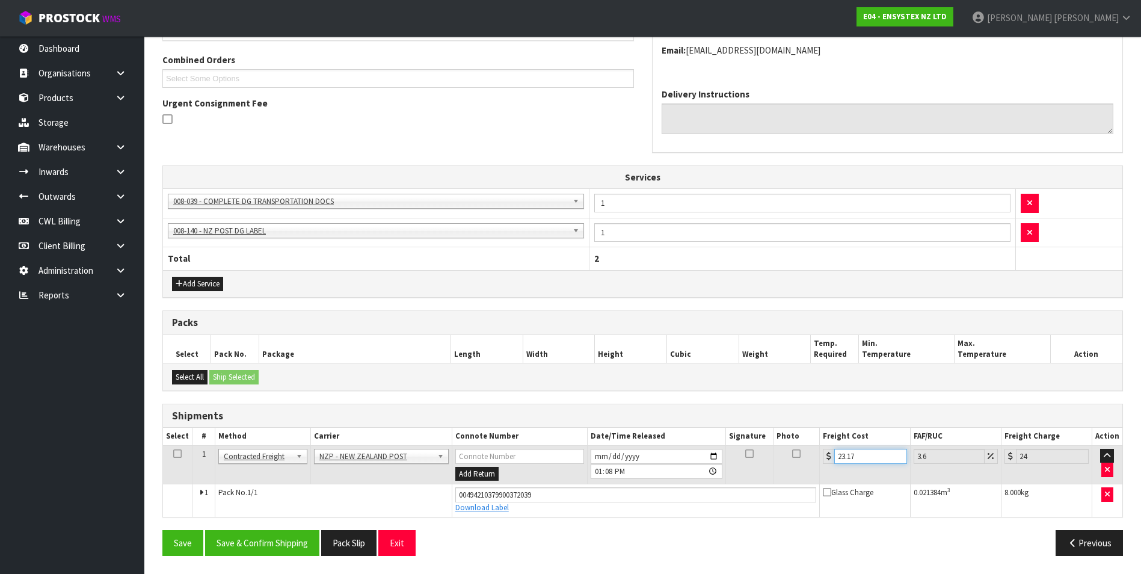
click at [859, 452] on input "23.17" at bounding box center [871, 456] width 72 height 15
type input "23.1"
type input "23.93"
type input "23"
type input "23.83"
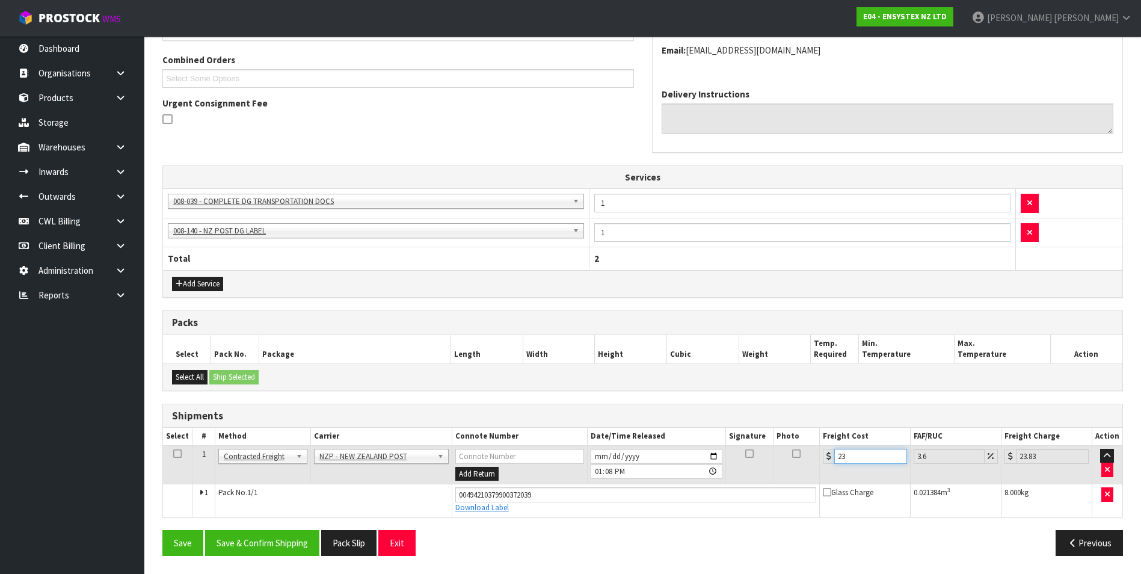
type input "2"
type input "2.07"
type input "0"
type input "3"
type input "3.11"
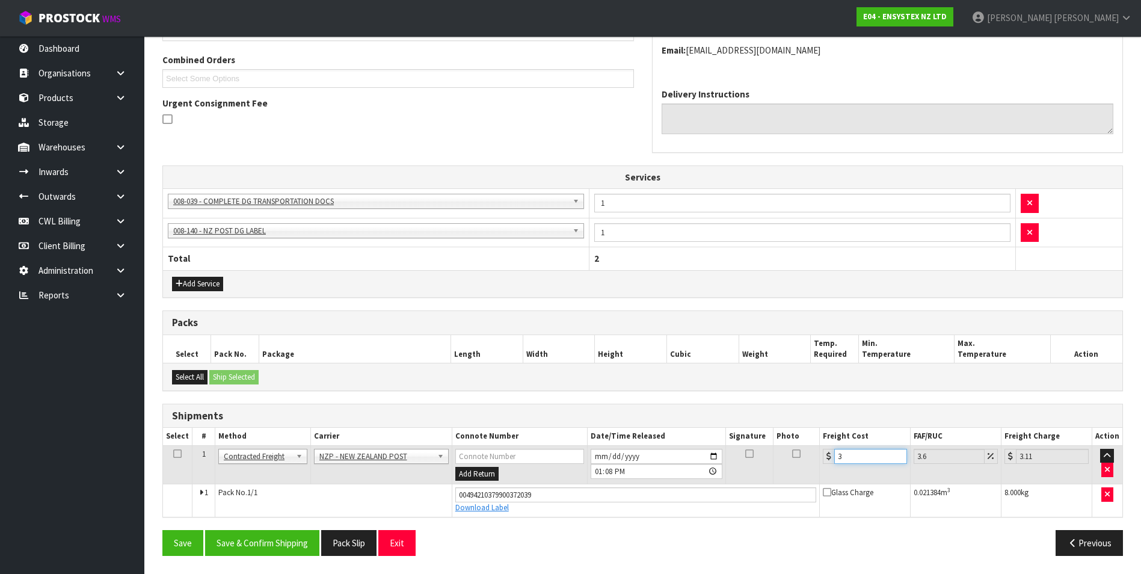
type input "32"
type input "33.15"
type input "32.6"
type input "33.77"
type input "32.67"
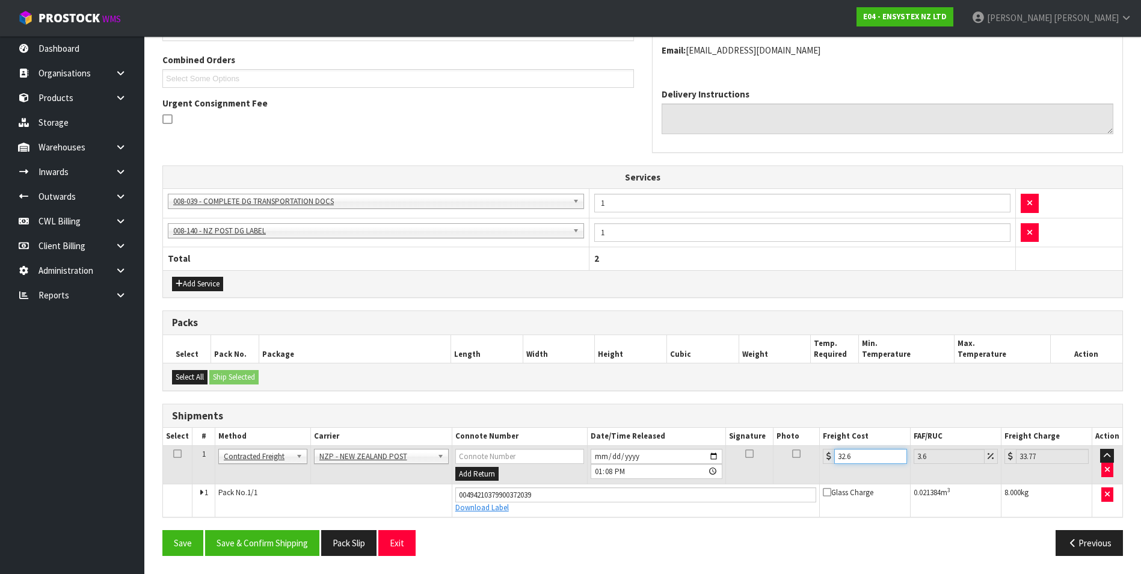
type input "33.85"
type input "32.67"
click at [303, 545] on button "Save & Confirm Shipping" at bounding box center [262, 543] width 114 height 26
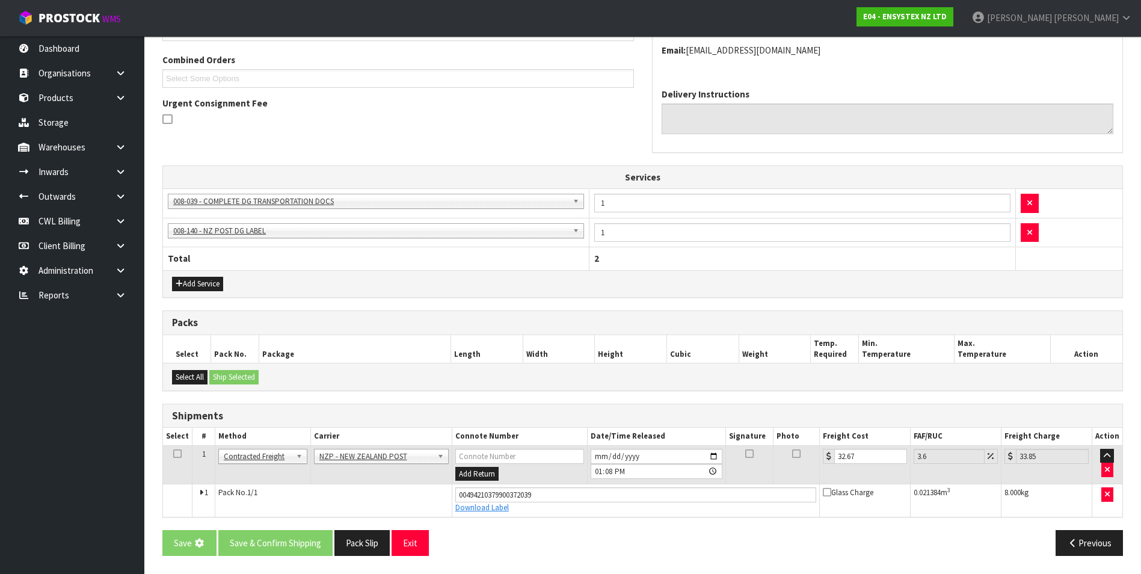
scroll to position [0, 0]
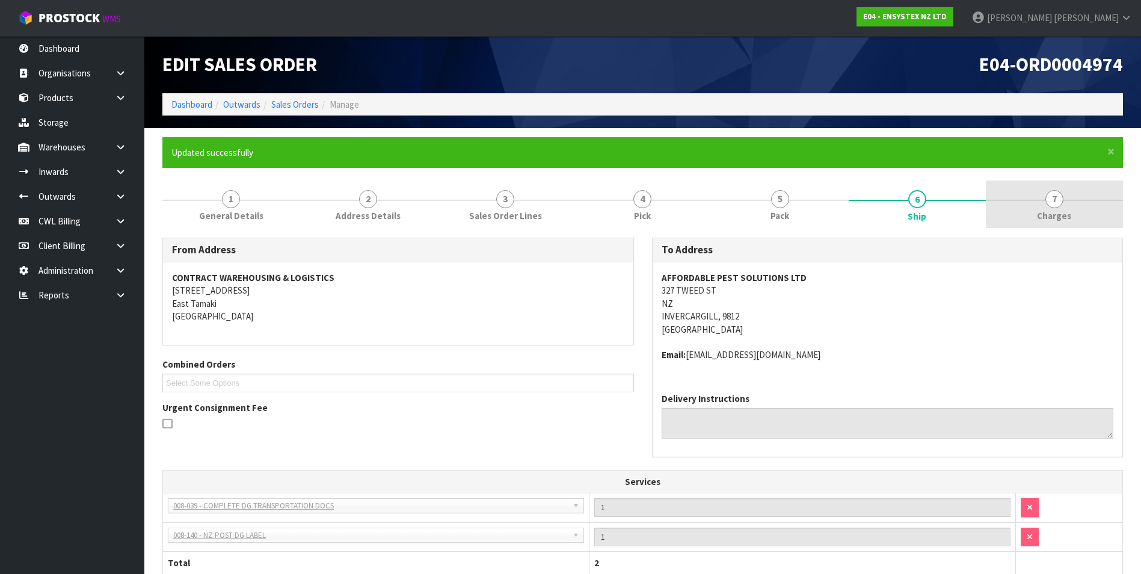
click at [1058, 200] on span "7" at bounding box center [1055, 199] width 18 height 18
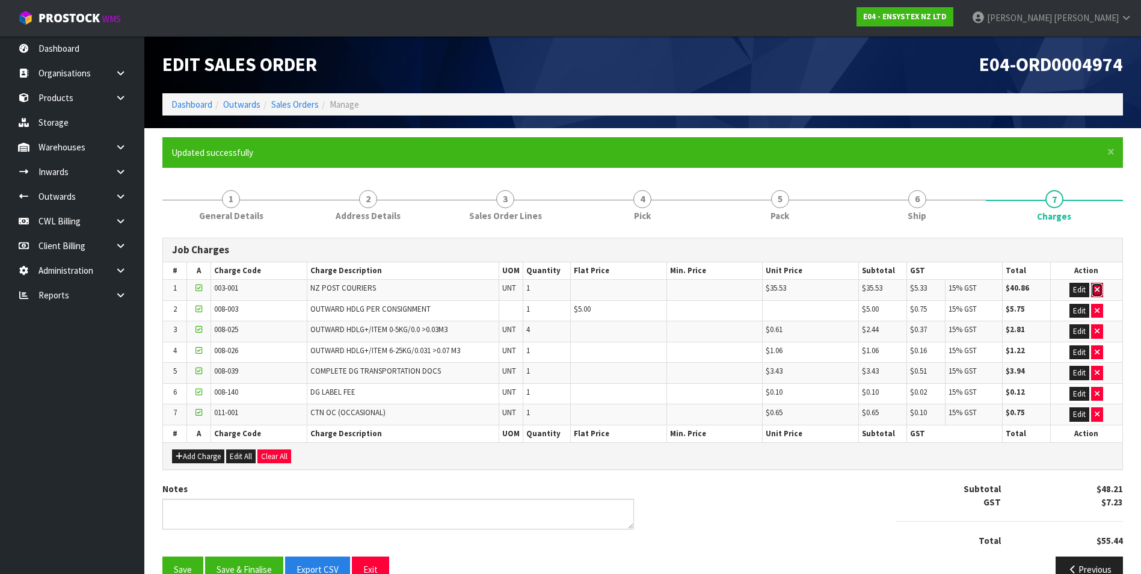
click at [1099, 289] on icon "button" at bounding box center [1097, 290] width 5 height 8
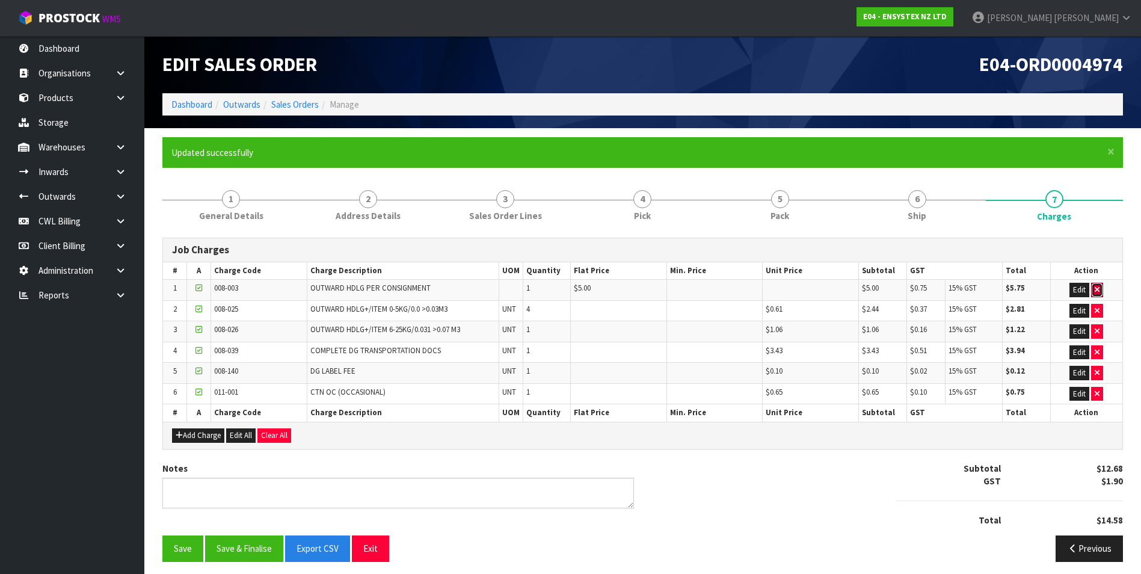
click at [1099, 289] on icon "button" at bounding box center [1097, 290] width 5 height 8
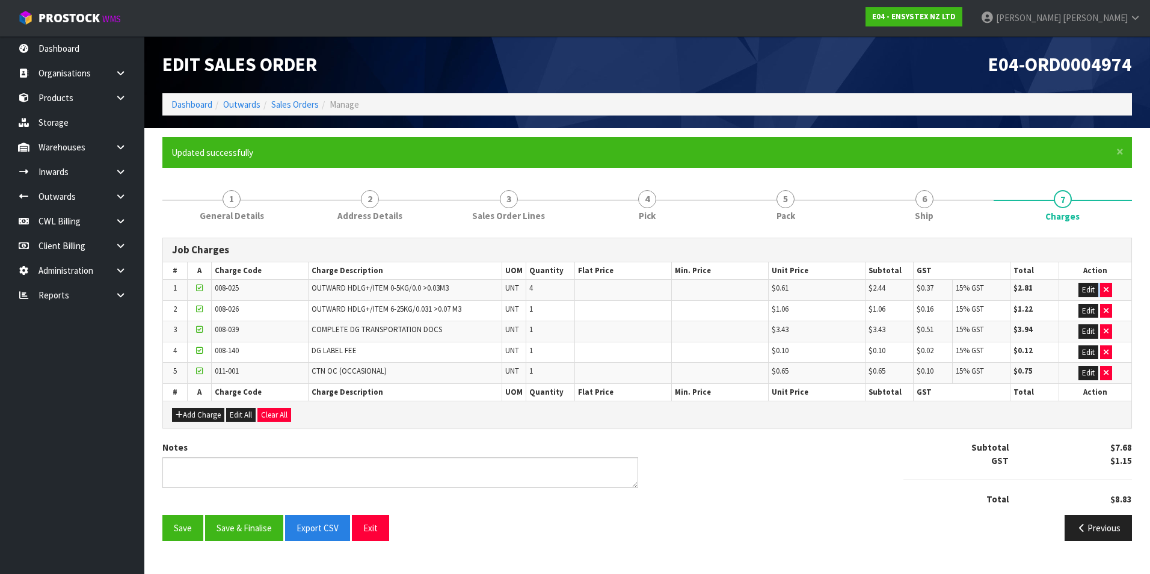
click at [1099, 289] on td "Edit" at bounding box center [1095, 290] width 73 height 21
click at [1108, 288] on icon "button" at bounding box center [1106, 290] width 5 height 8
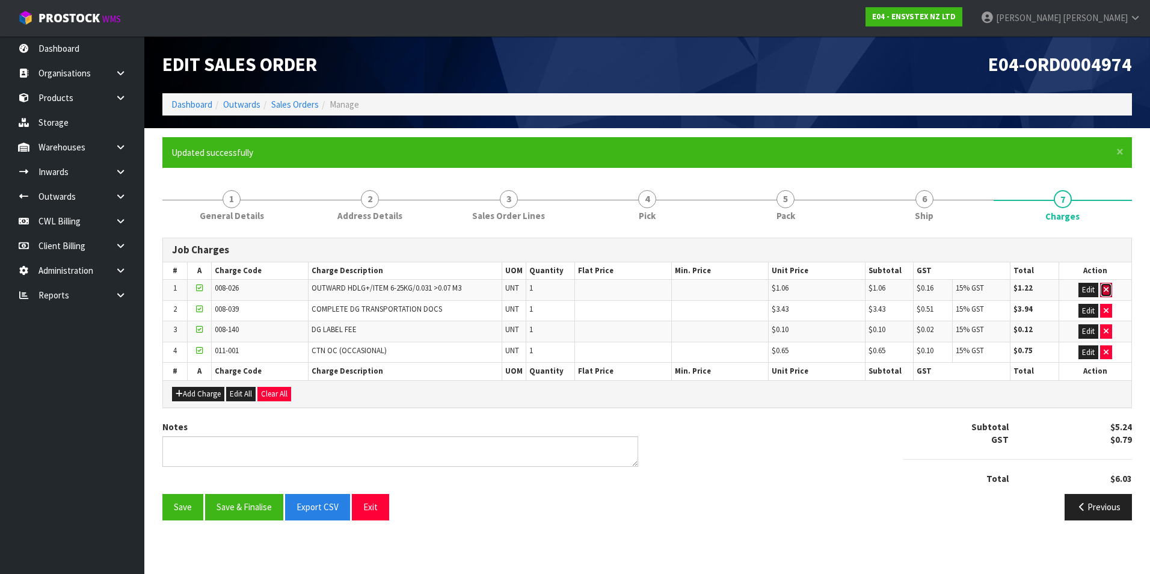
click at [1108, 289] on icon "button" at bounding box center [1106, 290] width 5 height 8
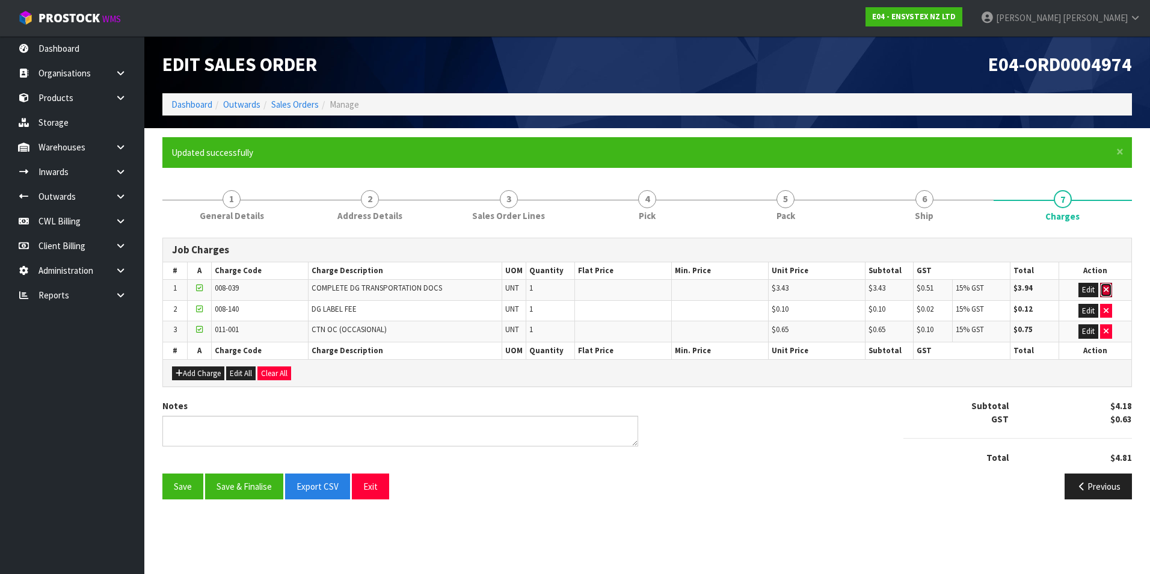
click at [1108, 289] on icon "button" at bounding box center [1106, 290] width 5 height 8
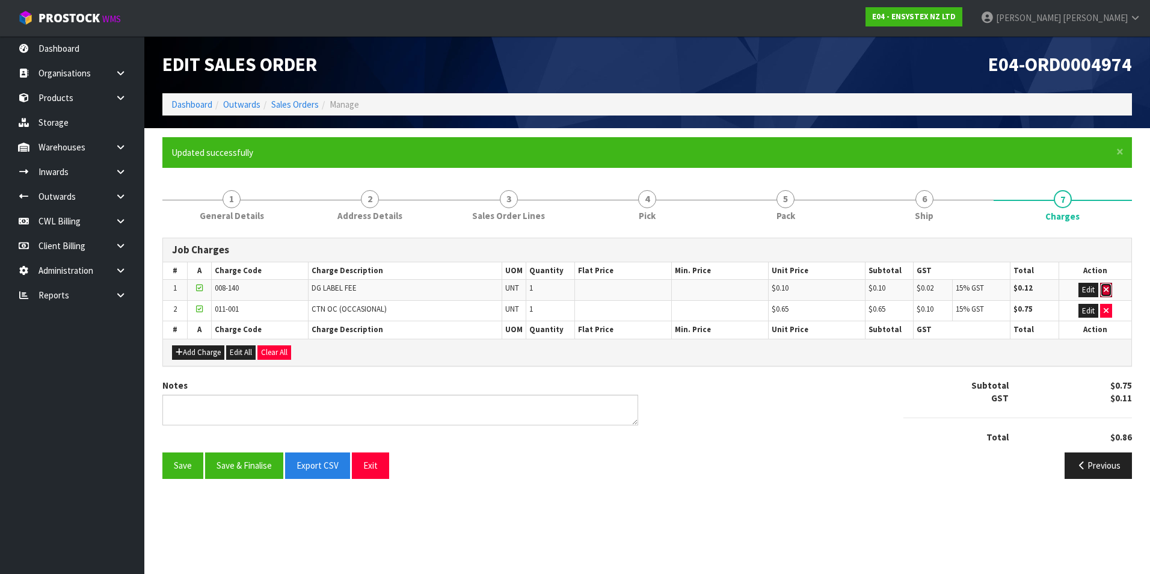
click at [1108, 289] on icon "button" at bounding box center [1106, 290] width 5 height 8
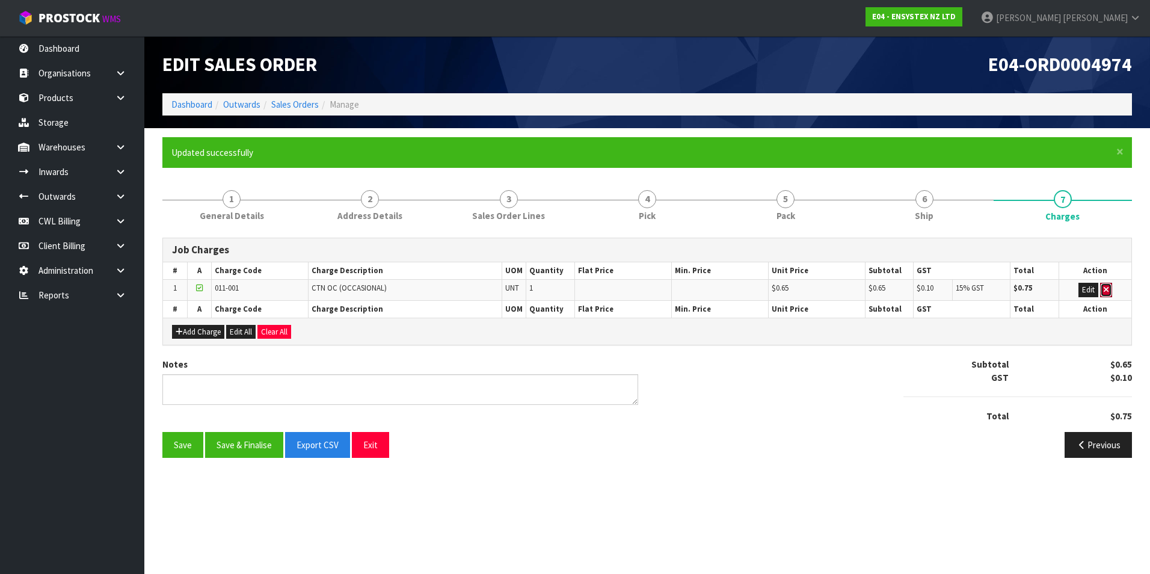
click at [1108, 289] on icon "button" at bounding box center [1106, 290] width 5 height 8
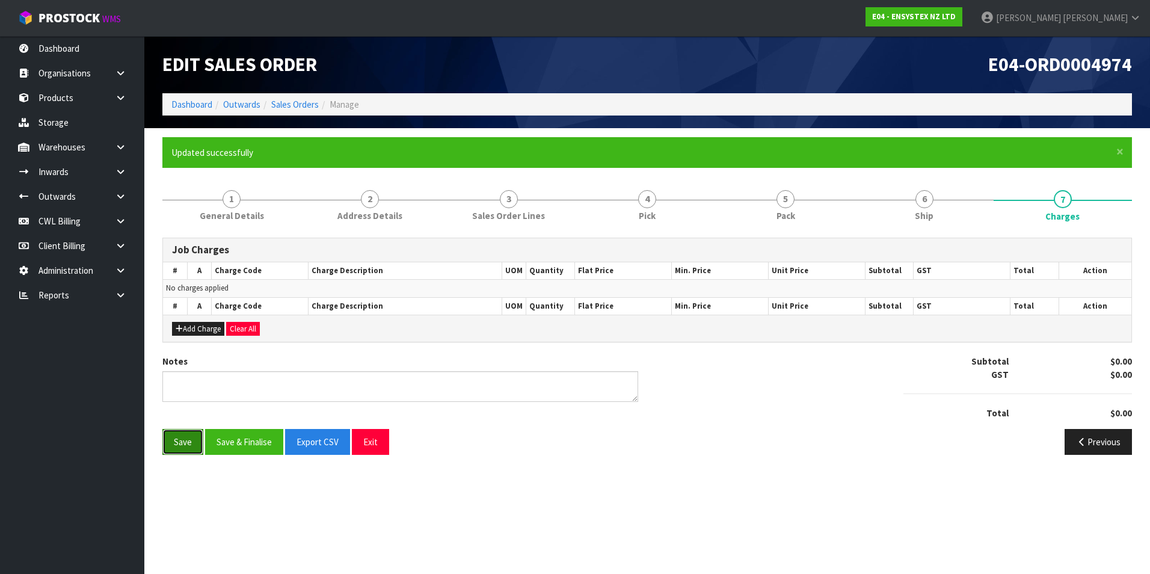
click at [174, 442] on button "Save" at bounding box center [182, 442] width 41 height 26
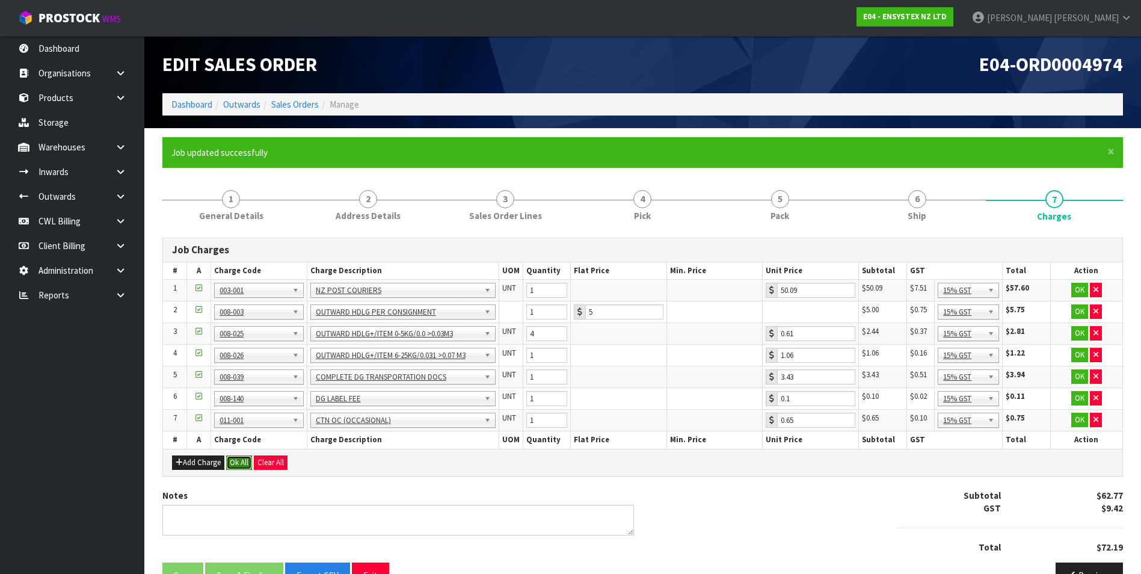
click at [239, 460] on button "Ok All" at bounding box center [239, 463] width 26 height 14
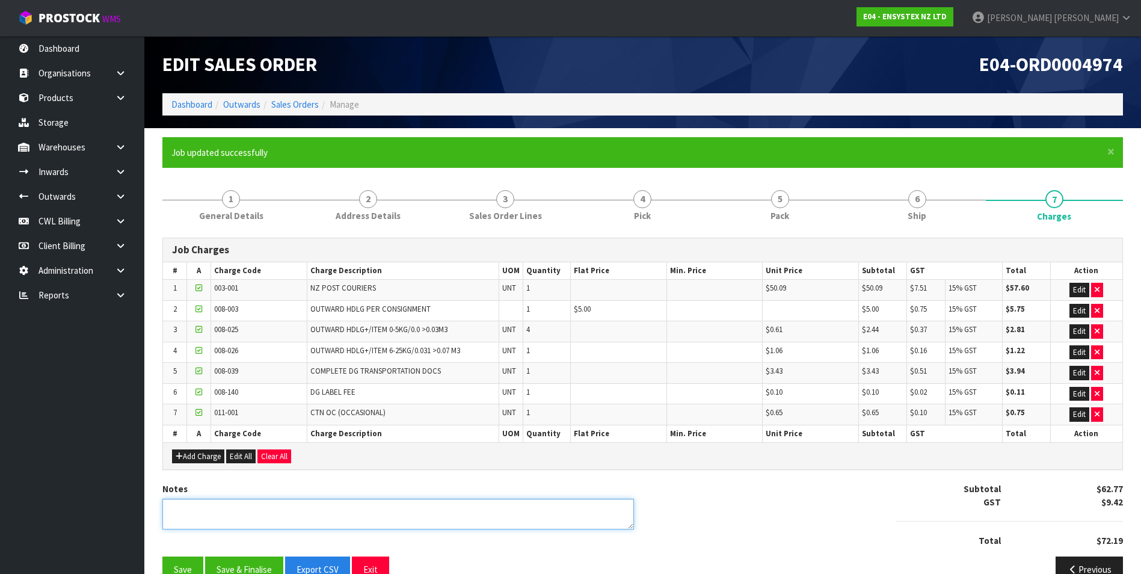
click at [200, 507] on textarea at bounding box center [398, 514] width 472 height 31
type textarea "DG REWORK FEE ADDED"
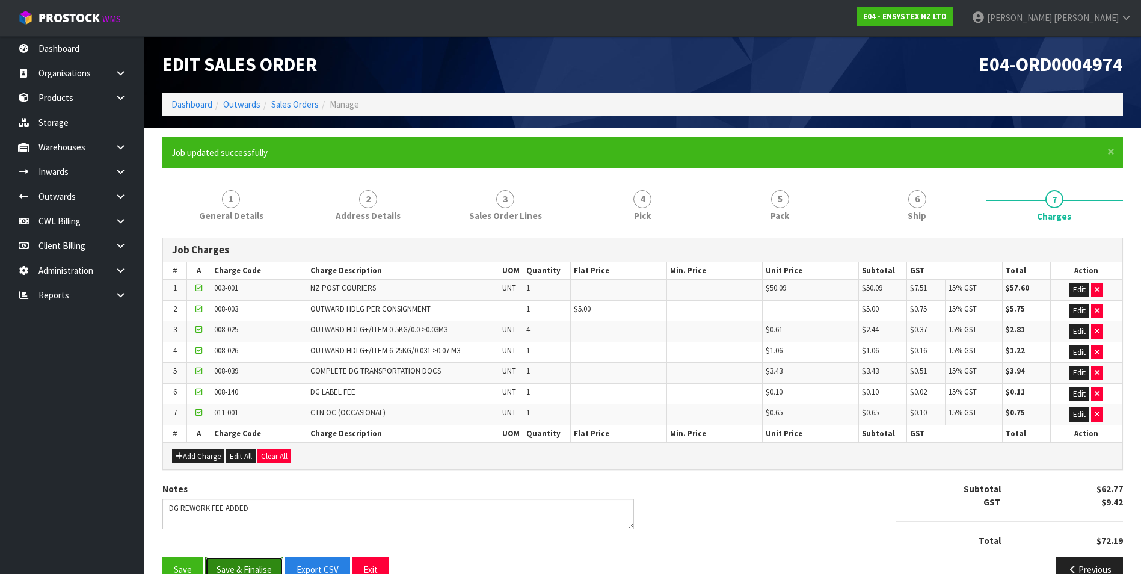
click at [244, 557] on button "Save & Finalise" at bounding box center [244, 570] width 78 height 26
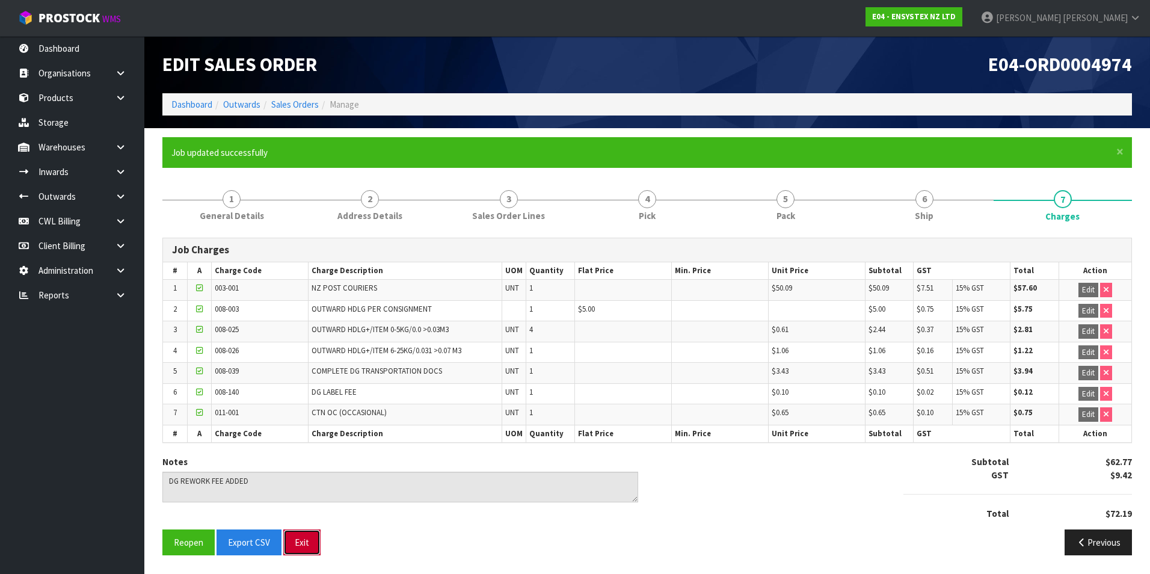
click at [301, 541] on button "Exit" at bounding box center [301, 543] width 37 height 26
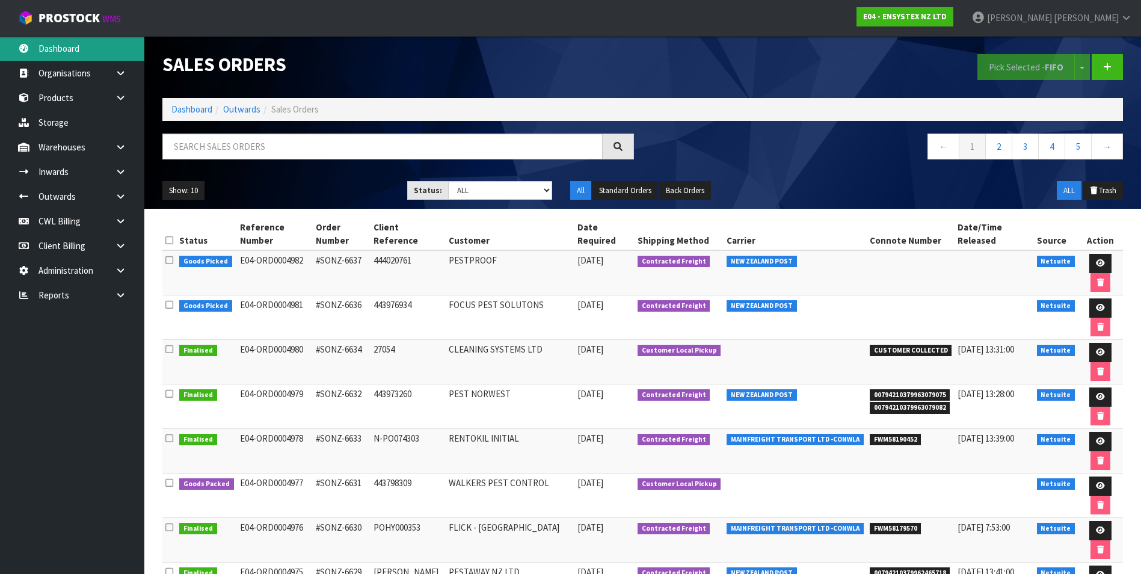
click at [72, 50] on link "Dashboard" at bounding box center [72, 48] width 144 height 25
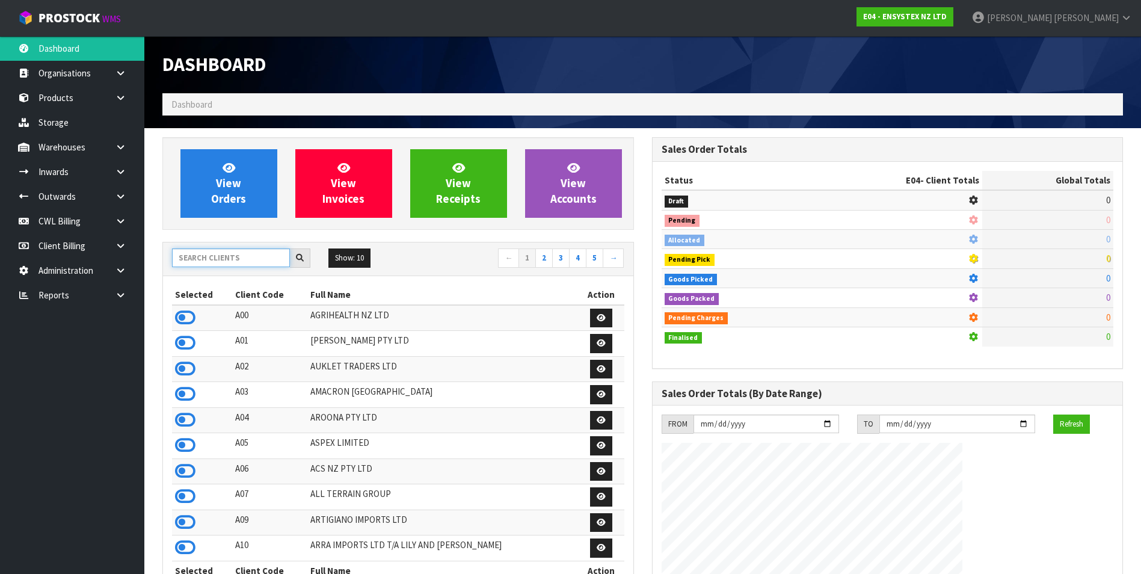
click at [205, 259] on input "text" at bounding box center [231, 258] width 118 height 19
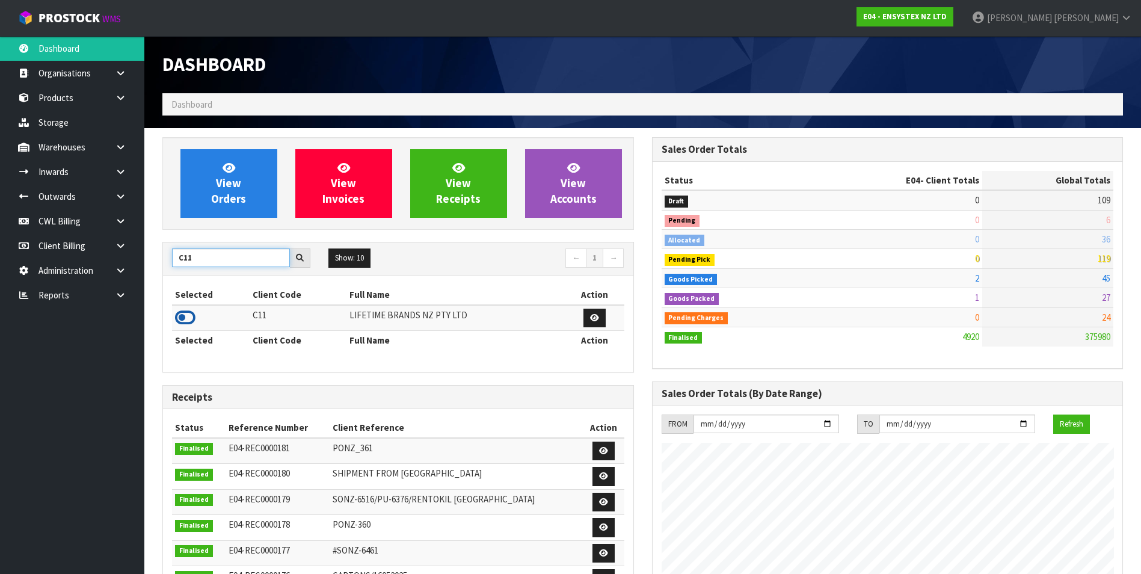
type input "C11"
click at [181, 317] on icon at bounding box center [185, 318] width 20 height 18
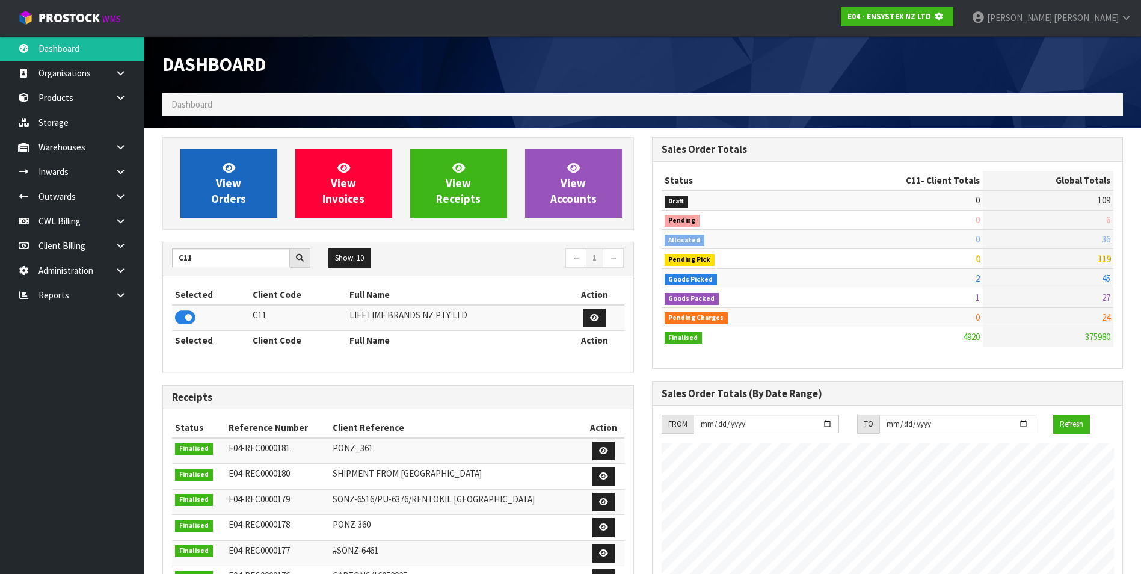
scroll to position [750, 489]
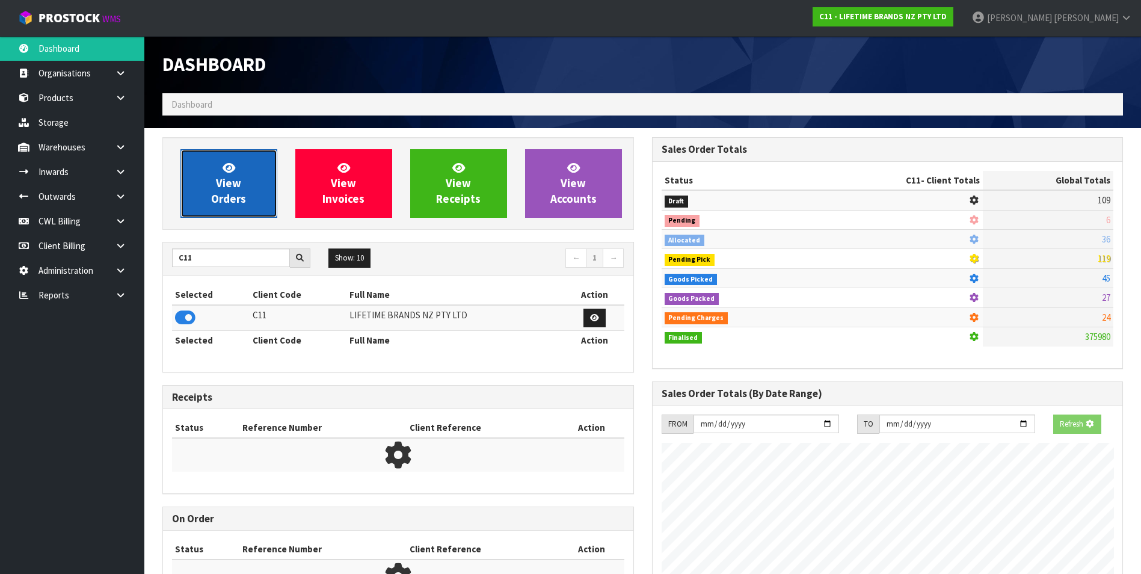
click at [226, 198] on span "View Orders" at bounding box center [228, 183] width 35 height 45
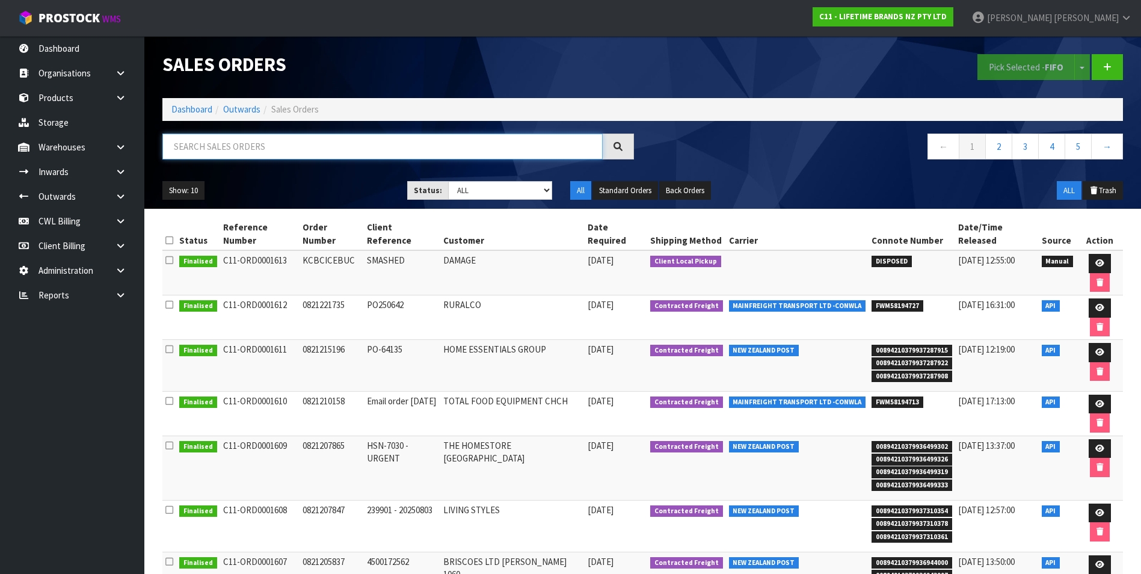
click at [217, 144] on input "text" at bounding box center [382, 147] width 440 height 26
paste input "00894210379937119155"
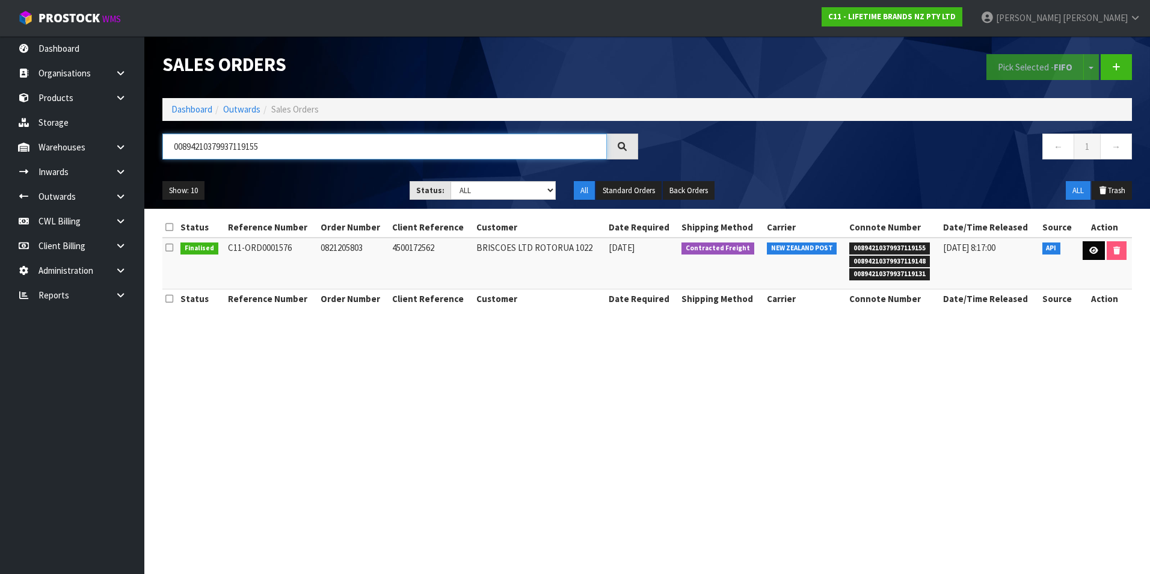
type input "00894210379937119155"
click at [1093, 253] on icon at bounding box center [1094, 251] width 9 height 8
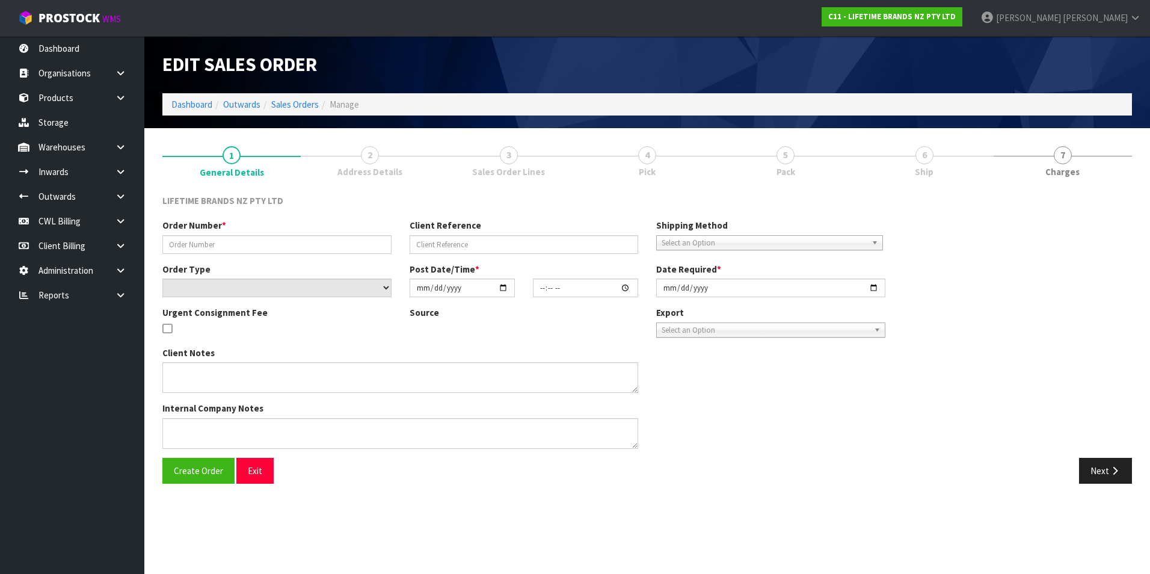
type input "0821205803"
type input "4500172562"
select select "number:0"
type input "[DATE]"
type input "13:08:19.000"
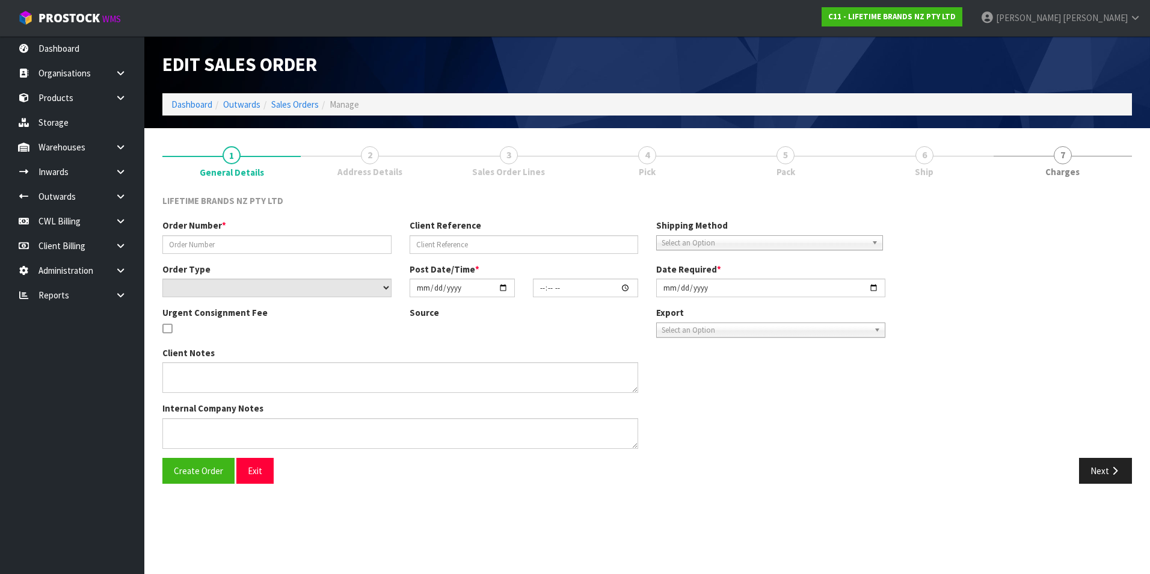
type input "[DATE]"
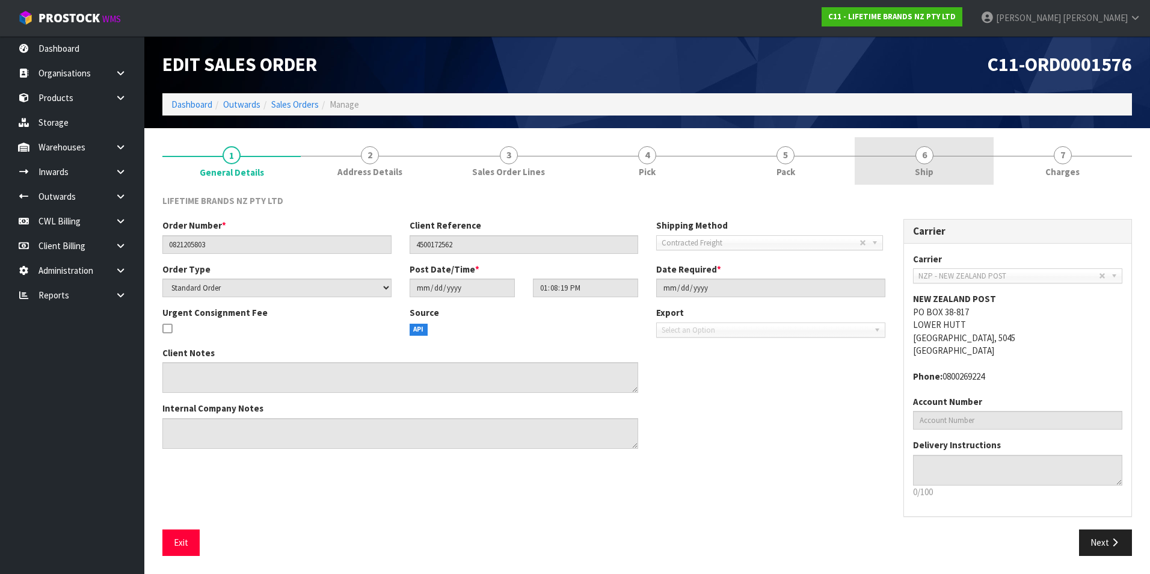
click at [928, 158] on span "6" at bounding box center [925, 155] width 18 height 18
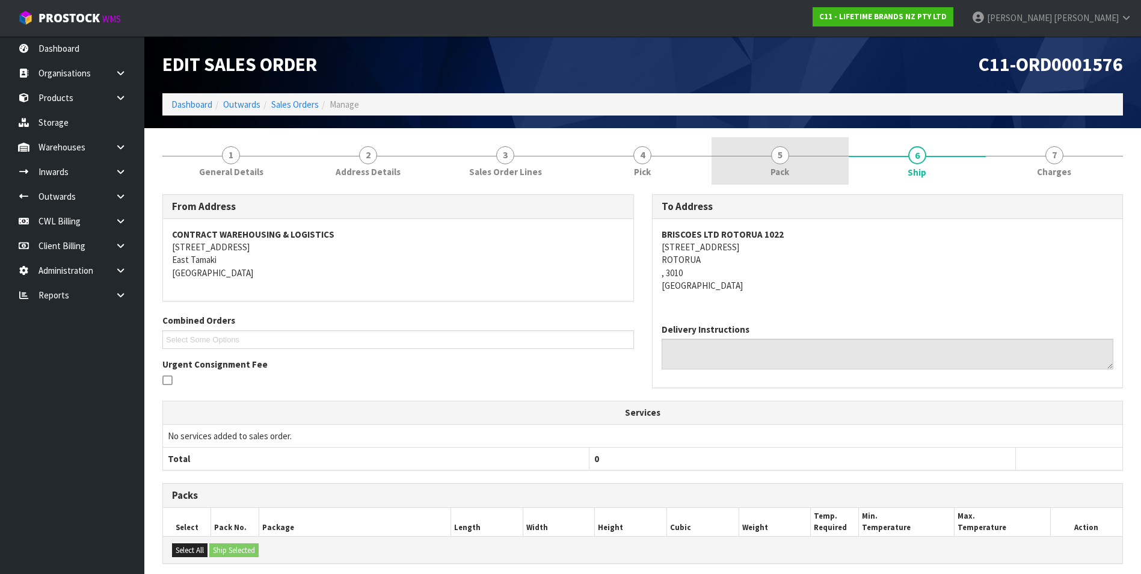
click at [779, 164] on span "5" at bounding box center [780, 155] width 18 height 18
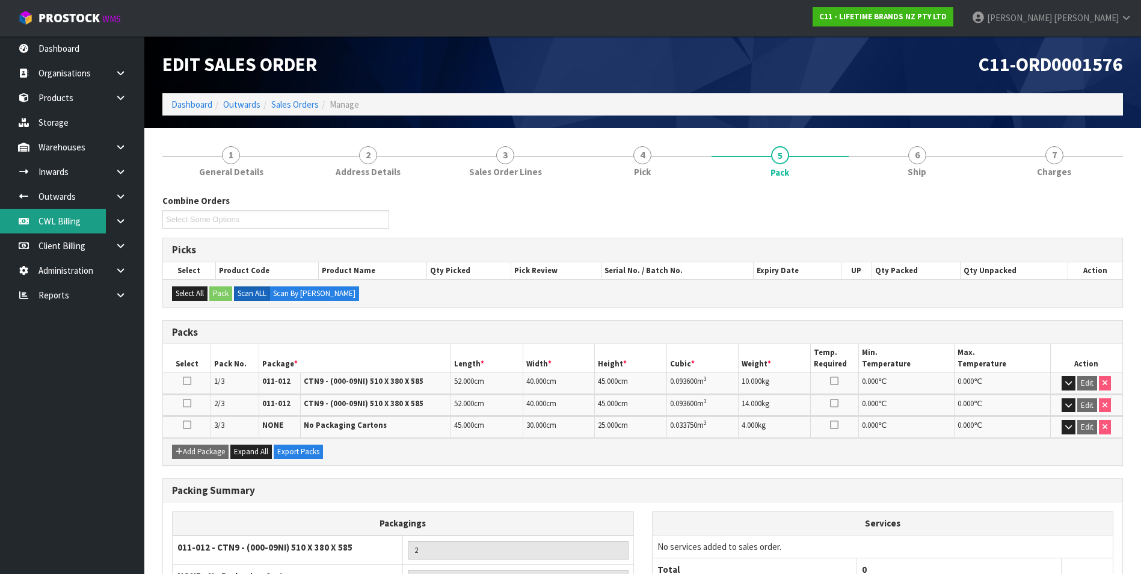
click at [63, 219] on link "CWL Billing" at bounding box center [72, 221] width 144 height 25
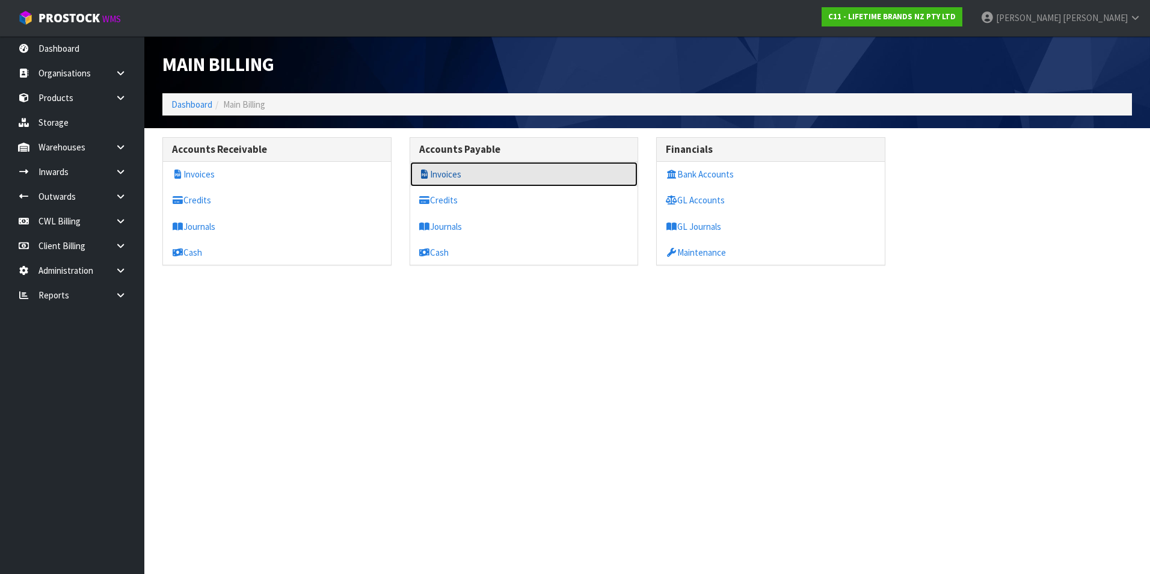
click at [468, 165] on link "Invoices" at bounding box center [524, 174] width 228 height 25
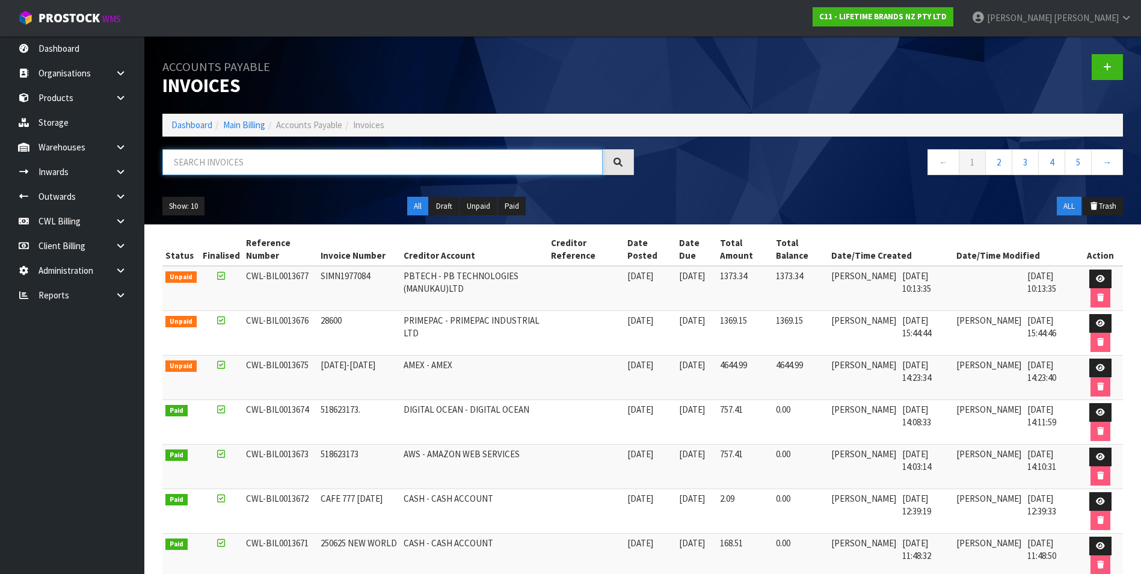
click at [395, 159] on input "text" at bounding box center [382, 162] width 440 height 26
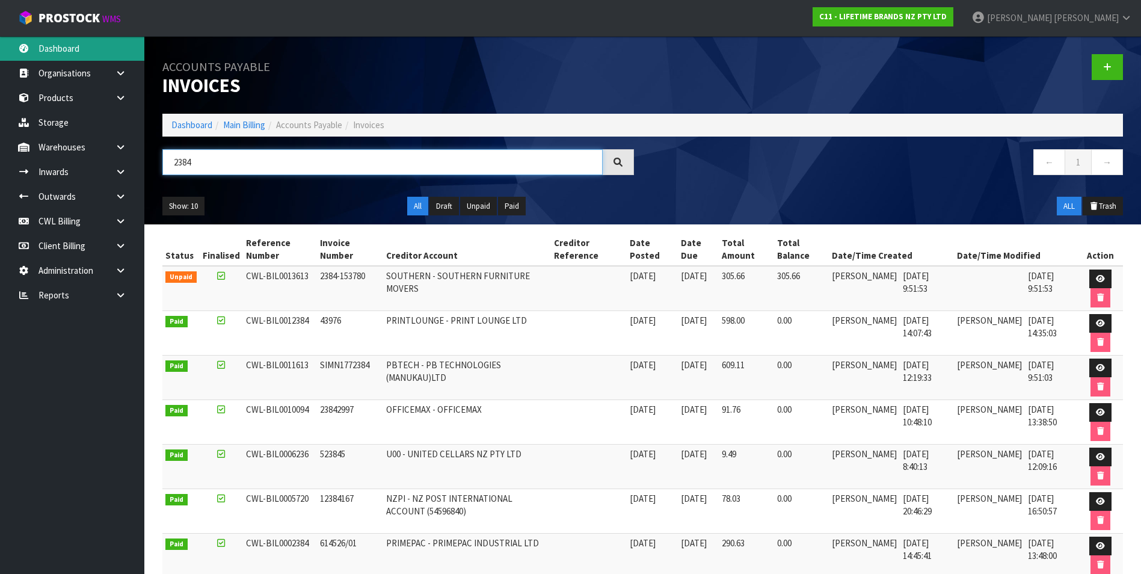
type input "2384"
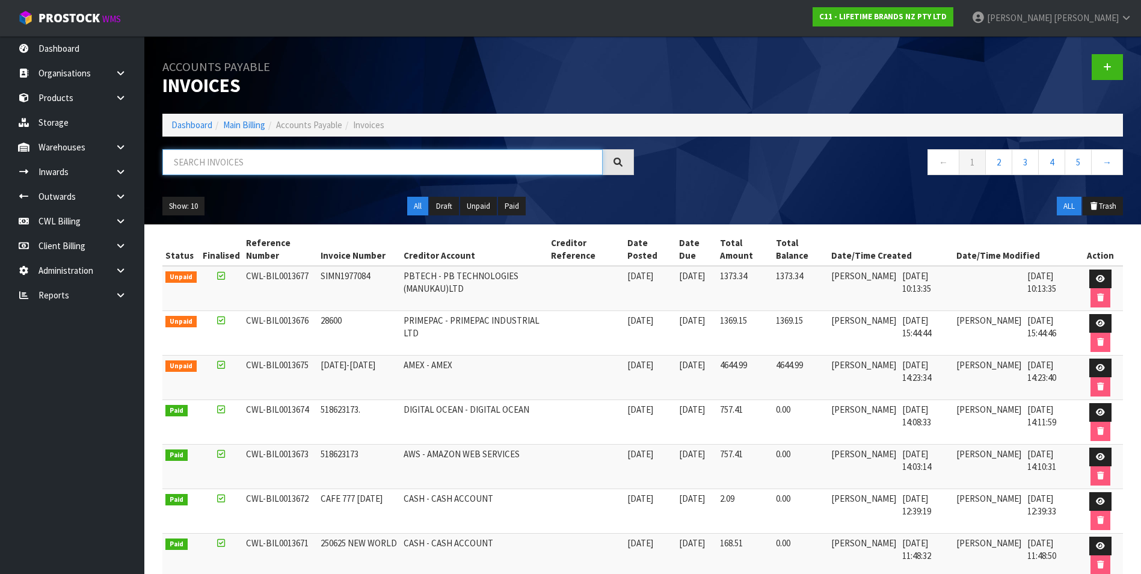
click at [202, 168] on input "text" at bounding box center [382, 162] width 440 height 26
paste input "00894210379937119155"
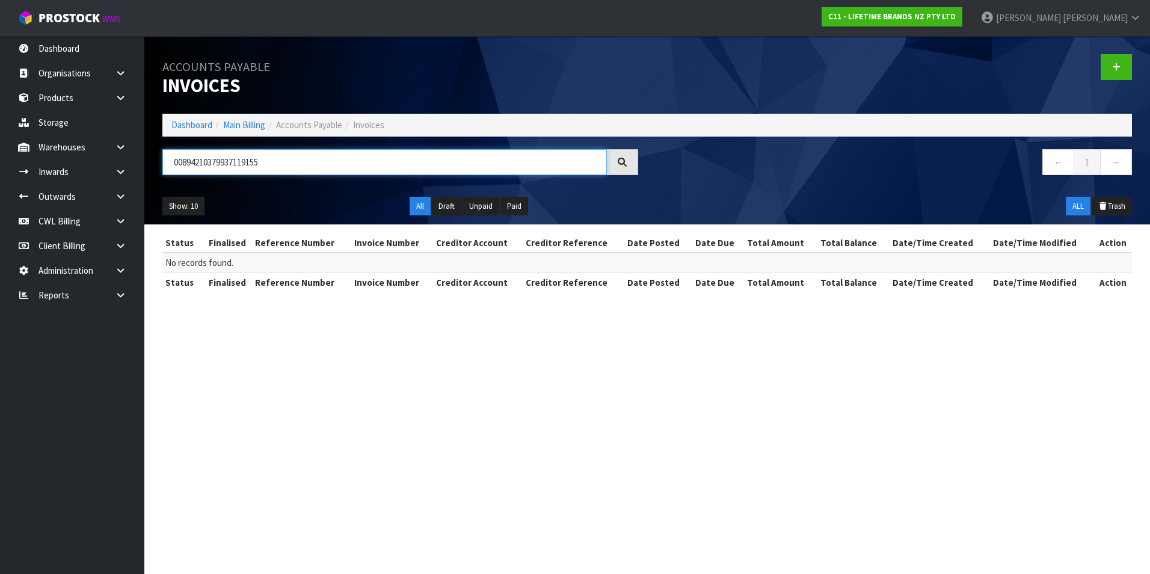
type input "00894210379937119155"
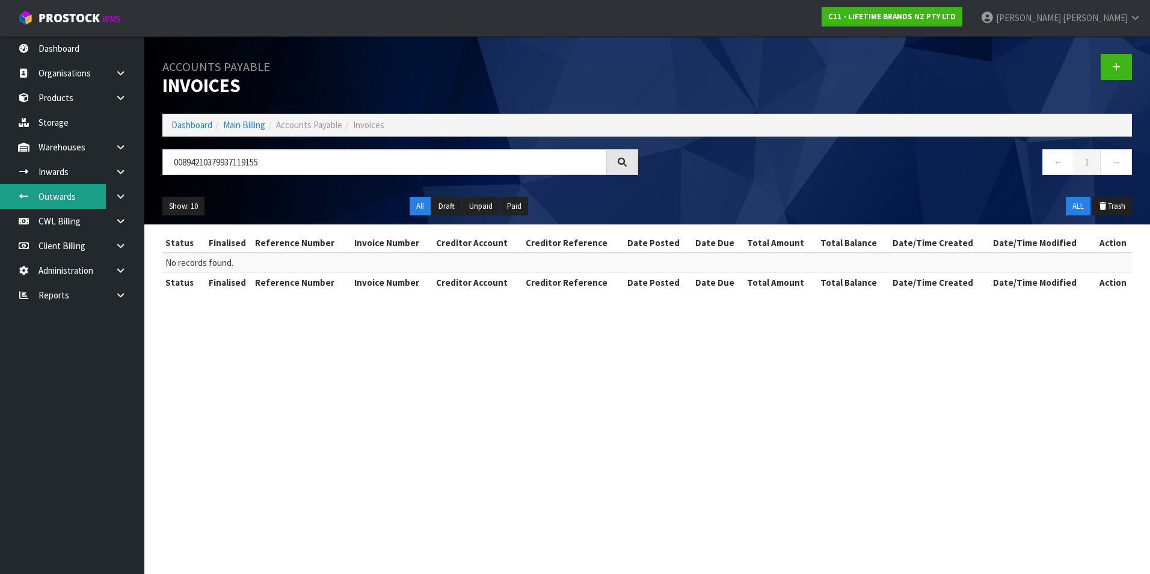
click at [78, 196] on link "Outwards" at bounding box center [72, 196] width 144 height 25
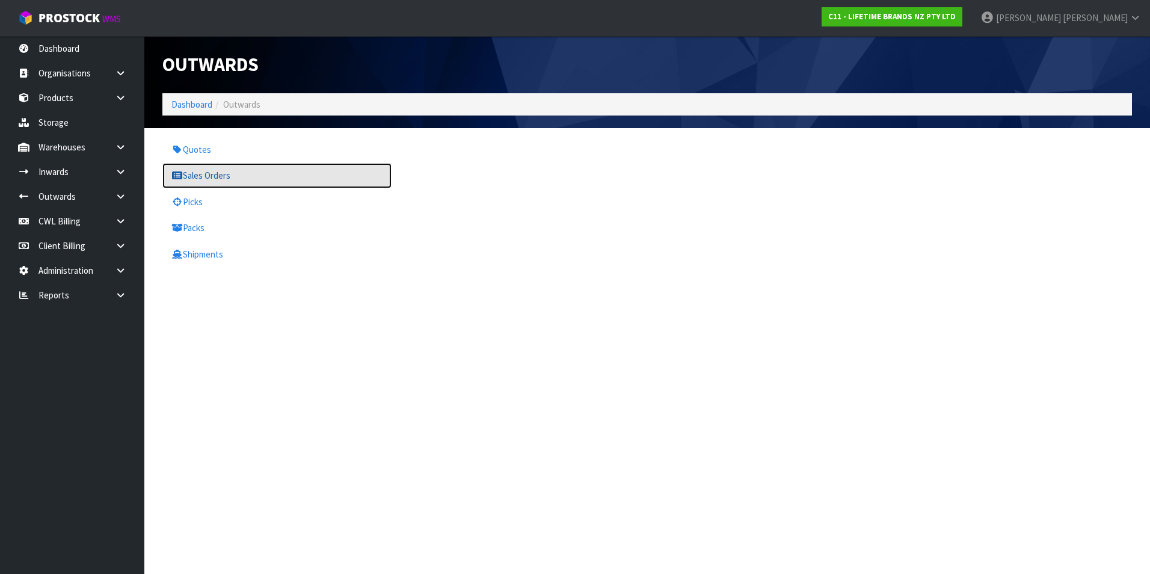
click at [205, 176] on link "Sales Orders" at bounding box center [276, 175] width 229 height 25
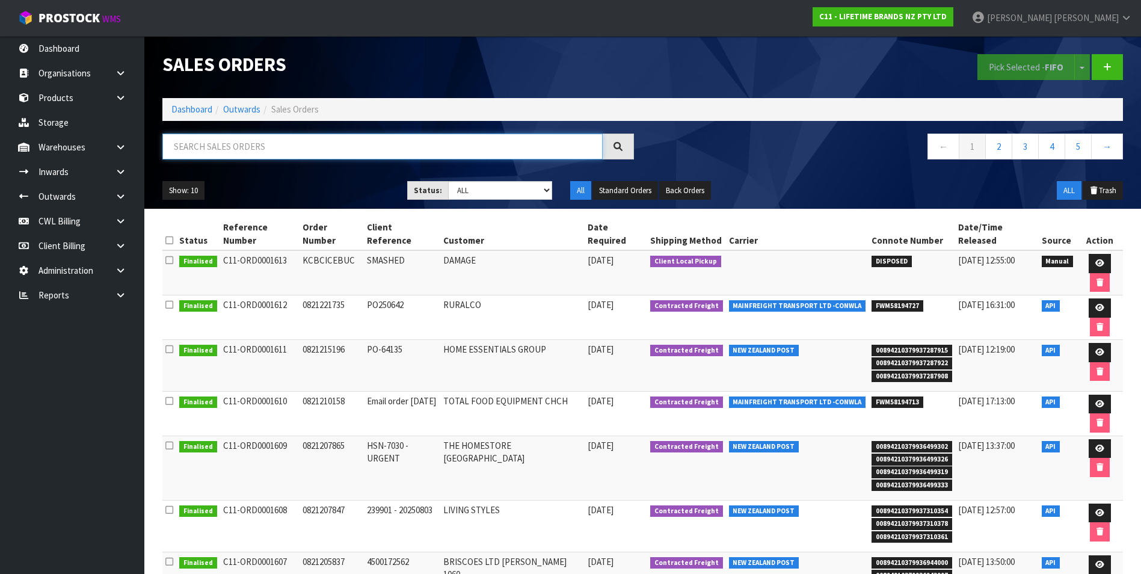
click at [203, 147] on input "text" at bounding box center [382, 147] width 440 height 26
paste input "00894210379937119155"
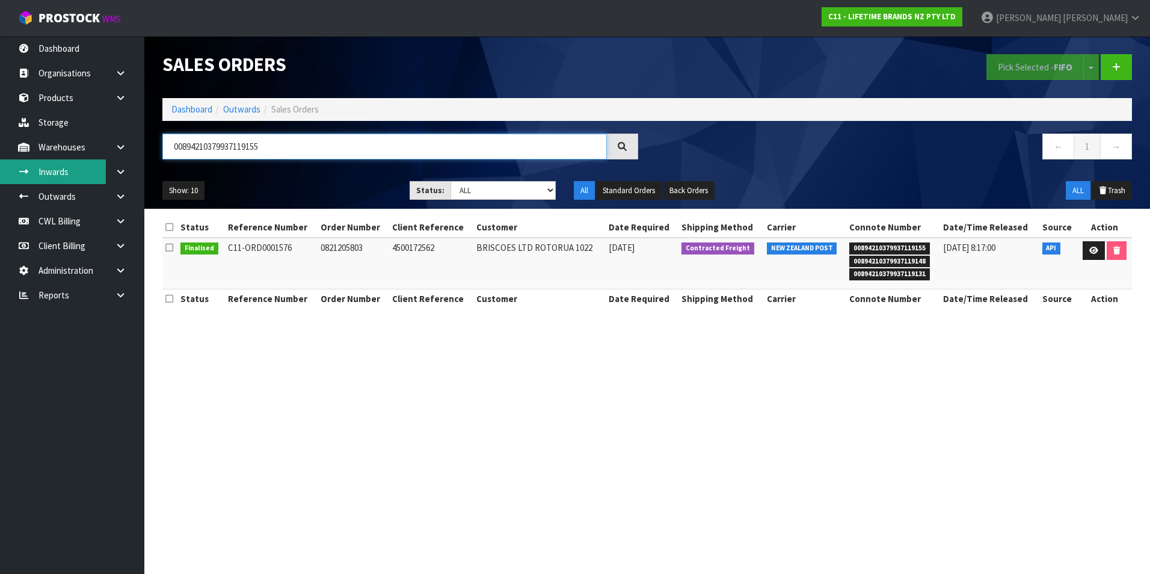
type input "00894210379937119155"
click at [1090, 248] on icon at bounding box center [1094, 251] width 9 height 8
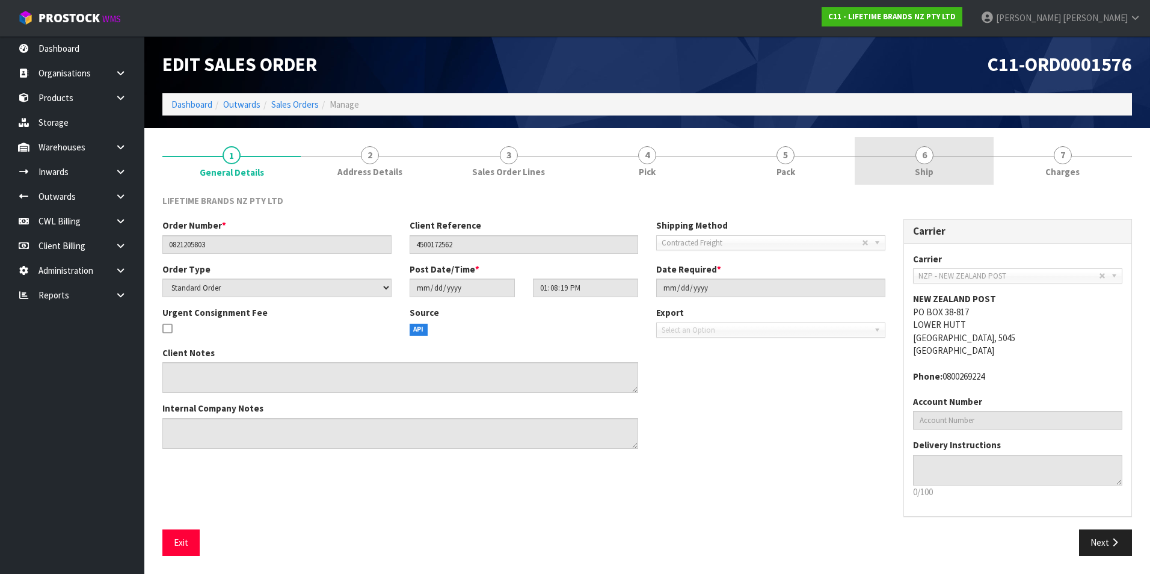
click at [918, 158] on span "6" at bounding box center [925, 155] width 18 height 18
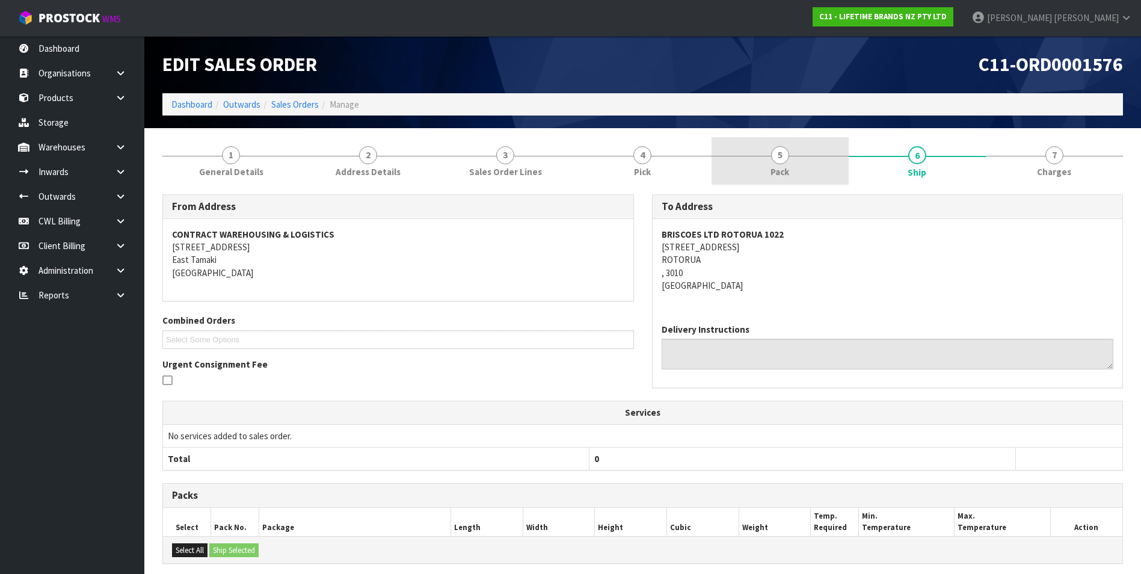
click at [780, 161] on span "5" at bounding box center [780, 155] width 18 height 18
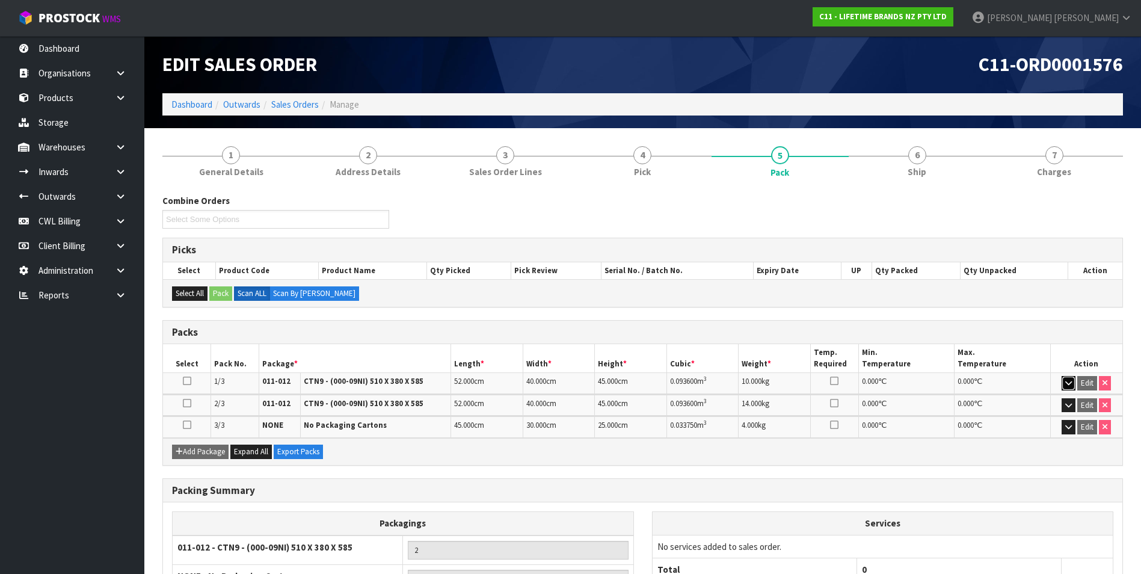
click at [1067, 386] on icon "button" at bounding box center [1069, 383] width 7 height 8
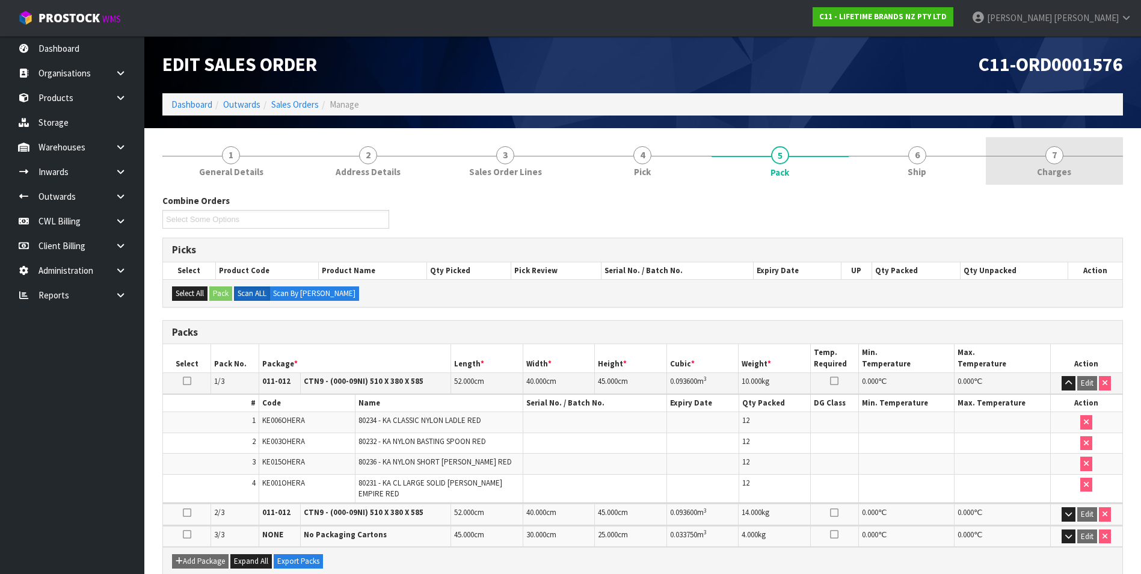
click at [1049, 158] on span "7" at bounding box center [1055, 155] width 18 height 18
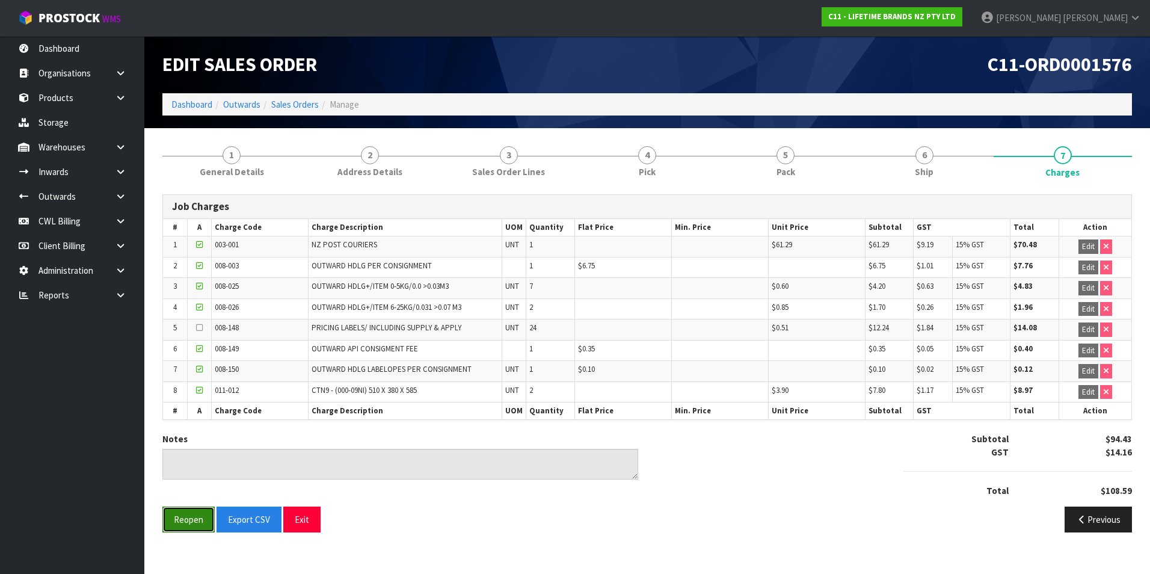
click at [172, 520] on button "Reopen" at bounding box center [188, 520] width 52 height 26
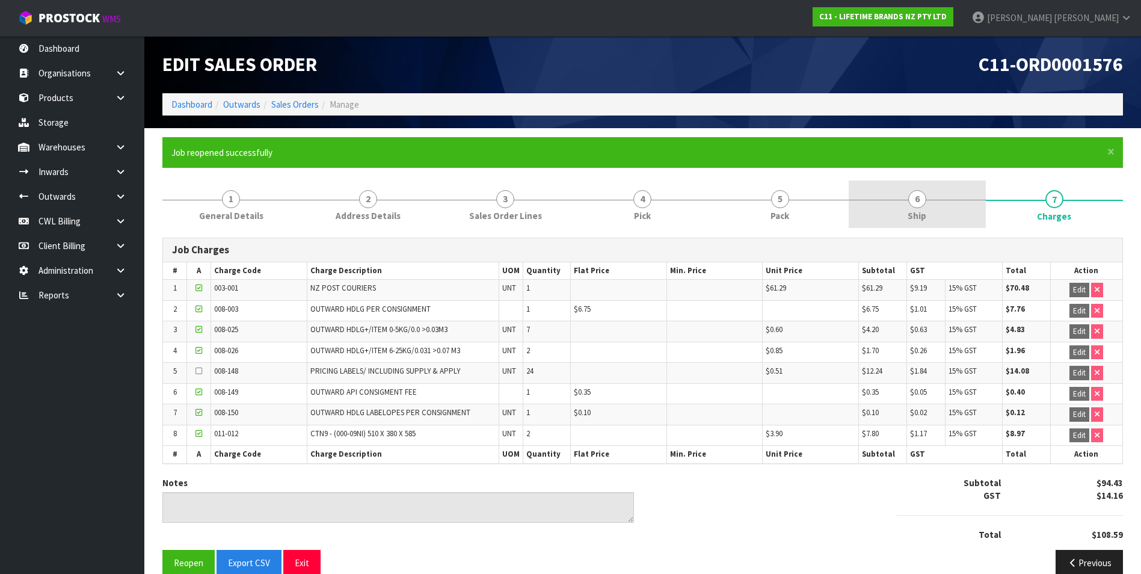
click at [923, 200] on span "6" at bounding box center [918, 199] width 18 height 18
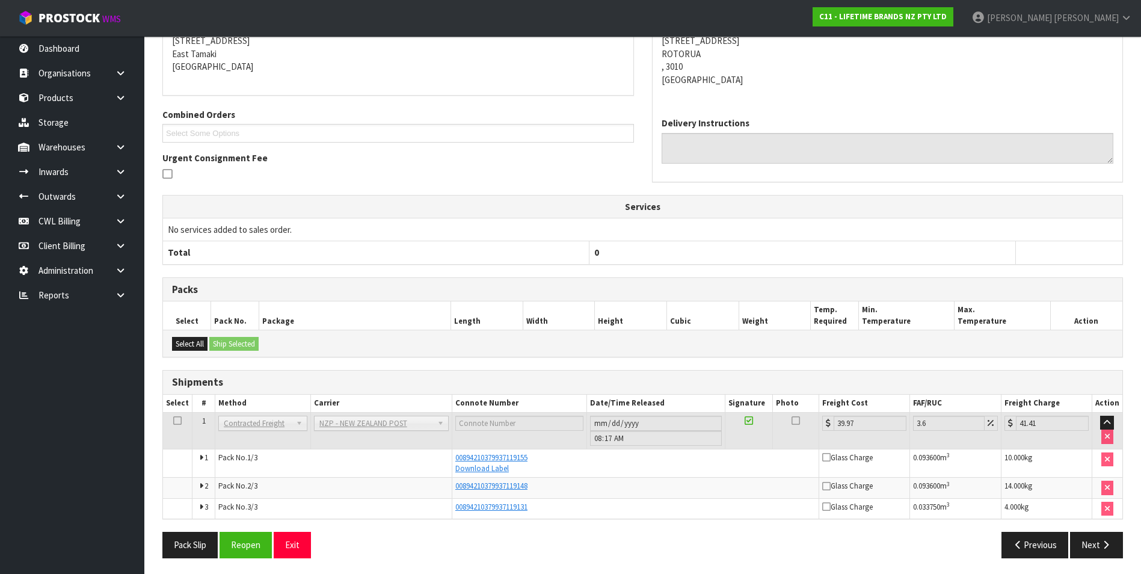
scroll to position [252, 0]
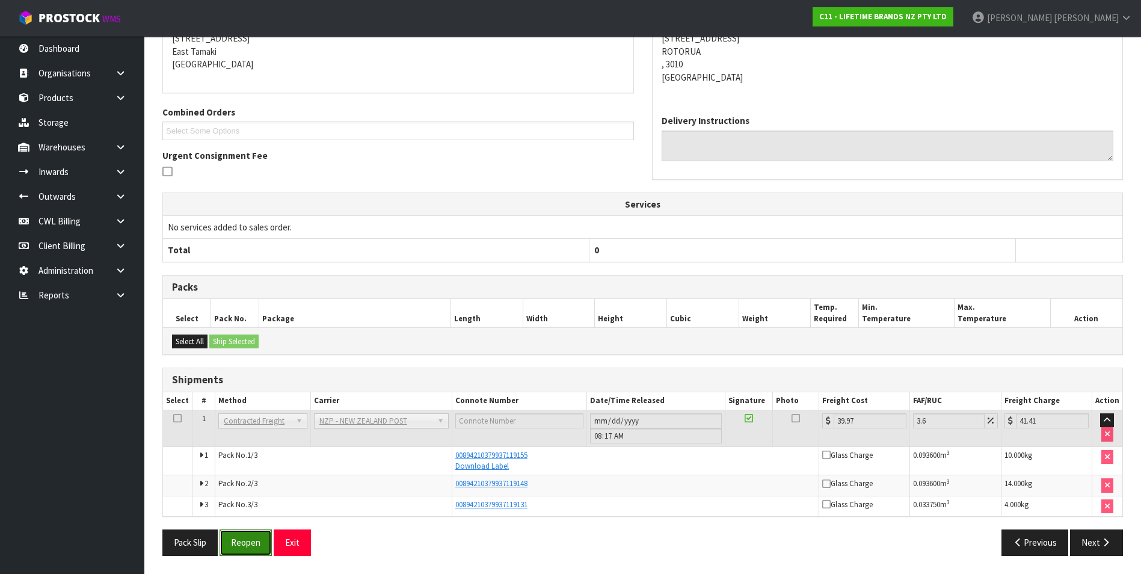
click at [251, 549] on button "Reopen" at bounding box center [246, 543] width 52 height 26
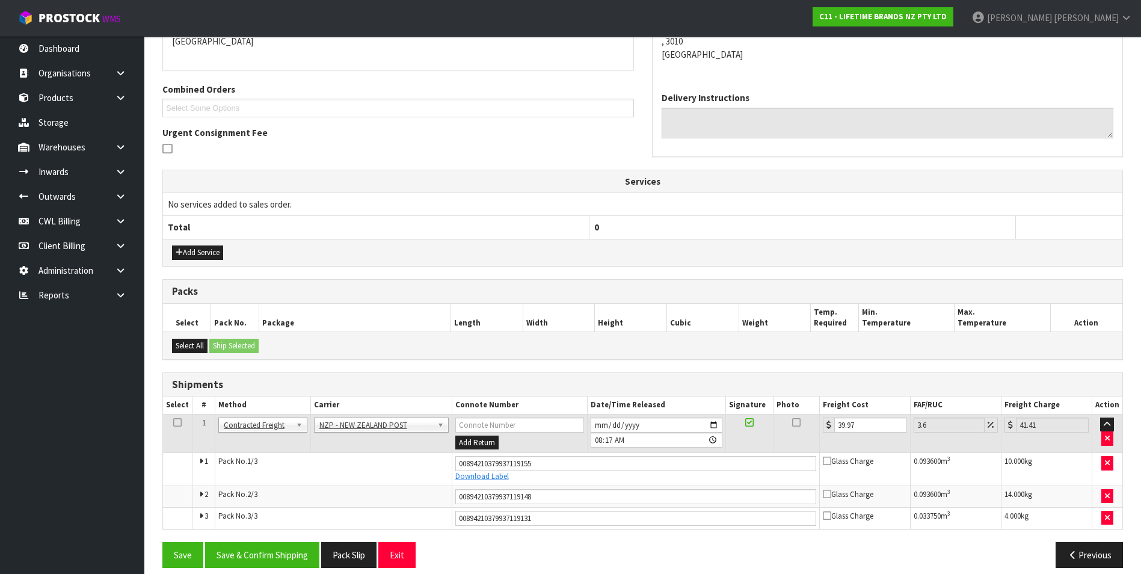
scroll to position [287, 0]
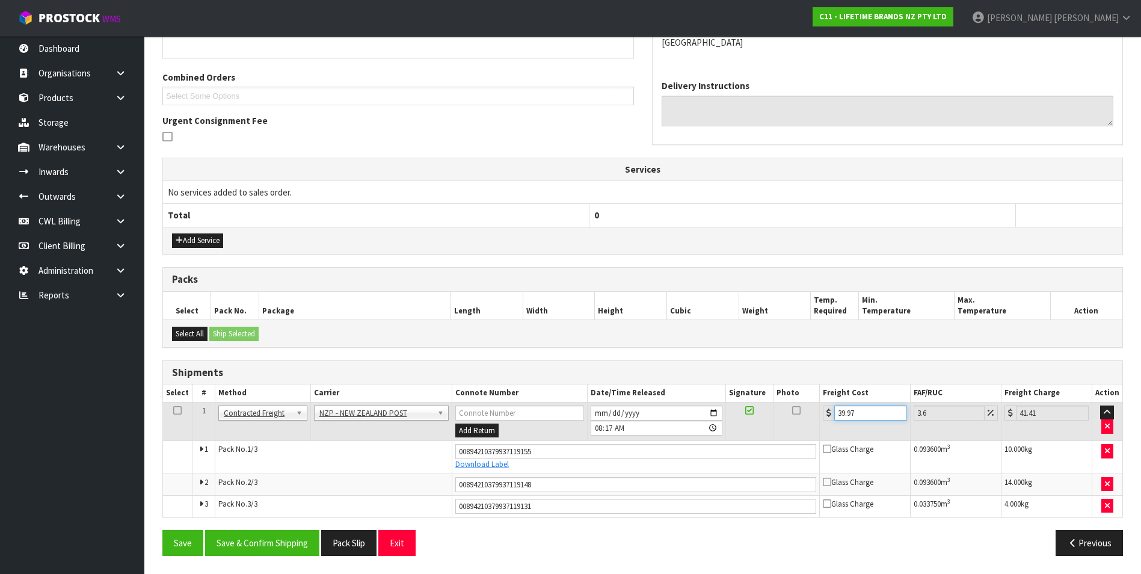
click at [863, 407] on input "39.97" at bounding box center [871, 413] width 72 height 15
type input "39.9"
type input "41.34"
type input "39"
type input "40.4"
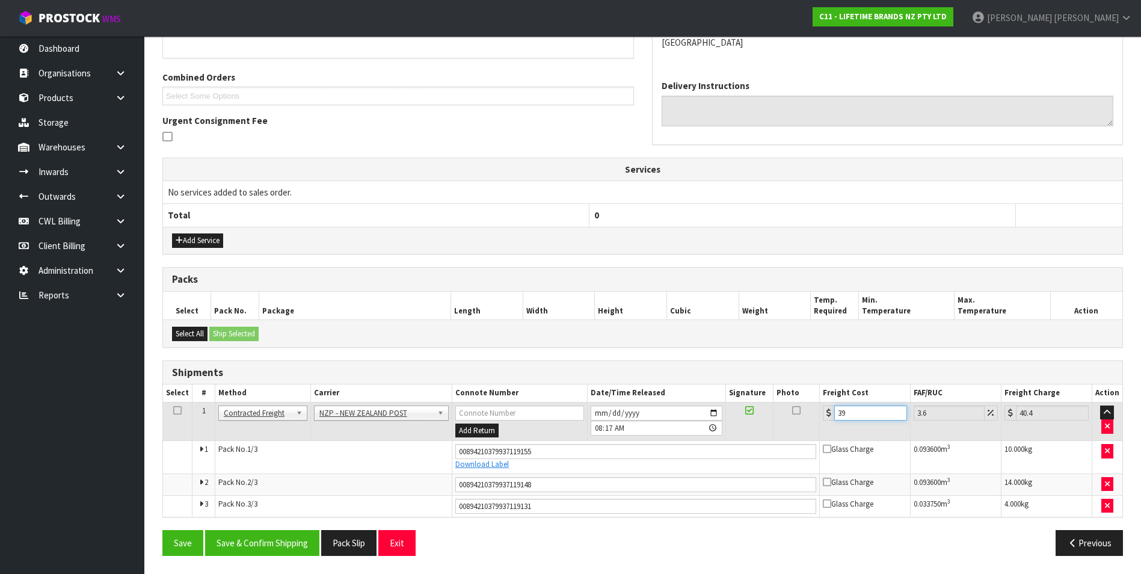
type input "3"
type input "3.11"
type input "0"
type input "4"
type input "4.14"
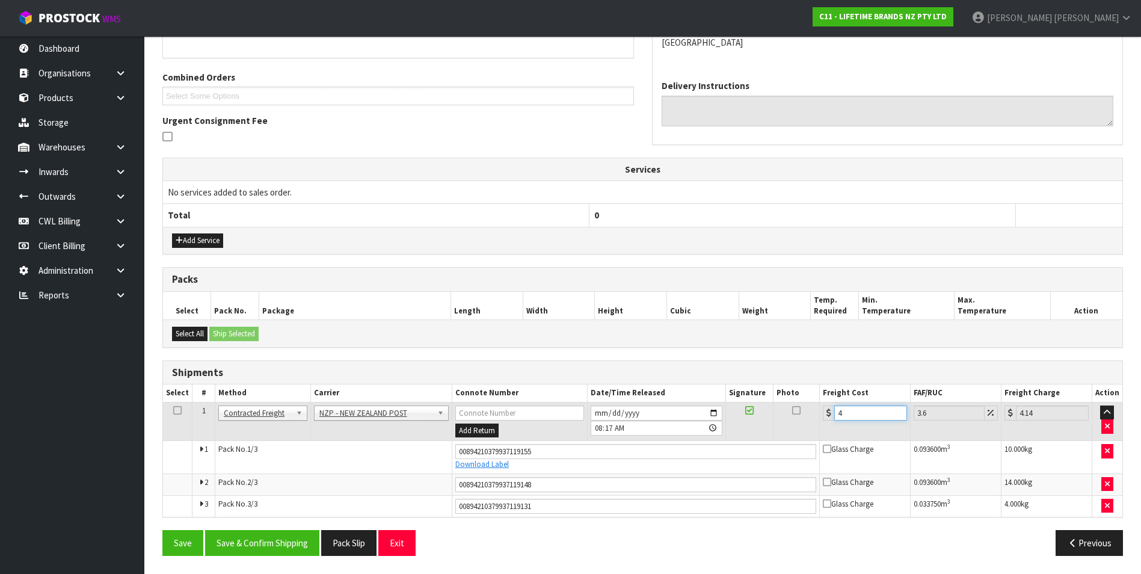
type input "47"
type input "48.69"
type input "47.1"
type input "48.8"
type input "47.10"
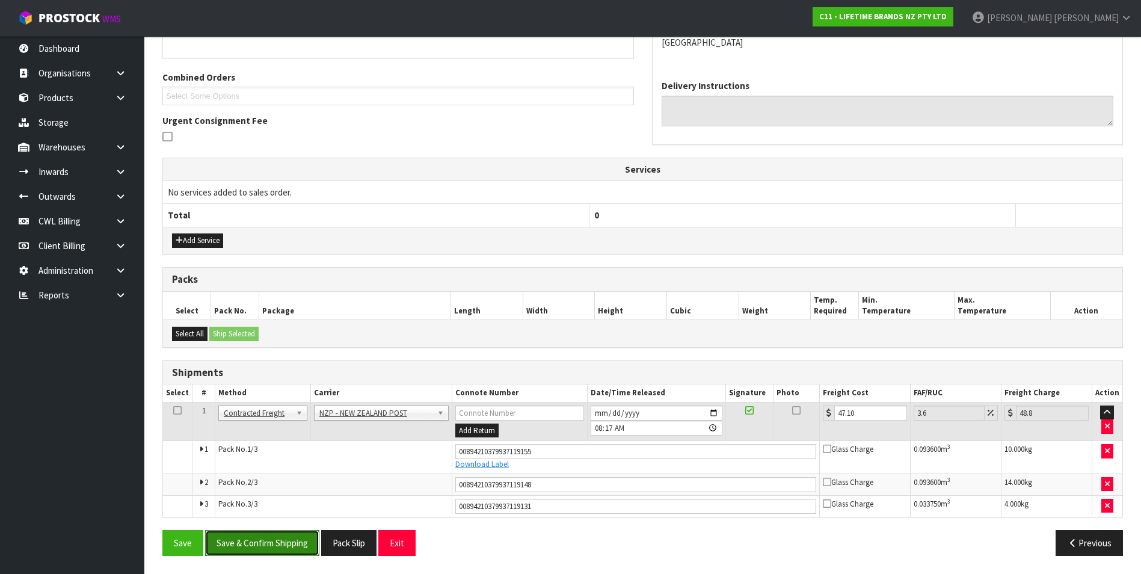
click at [281, 540] on button "Save & Confirm Shipping" at bounding box center [262, 543] width 114 height 26
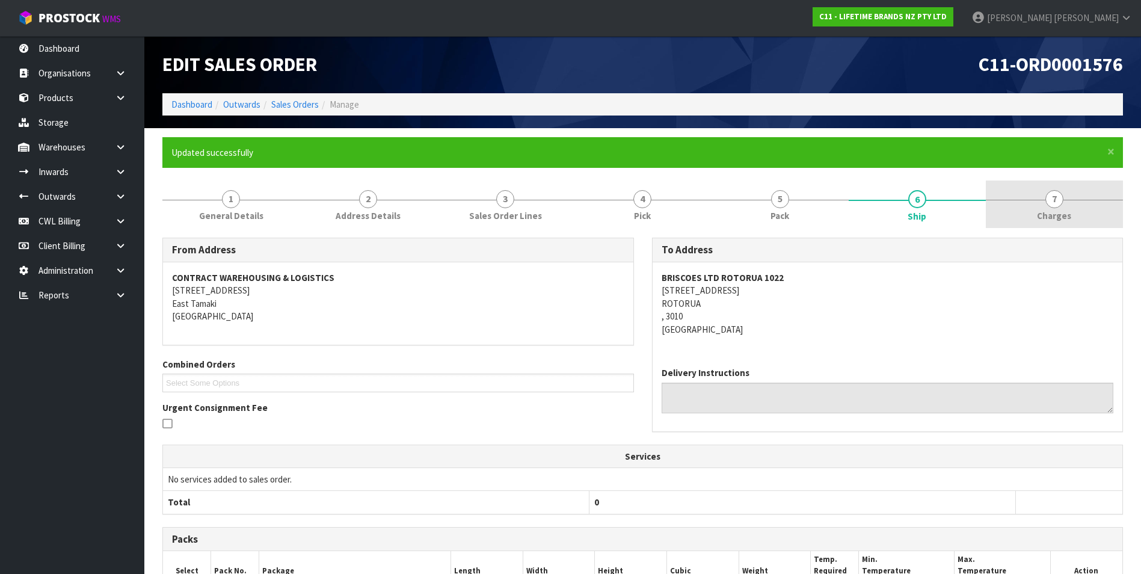
click at [1052, 198] on span "7" at bounding box center [1055, 199] width 18 height 18
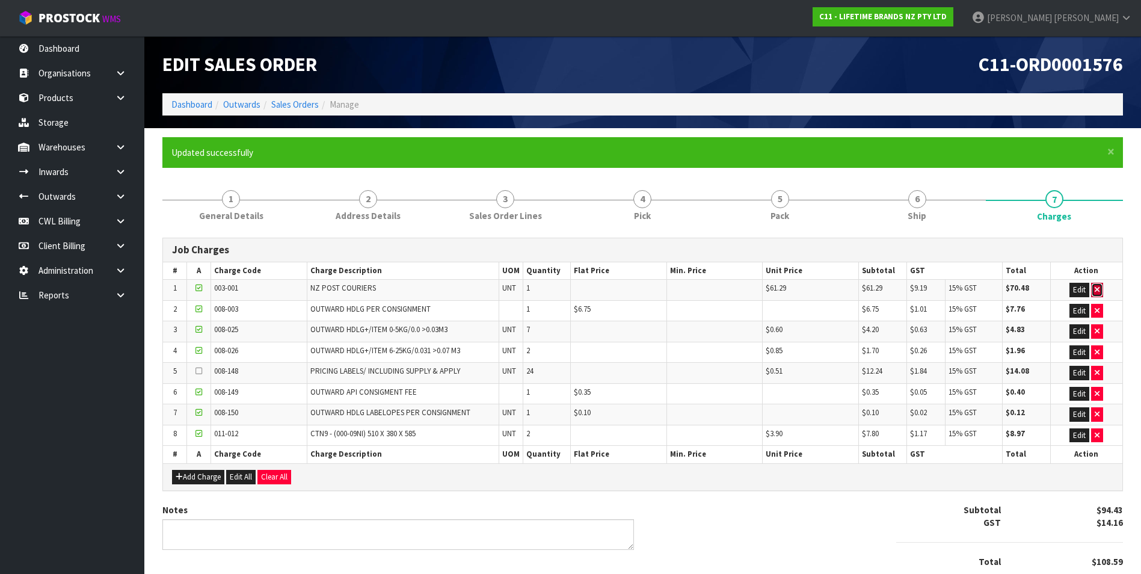
click at [1100, 290] on icon "button" at bounding box center [1097, 290] width 5 height 8
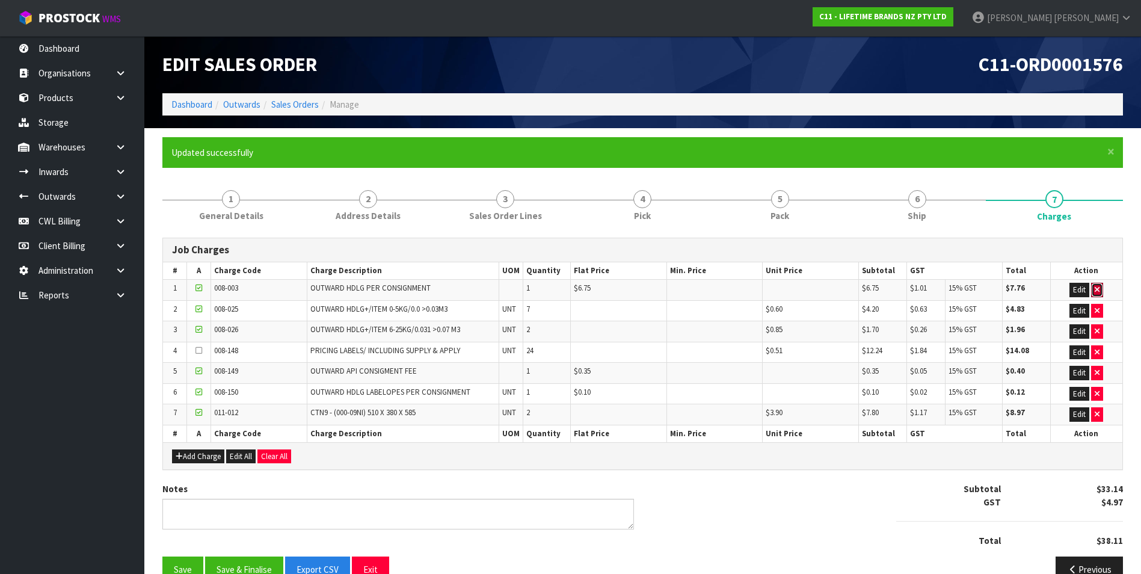
click at [1100, 290] on icon "button" at bounding box center [1097, 290] width 5 height 8
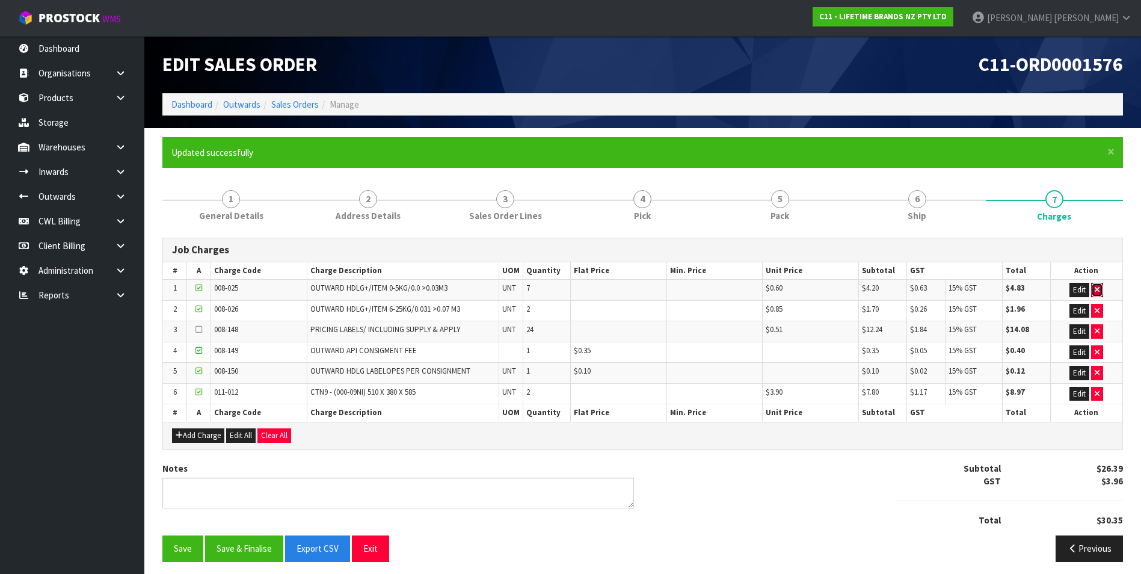
click at [1100, 290] on icon "button" at bounding box center [1097, 290] width 5 height 8
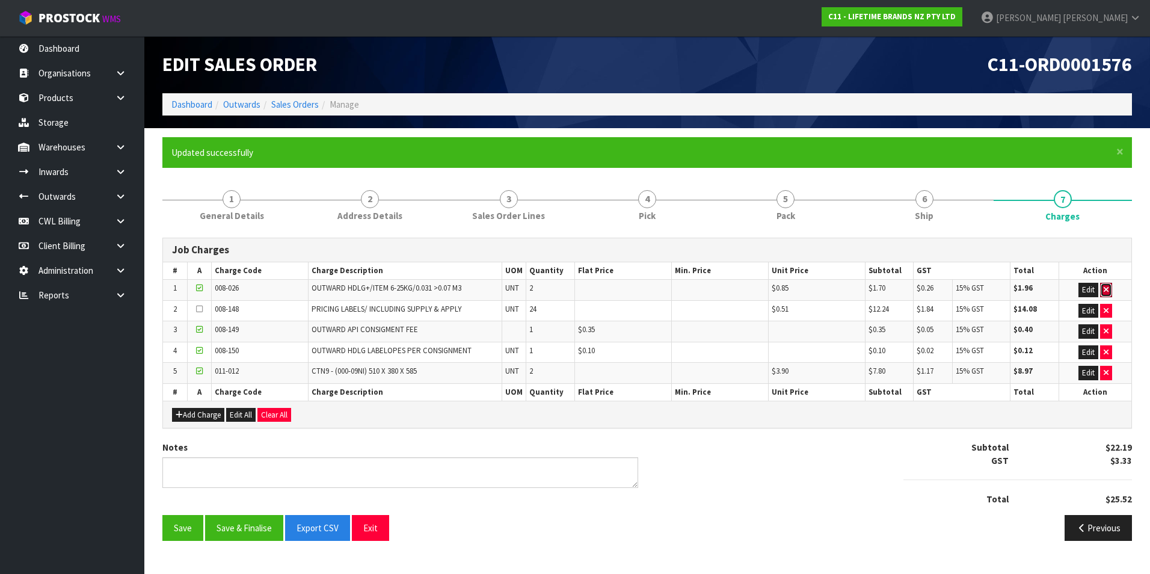
click at [1101, 290] on button "button" at bounding box center [1107, 290] width 12 height 14
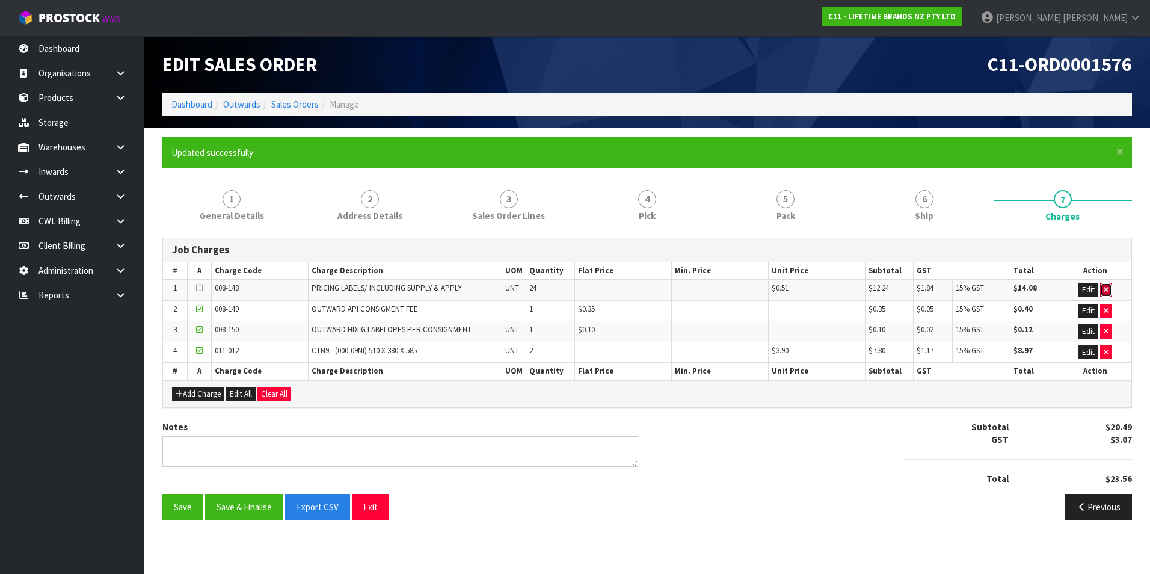
click at [1108, 286] on icon "button" at bounding box center [1106, 290] width 5 height 8
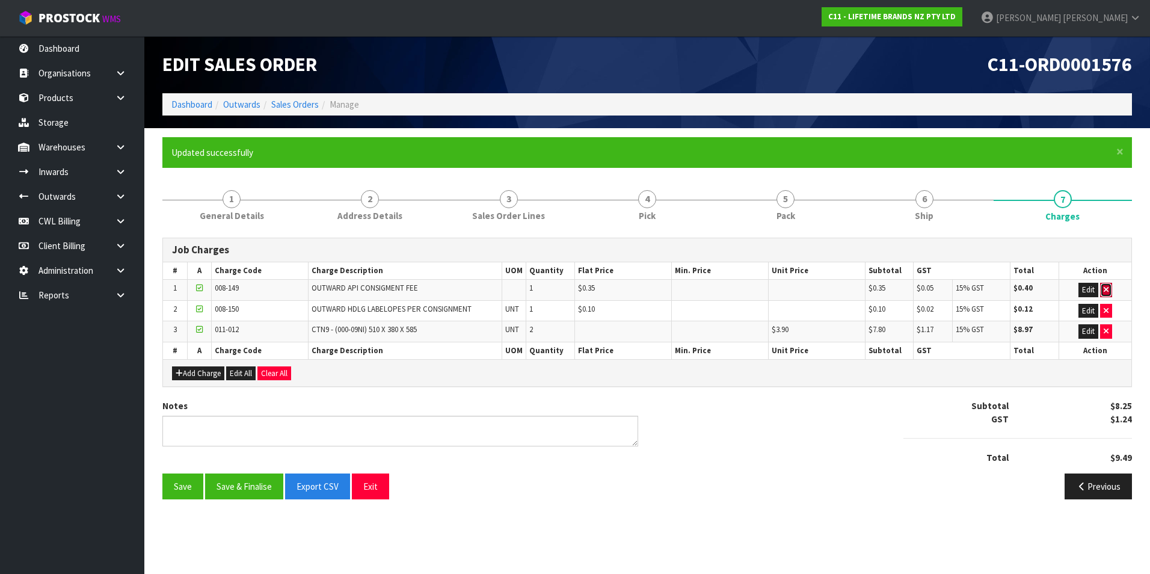
click at [1108, 287] on icon "button" at bounding box center [1106, 290] width 5 height 8
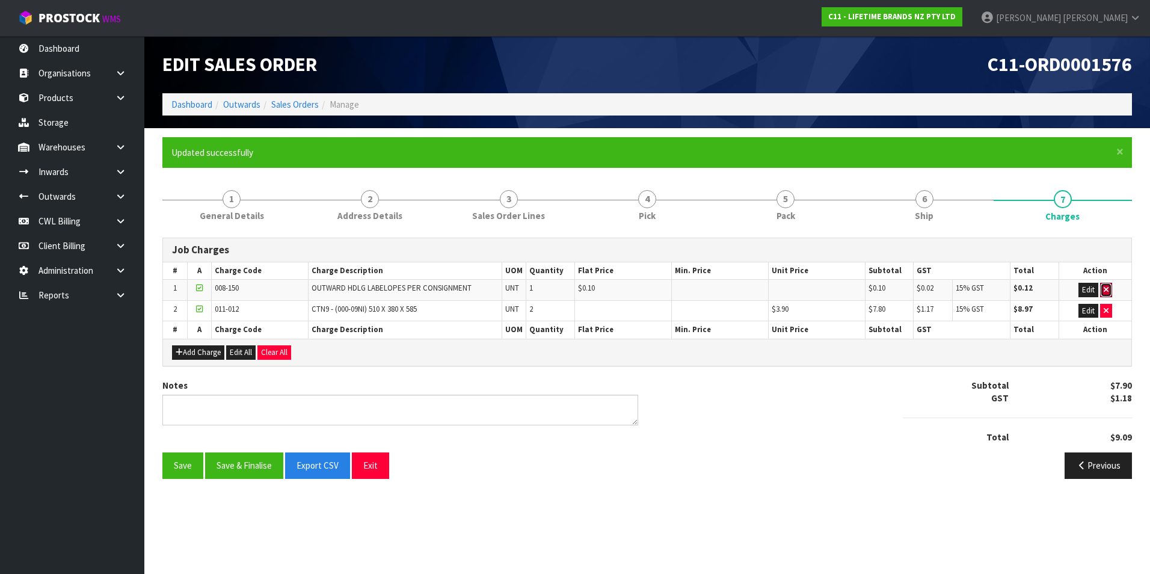
click at [1108, 287] on icon "button" at bounding box center [1106, 290] width 5 height 8
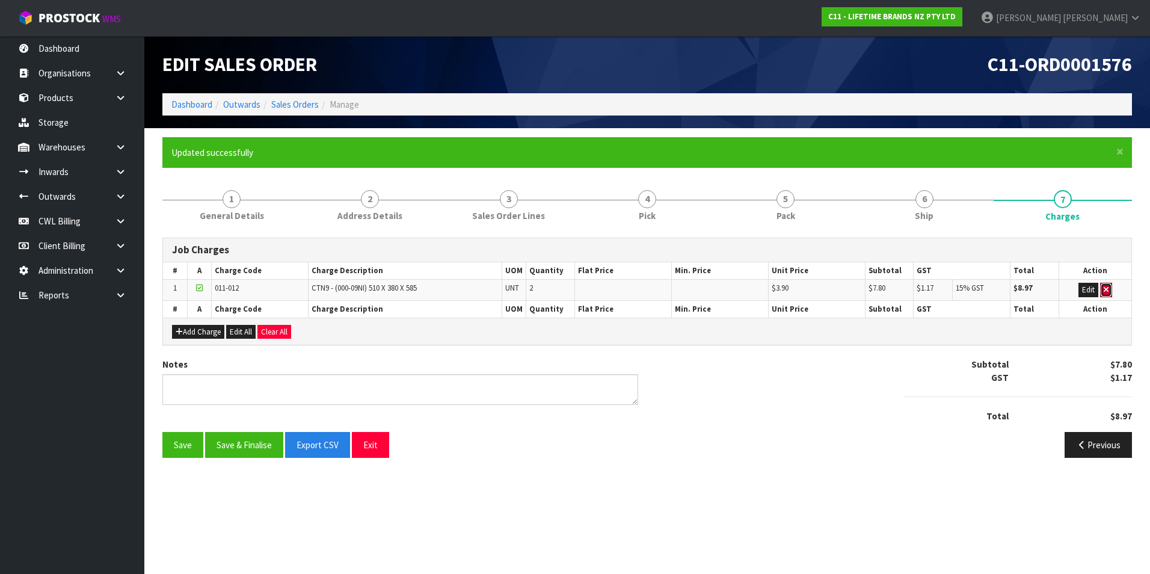
click at [1108, 287] on icon "button" at bounding box center [1106, 290] width 5 height 8
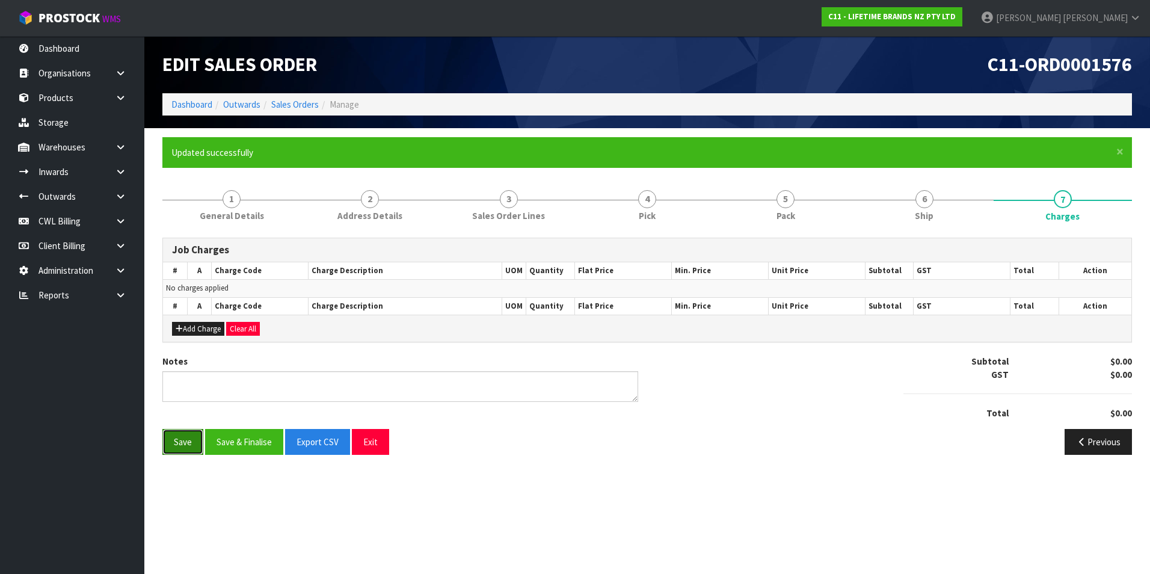
click at [179, 447] on button "Save" at bounding box center [182, 442] width 41 height 26
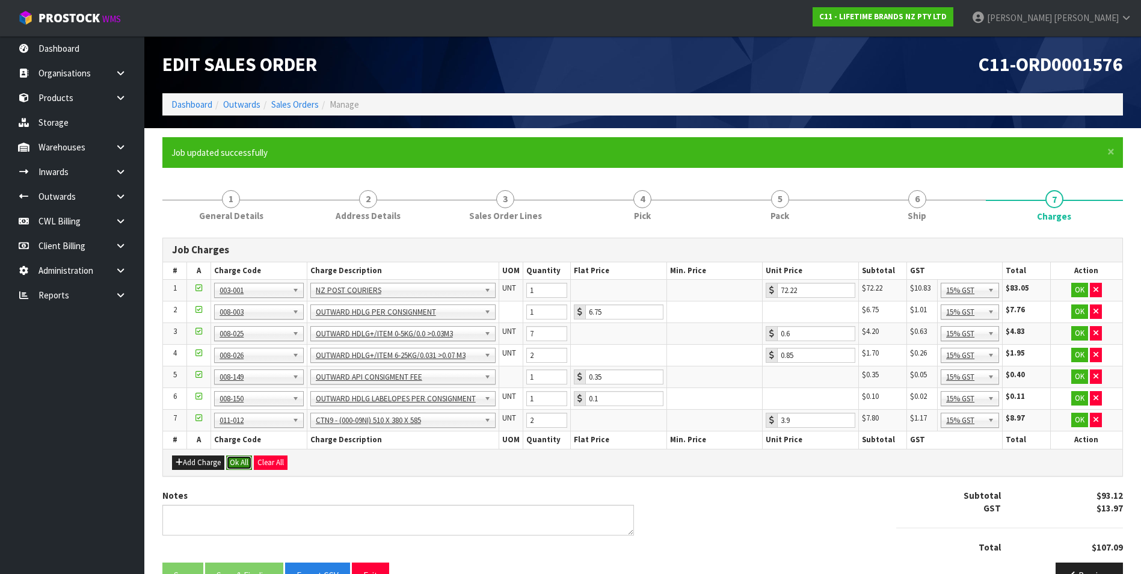
click at [245, 464] on button "Ok All" at bounding box center [239, 463] width 26 height 14
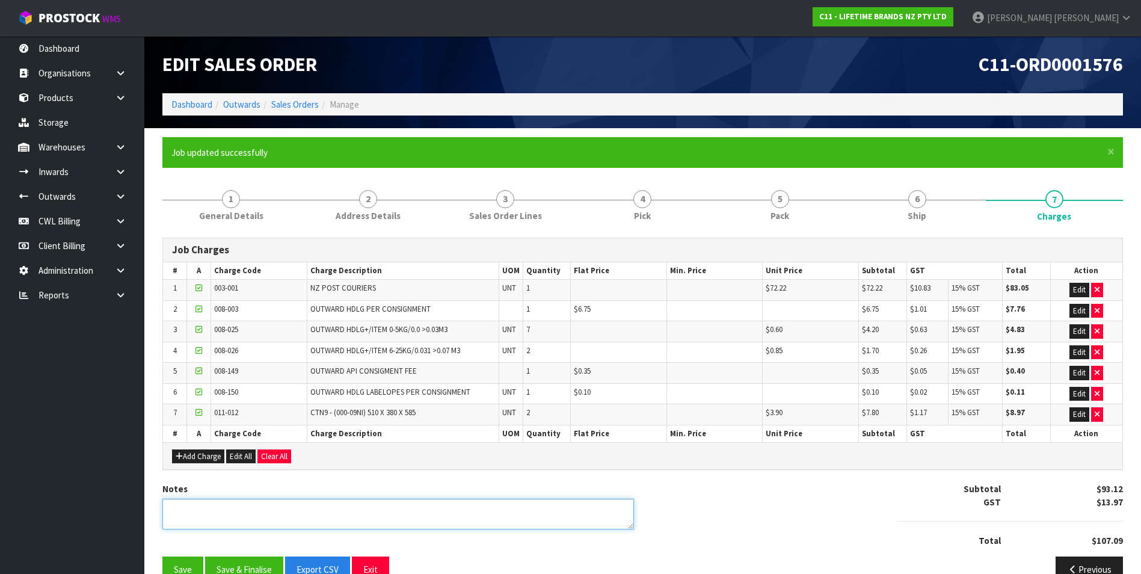
click at [196, 512] on textarea at bounding box center [398, 514] width 472 height 31
type textarea "UNDERTICKETING ADDED"
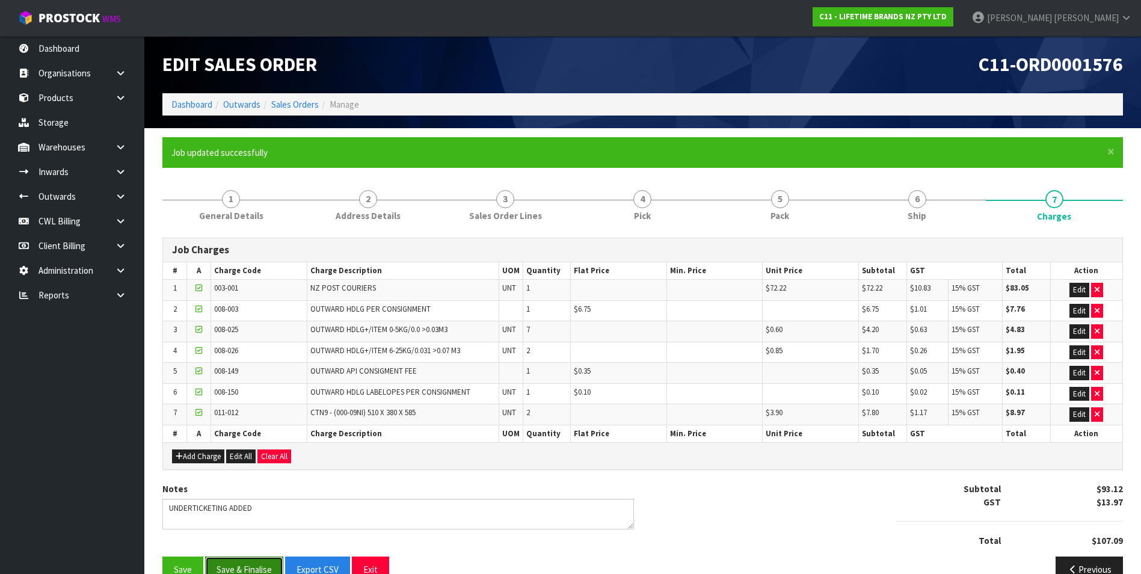
click at [249, 566] on button "Save & Finalise" at bounding box center [244, 570] width 78 height 26
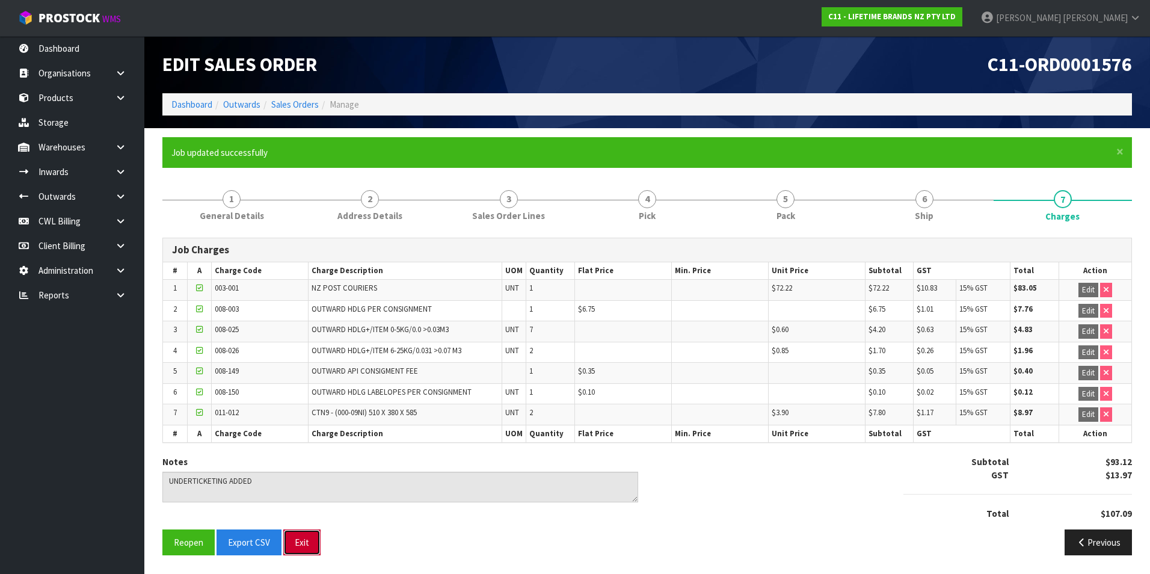
click at [307, 544] on button "Exit" at bounding box center [301, 543] width 37 height 26
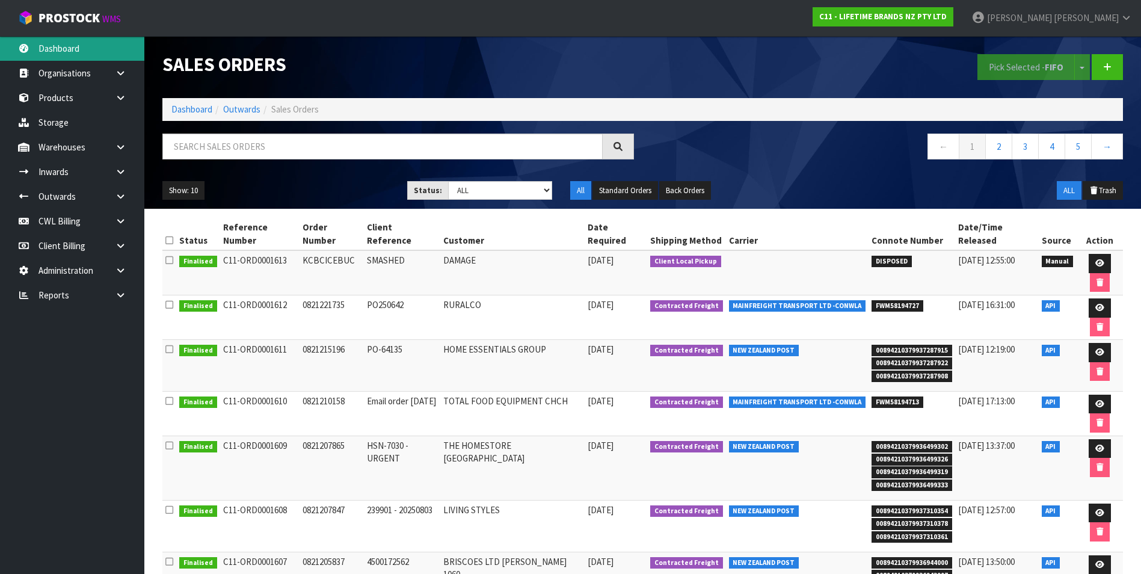
click at [91, 45] on link "Dashboard" at bounding box center [72, 48] width 144 height 25
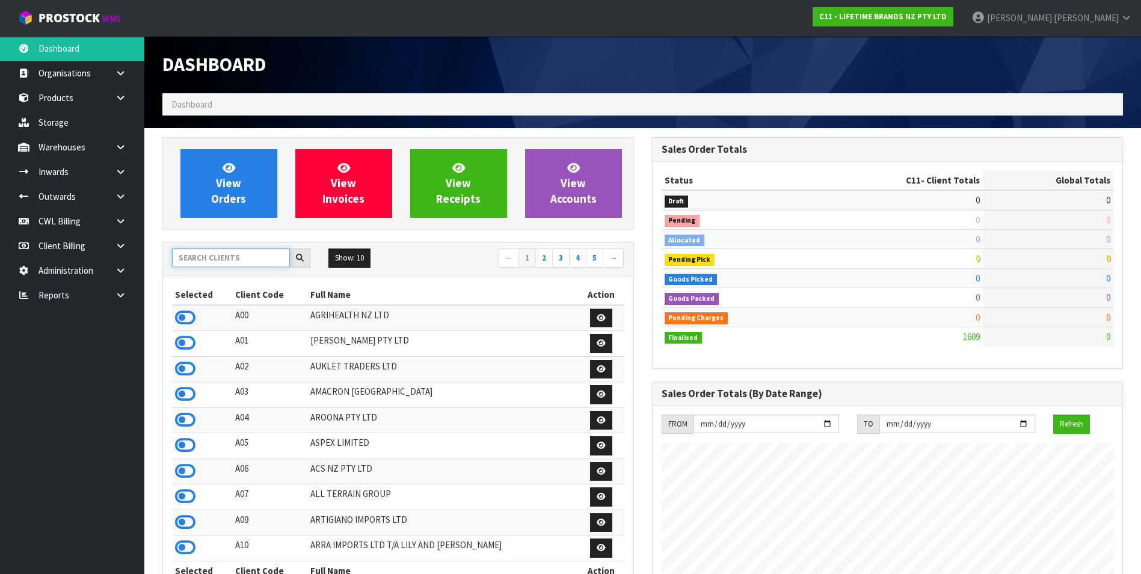
scroll to position [912, 489]
click at [212, 258] on input "text" at bounding box center [231, 258] width 118 height 19
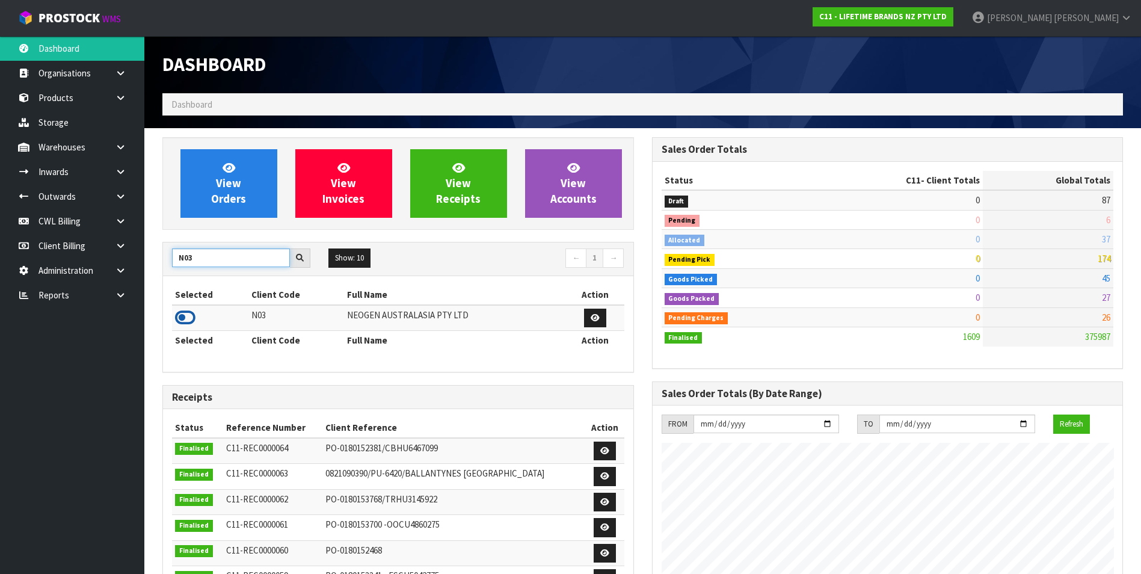
type input "N03"
click at [188, 321] on icon at bounding box center [185, 318] width 20 height 18
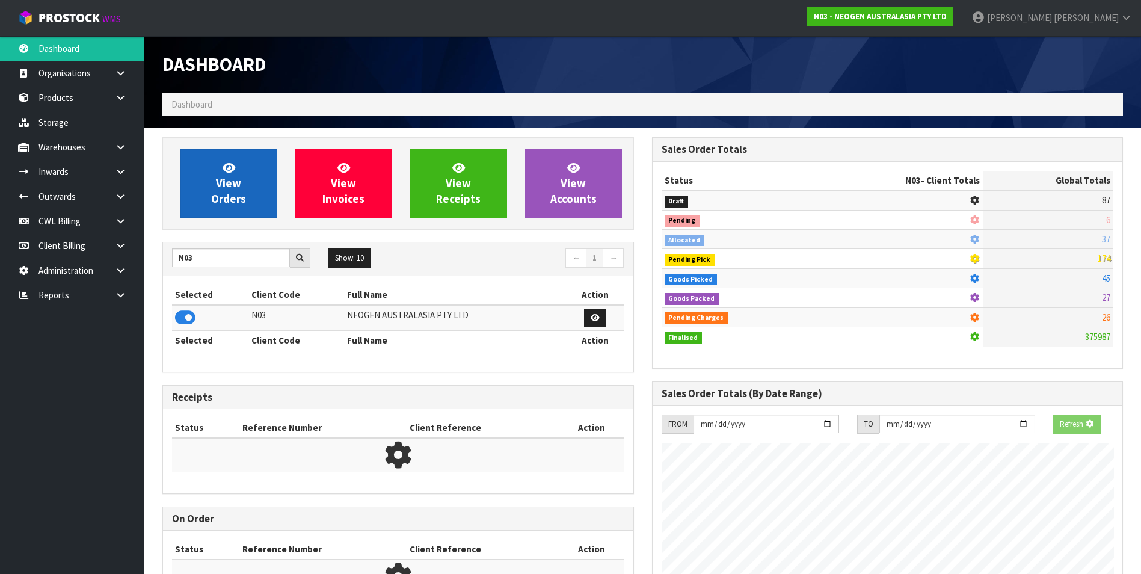
scroll to position [600967, 601228]
click at [203, 194] on link "View Orders" at bounding box center [229, 183] width 97 height 69
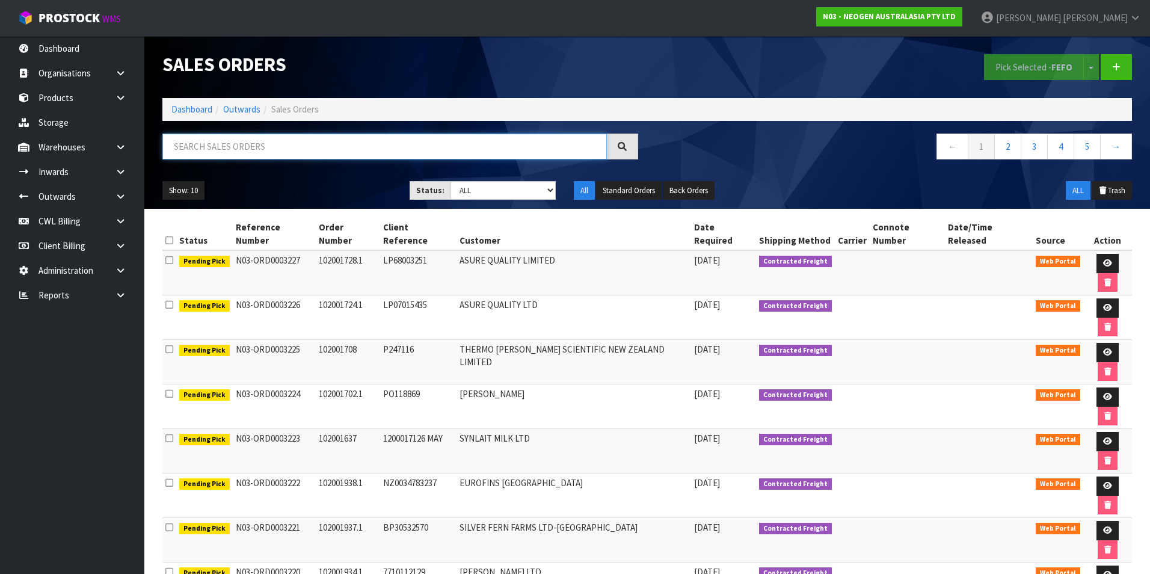
click at [226, 144] on input "text" at bounding box center [384, 147] width 445 height 26
paste input "00594210379900456934"
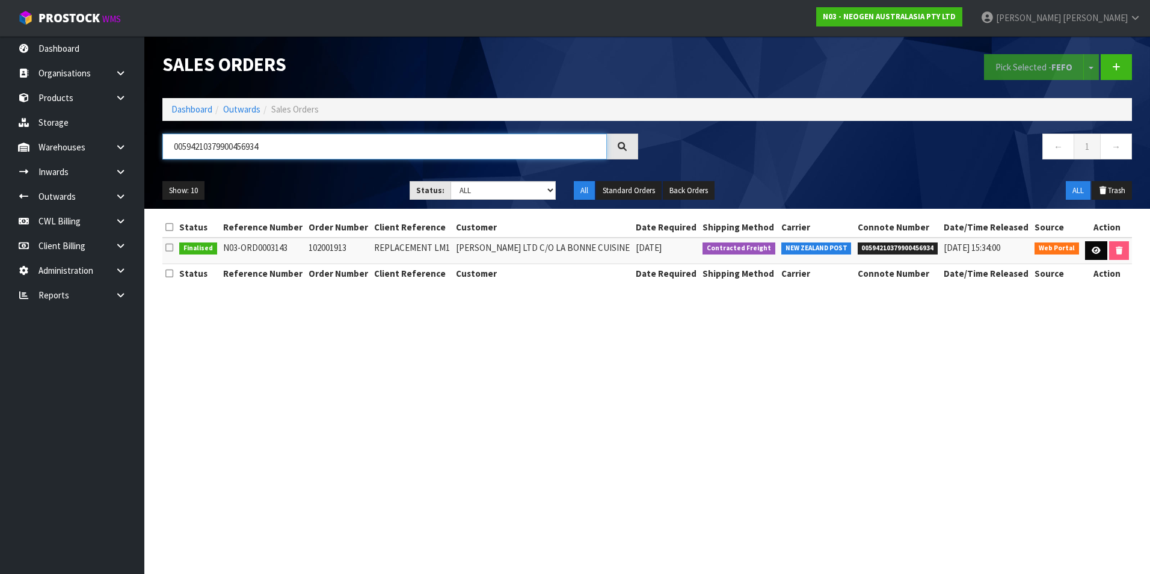
type input "00594210379900456934"
click at [1094, 249] on icon at bounding box center [1096, 251] width 9 height 8
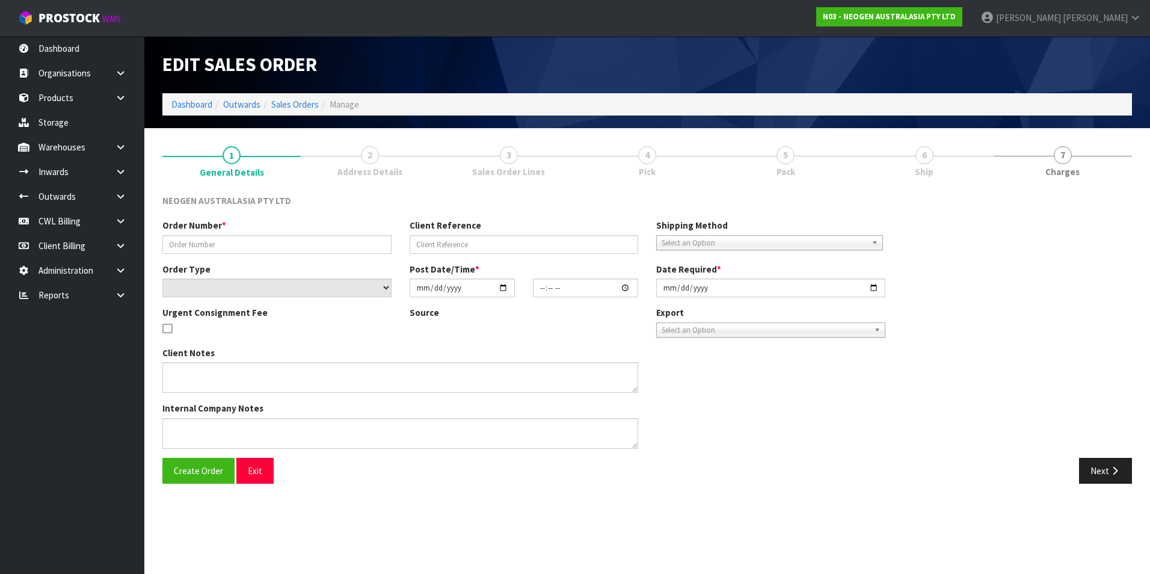
type input "102001913"
type input "REPLACEMENT LM1"
select select "number:0"
type input "[DATE]"
type input "10:58:00.000"
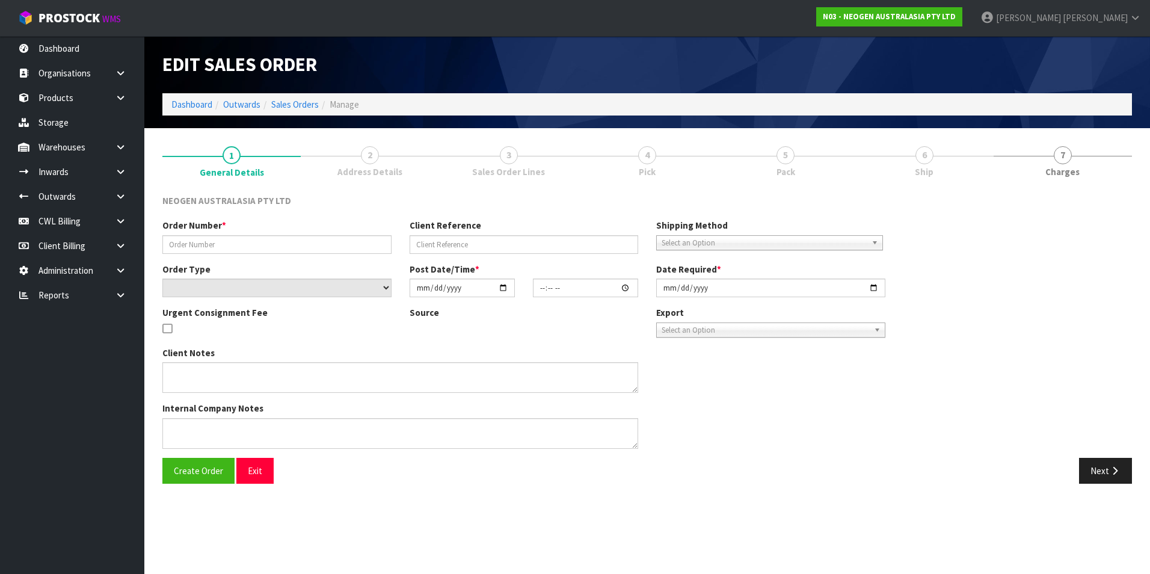
type input "[DATE]"
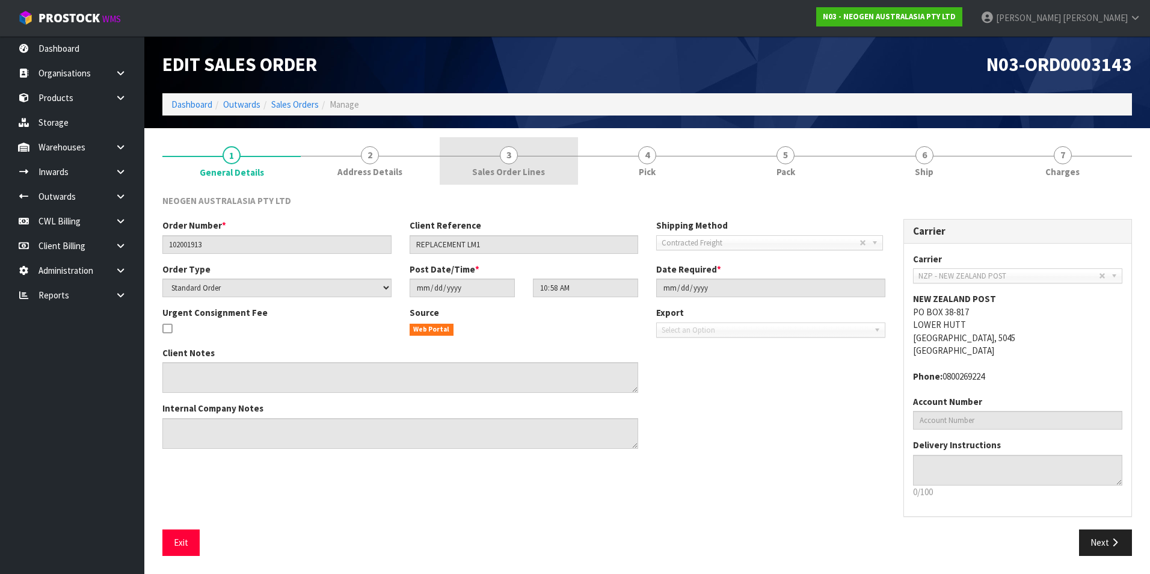
click at [513, 160] on span "3" at bounding box center [509, 155] width 18 height 18
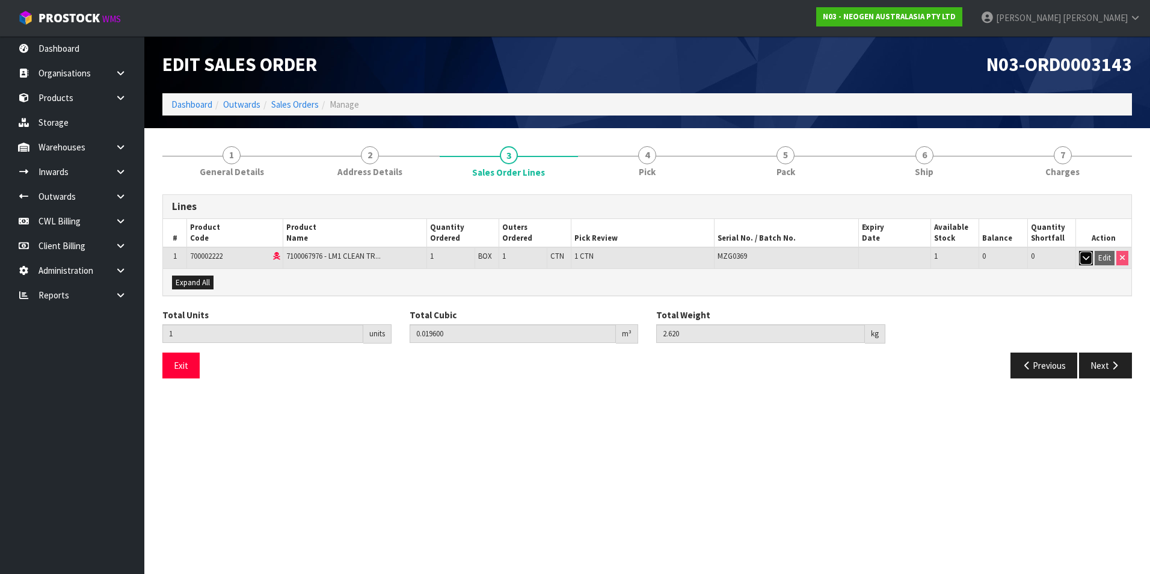
click at [1084, 258] on icon "button" at bounding box center [1086, 258] width 7 height 8
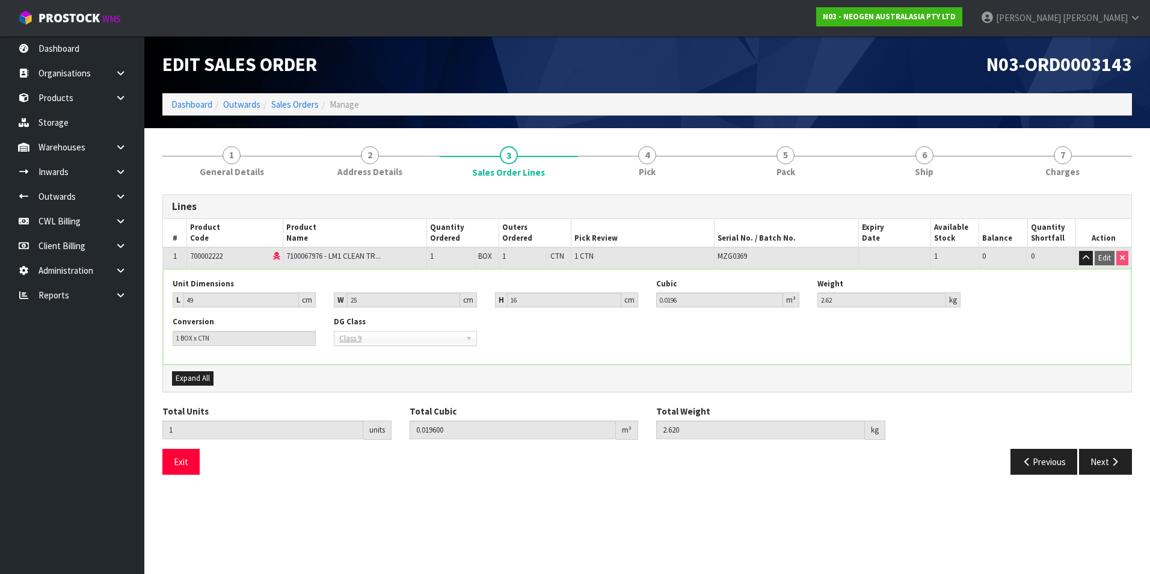
drag, startPoint x: 430, startPoint y: 525, endPoint x: 428, endPoint y: 514, distance: 11.1
click at [430, 524] on section "Edit Sales Order N03-ORD0003143 Dashboard Outwards Sales Orders Manage 1 Genera…" at bounding box center [575, 287] width 1150 height 574
drag, startPoint x: 224, startPoint y: 257, endPoint x: 190, endPoint y: 256, distance: 34.3
click at [190, 256] on span "700002222" at bounding box center [206, 256] width 32 height 10
copy span "700002222"
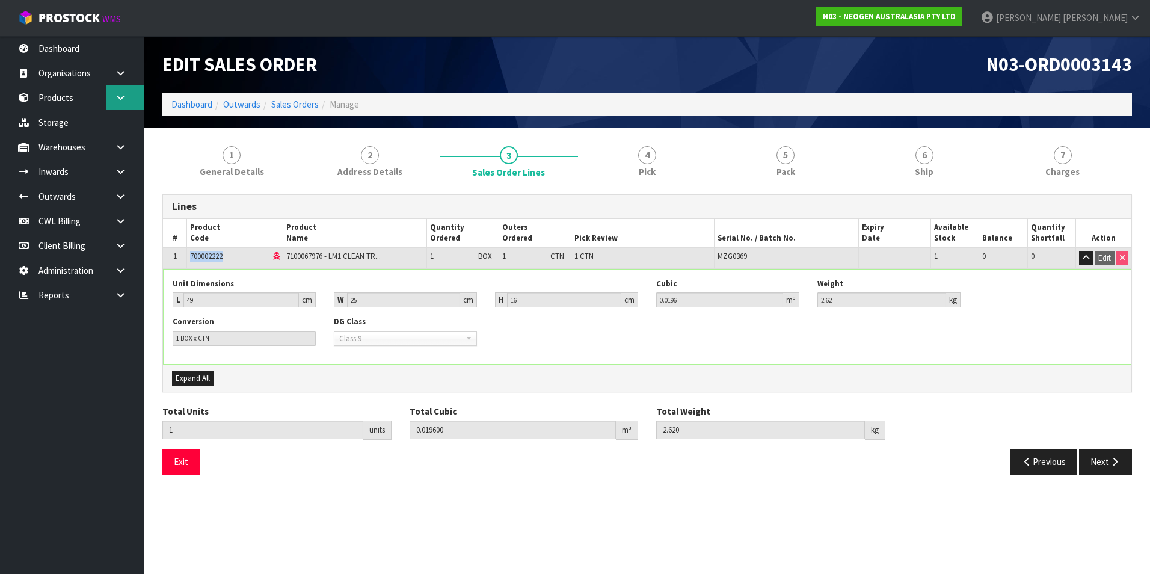
click at [117, 100] on icon at bounding box center [120, 97] width 11 height 9
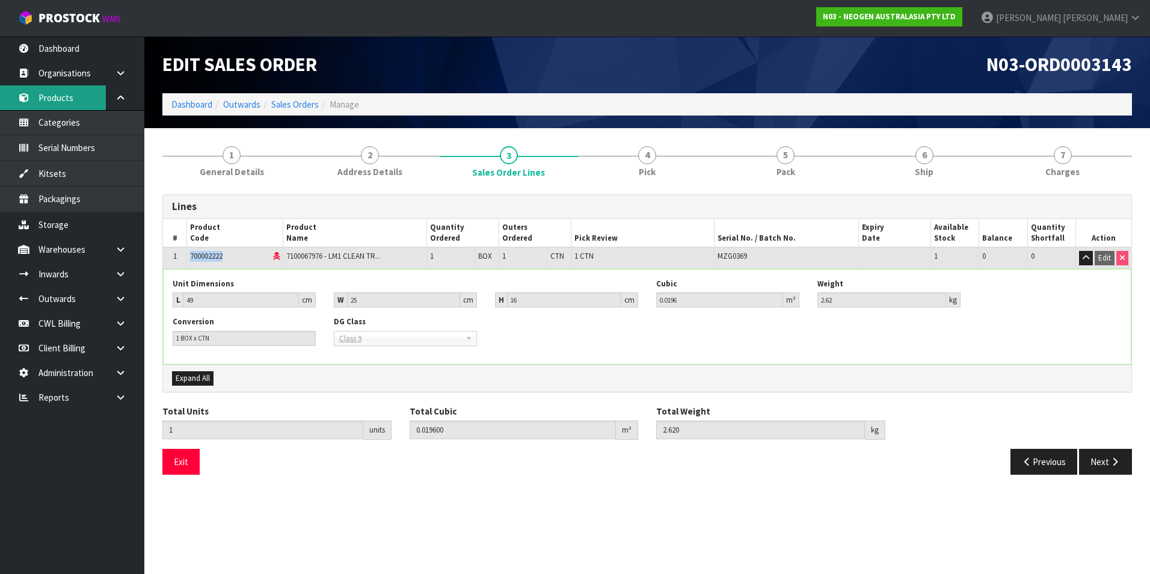
click at [66, 101] on link "Products" at bounding box center [72, 97] width 144 height 25
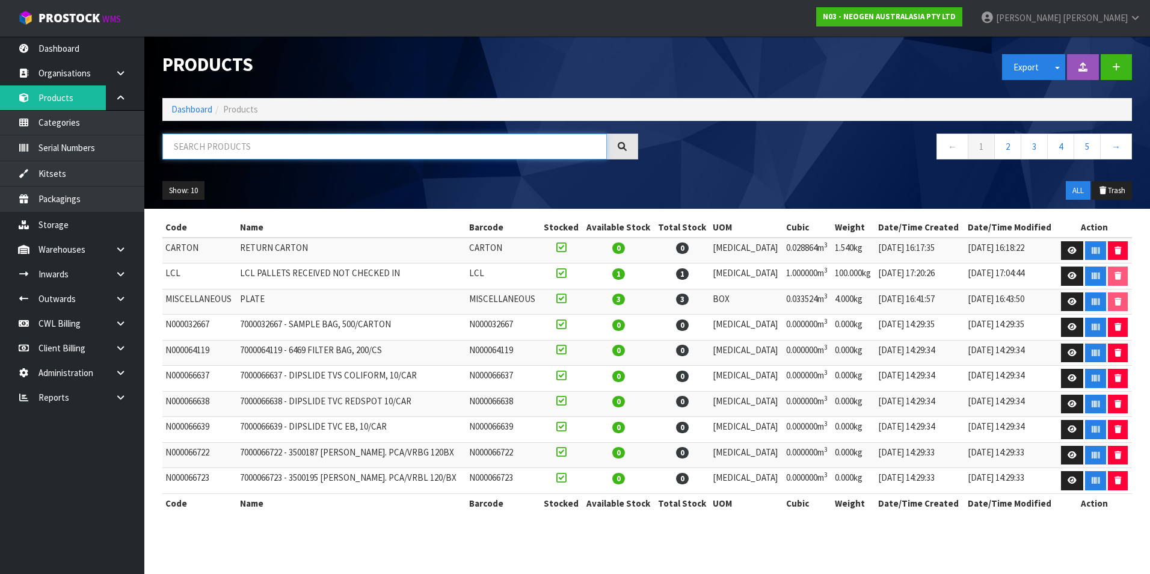
click at [182, 143] on input "text" at bounding box center [384, 147] width 445 height 26
paste input "700002222"
type input "700002222"
drag, startPoint x: 311, startPoint y: 123, endPoint x: 301, endPoint y: 134, distance: 14.9
click at [311, 123] on div "Products Export Split button! SOH Summary Measurements Dangerous Goods Import P…" at bounding box center [647, 122] width 988 height 173
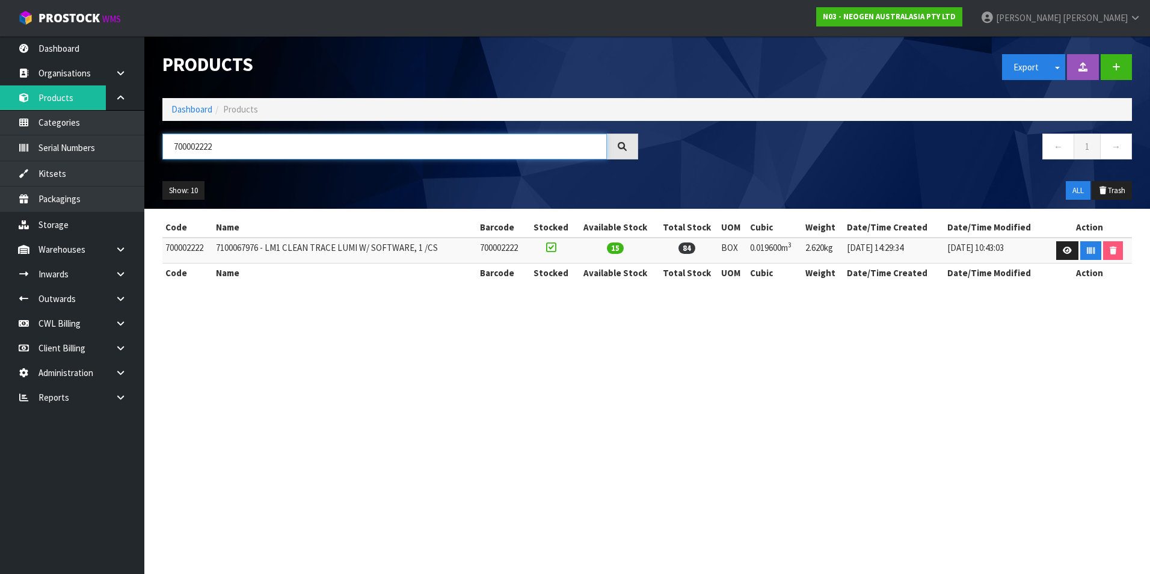
click at [274, 151] on input "700002222" at bounding box center [384, 147] width 445 height 26
click at [1066, 247] on icon at bounding box center [1067, 251] width 9 height 8
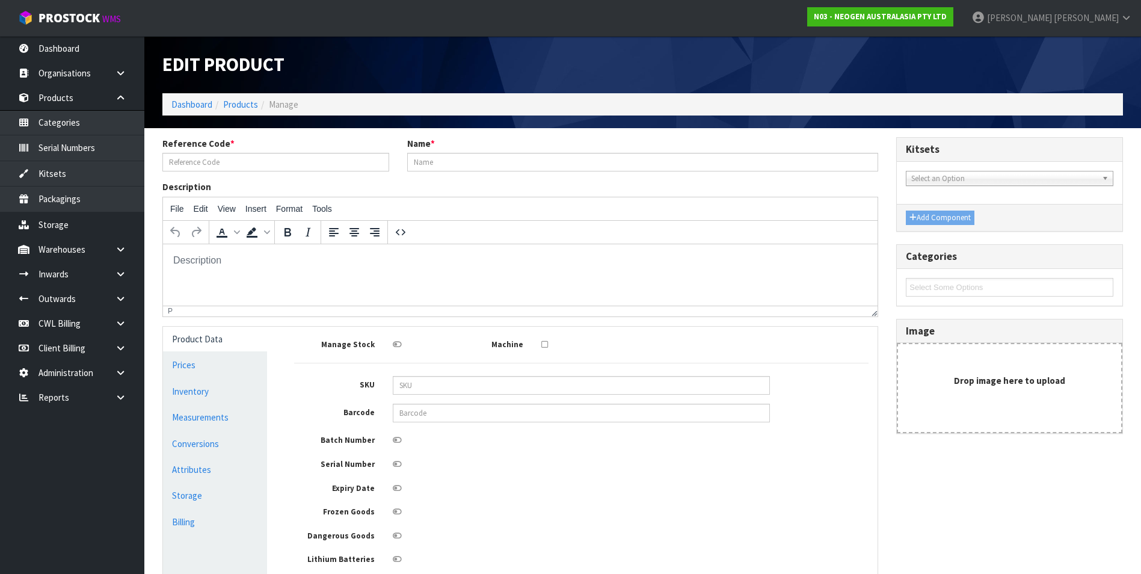
type input "700002222"
type input "7100067976 - LM1 CLEAN TRACE LUMI W/ SOFTWARE, 1 /CS"
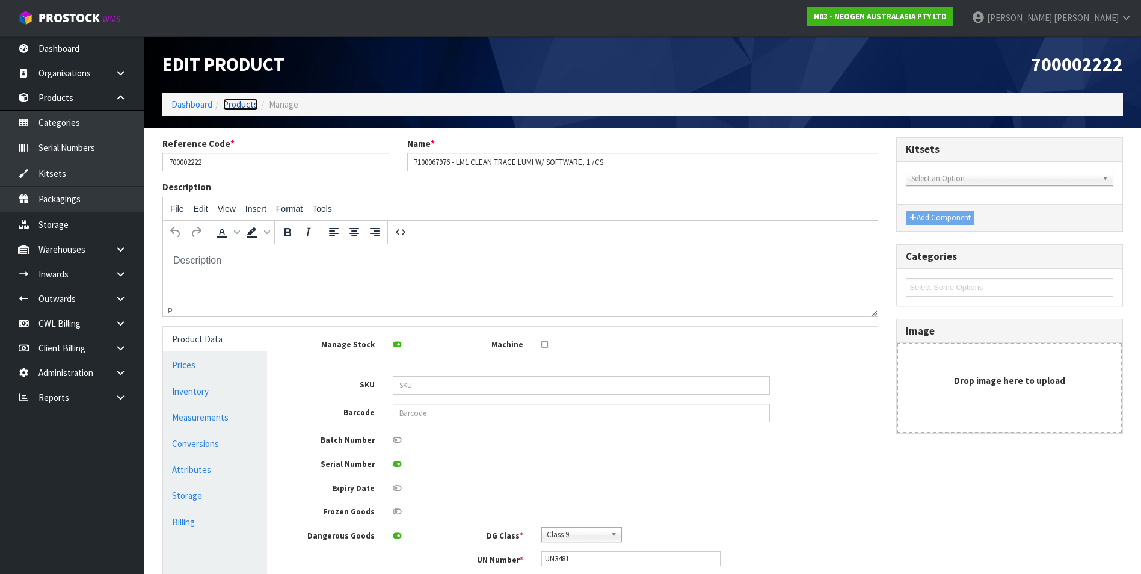
click at [248, 107] on link "Products" at bounding box center [240, 104] width 35 height 11
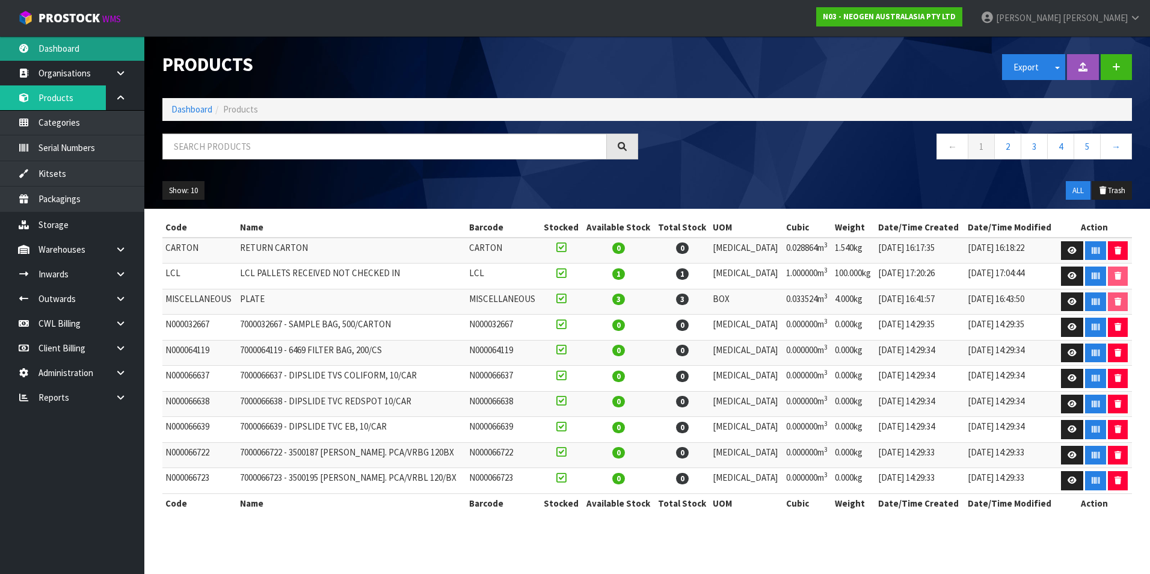
click at [61, 50] on link "Dashboard" at bounding box center [72, 48] width 144 height 25
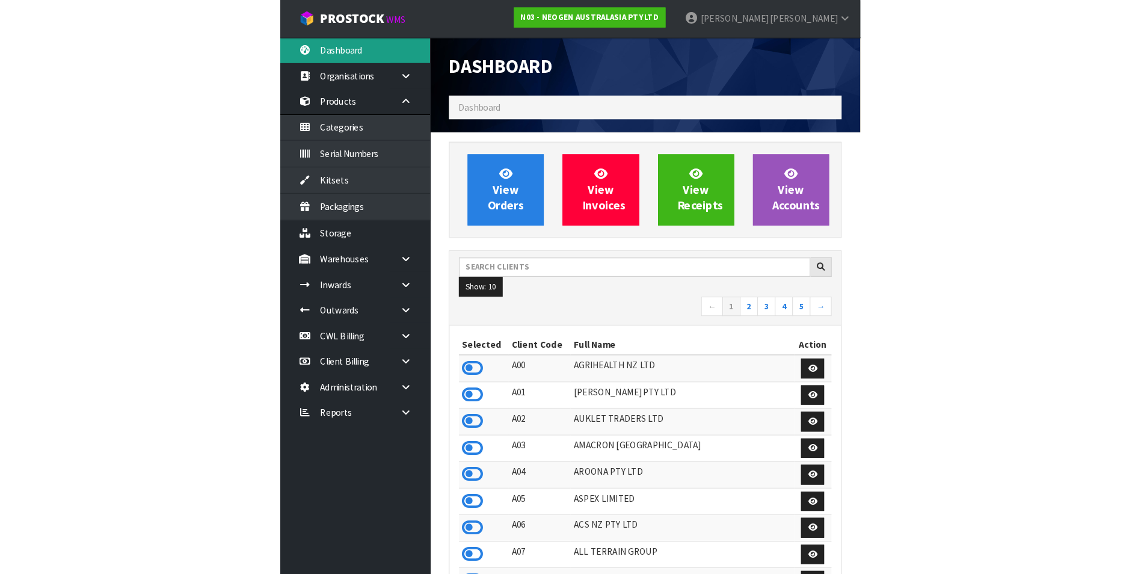
scroll to position [912, 489]
